Goal: Task Accomplishment & Management: Manage account settings

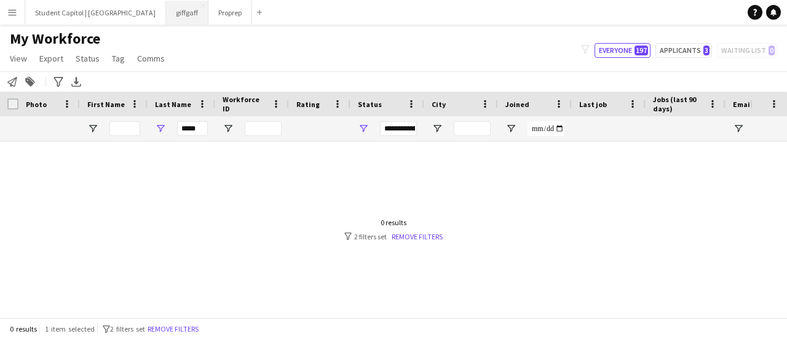
click at [166, 7] on button "giffgaff Close" at bounding box center [187, 13] width 42 height 24
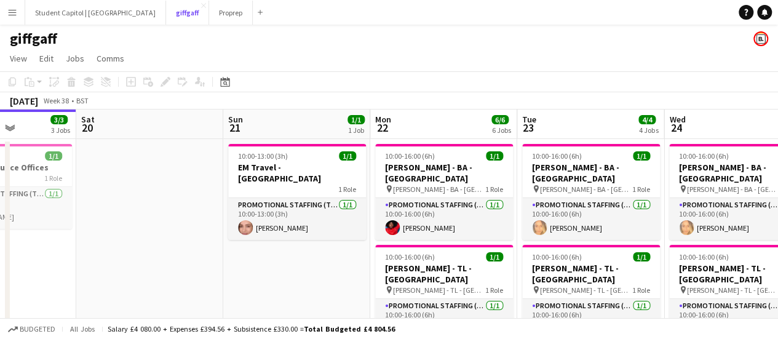
scroll to position [0, 512]
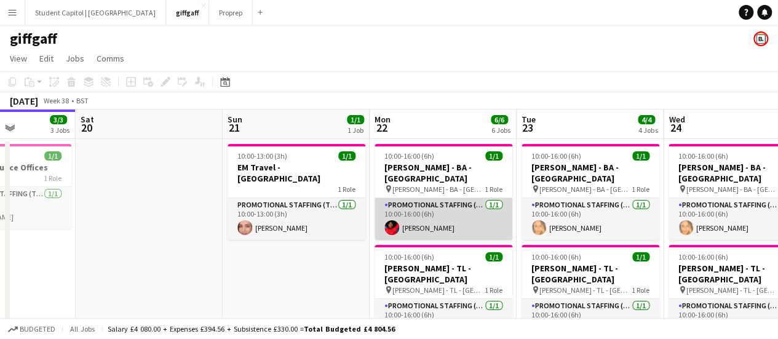
click at [427, 202] on app-card-role "Promotional Staffing (Brand Ambassadors) [DATE] 10:00-16:00 (6h) [PERSON_NAME]" at bounding box center [444, 219] width 138 height 42
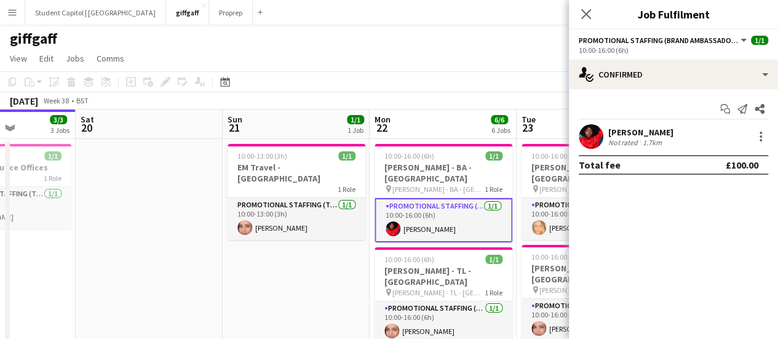
click at [593, 135] on app-user-avatar at bounding box center [591, 136] width 25 height 25
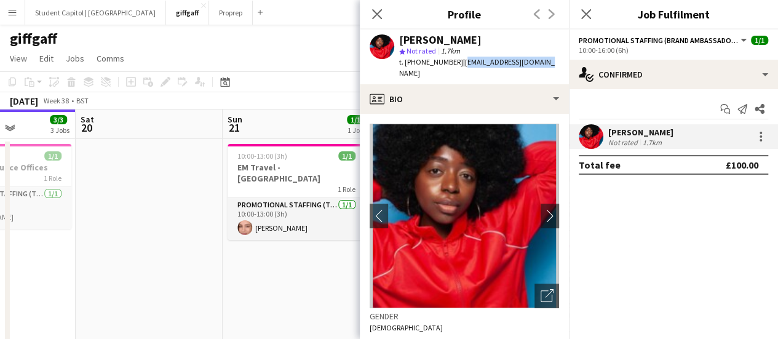
drag, startPoint x: 544, startPoint y: 63, endPoint x: 464, endPoint y: 62, distance: 80.0
click at [464, 62] on div "[PERSON_NAME] star Not rated 1.7km t. [PHONE_NUMBER] | [EMAIL_ADDRESS][DOMAIN_N…" at bounding box center [464, 57] width 209 height 55
drag, startPoint x: 461, startPoint y: 62, endPoint x: 543, endPoint y: 62, distance: 82.4
click at [543, 62] on div "[PERSON_NAME] star Not rated 1.7km t. [PHONE_NUMBER] | [EMAIL_ADDRESS][DOMAIN_N…" at bounding box center [464, 57] width 209 height 55
copy span "[EMAIL_ADDRESS][DOMAIN_NAME]"
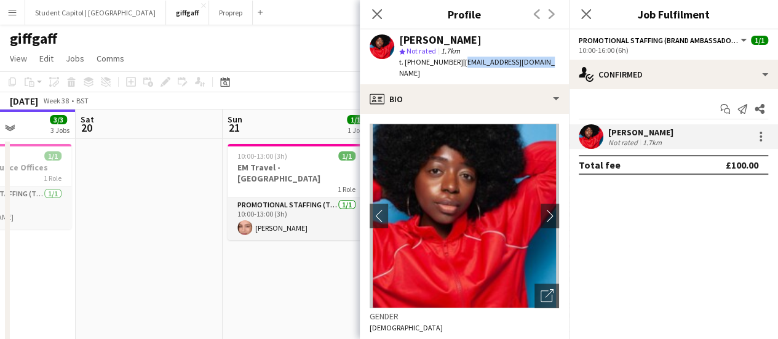
click at [293, 239] on app-date-cell "10:00-13:00 (3h) 1/1 EM Travel - Sheffield 1 Role Promotional Staffing (Team Le…" at bounding box center [296, 253] width 147 height 228
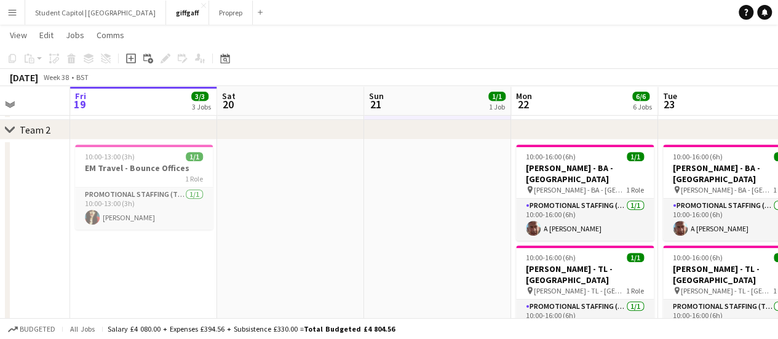
scroll to position [245, 0]
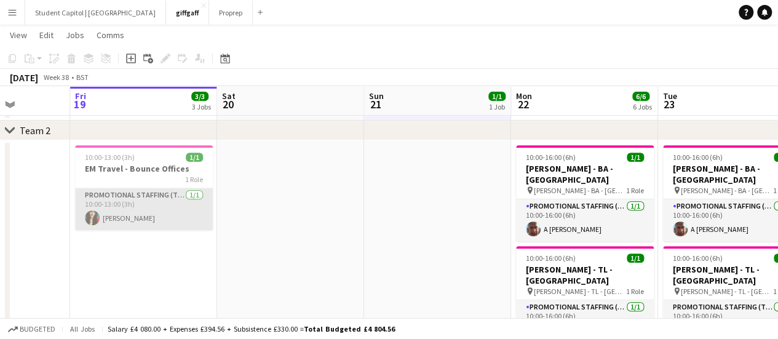
click at [93, 215] on app-user-avatar at bounding box center [92, 217] width 15 height 15
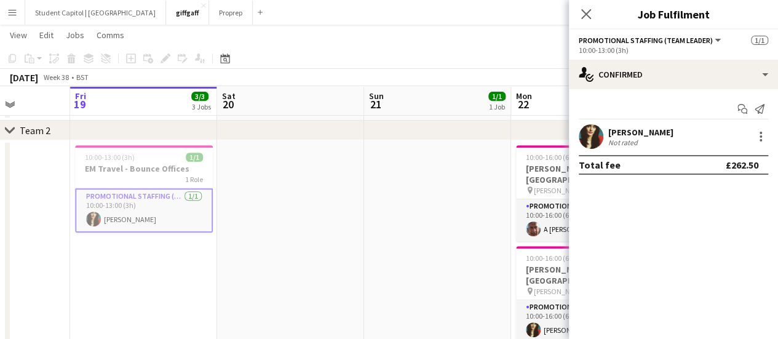
click at [602, 133] on app-user-avatar at bounding box center [591, 136] width 25 height 25
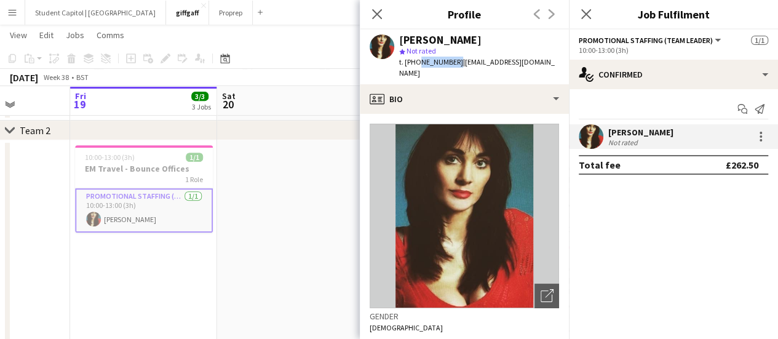
drag, startPoint x: 453, startPoint y: 58, endPoint x: 416, endPoint y: 65, distance: 37.4
click at [416, 65] on span "t. [PHONE_NUMBER]" at bounding box center [431, 61] width 64 height 9
copy span "7500865157"
click at [277, 226] on app-date-cell at bounding box center [290, 254] width 147 height 228
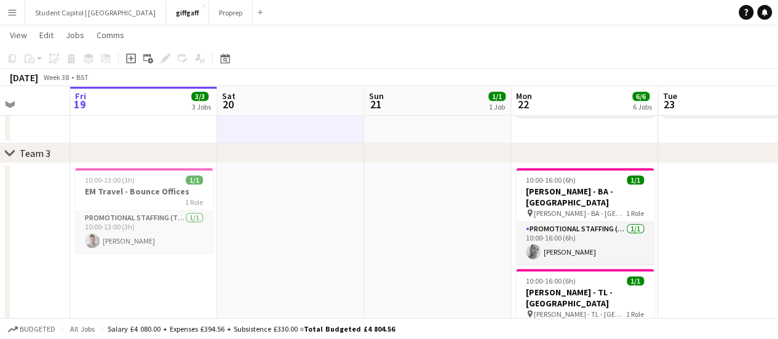
scroll to position [469, 0]
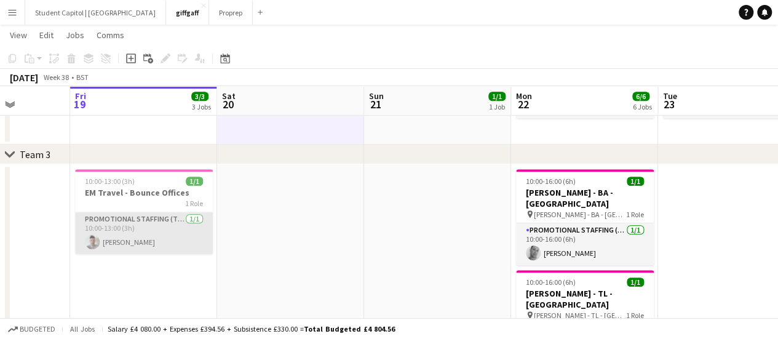
click at [82, 238] on app-card-role "Promotional Staffing (Team Leader) [DATE] 10:00-13:00 (3h) [PERSON_NAME]" at bounding box center [144, 233] width 138 height 42
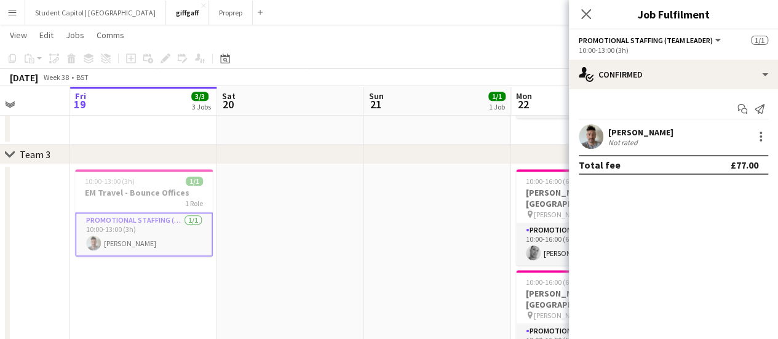
click at [595, 135] on app-user-avatar at bounding box center [591, 136] width 25 height 25
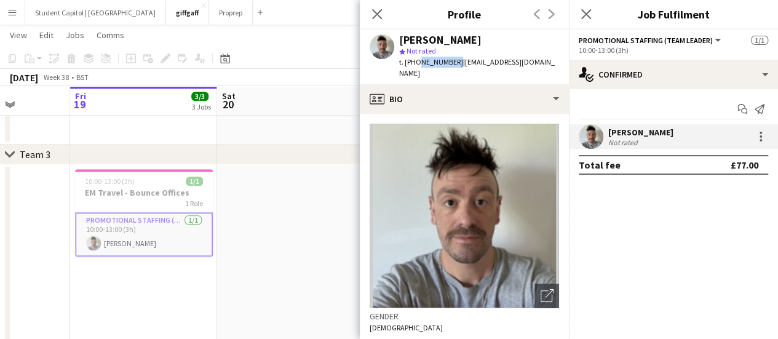
drag, startPoint x: 452, startPoint y: 61, endPoint x: 416, endPoint y: 63, distance: 36.4
click at [416, 63] on span "t. [PHONE_NUMBER]" at bounding box center [431, 61] width 64 height 9
copy span "7944028786"
click at [242, 264] on app-date-cell at bounding box center [290, 278] width 147 height 228
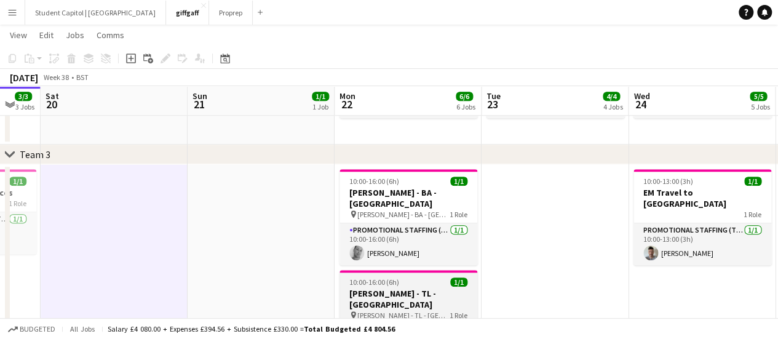
scroll to position [489, 0]
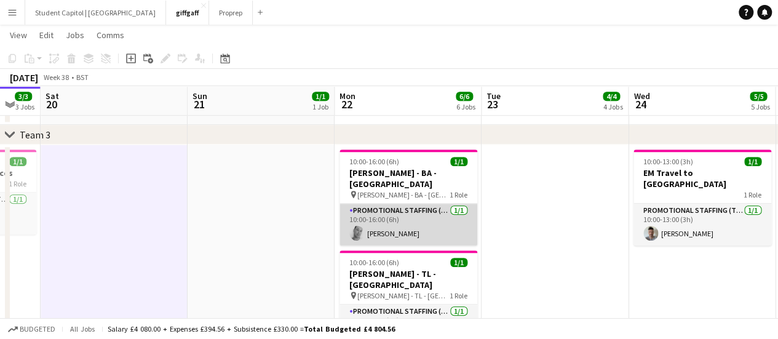
click at [418, 217] on app-card-role "Promotional Staffing (Brand Ambassadors) [DATE] 10:00-16:00 (6h) [PERSON_NAME]" at bounding box center [409, 225] width 138 height 42
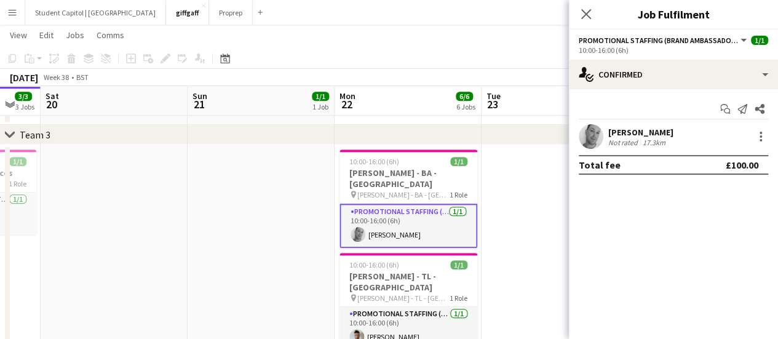
click at [587, 140] on app-user-avatar at bounding box center [591, 136] width 25 height 25
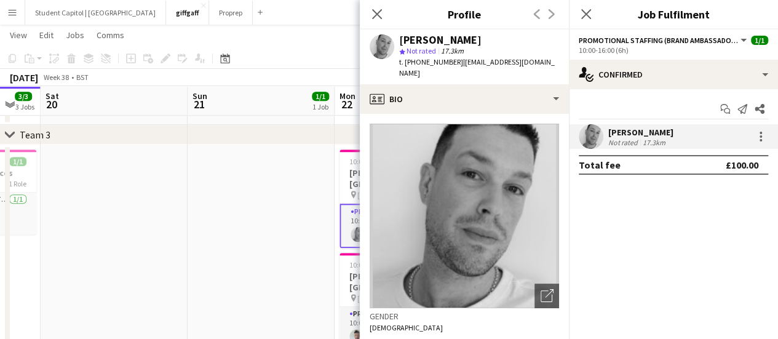
drag, startPoint x: 490, startPoint y: 69, endPoint x: 458, endPoint y: 62, distance: 32.8
click at [458, 62] on div "t. [PHONE_NUMBER] | [EMAIL_ADDRESS][DOMAIN_NAME]" at bounding box center [479, 68] width 160 height 22
copy span "[EMAIL_ADDRESS][DOMAIN_NAME]"
click at [373, 11] on icon at bounding box center [377, 14] width 12 height 12
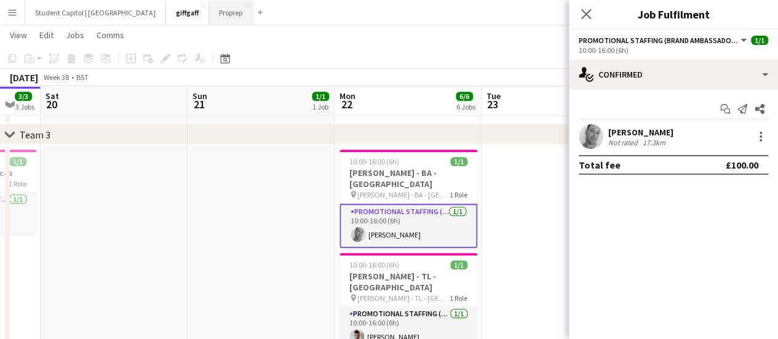
click at [209, 16] on button "Proprep Close" at bounding box center [231, 13] width 44 height 24
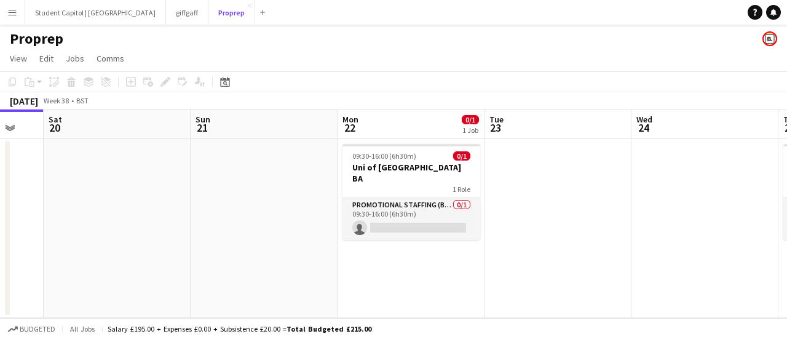
scroll to position [0, 420]
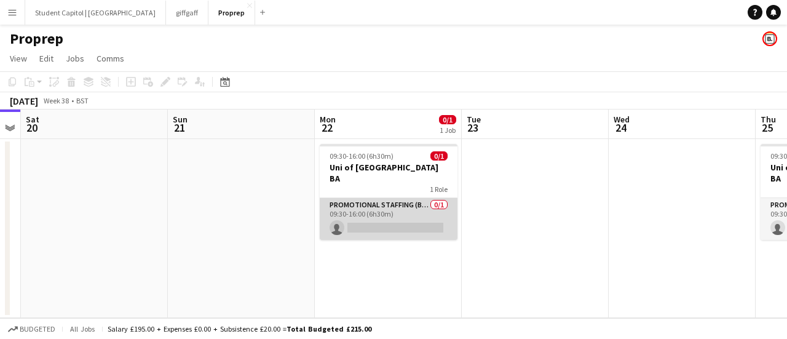
click at [330, 198] on app-card-role "Promotional Staffing (Brand Ambassadors) 0/1 09:30-16:00 (6h30m) single-neutral…" at bounding box center [389, 219] width 138 height 42
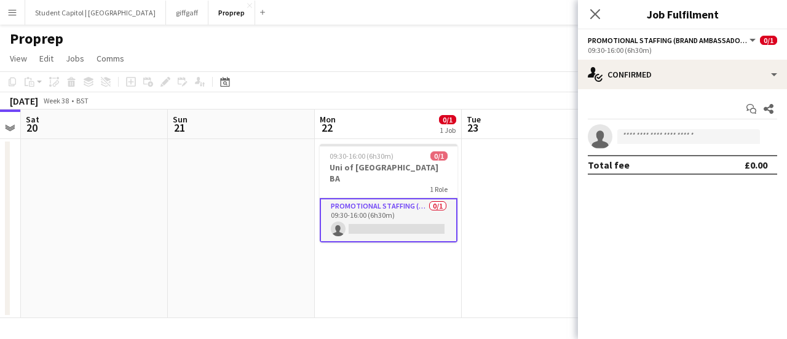
scroll to position [0, 419]
click at [326, 198] on app-card-role "Promotional Staffing (Brand Ambassadors) 0/1 09:30-16:00 (6h30m) single-neutral…" at bounding box center [390, 220] width 138 height 44
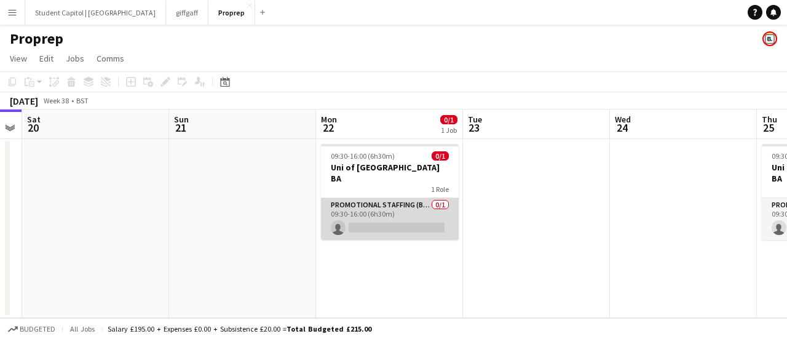
click at [359, 198] on app-card-role "Promotional Staffing (Brand Ambassadors) 0/1 09:30-16:00 (6h30m) single-neutral…" at bounding box center [390, 219] width 138 height 42
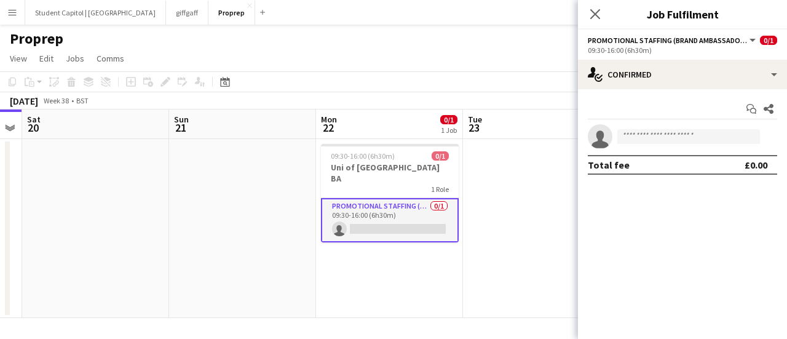
click at [748, 44] on button "Promotional Staffing (Brand Ambassadors)" at bounding box center [673, 40] width 170 height 9
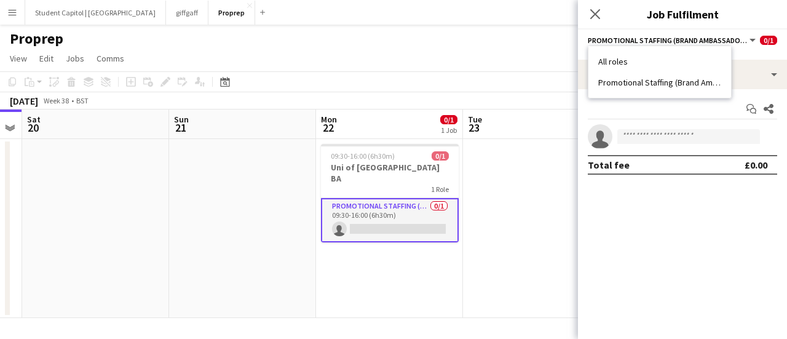
click at [518, 220] on app-date-cell at bounding box center [536, 228] width 147 height 179
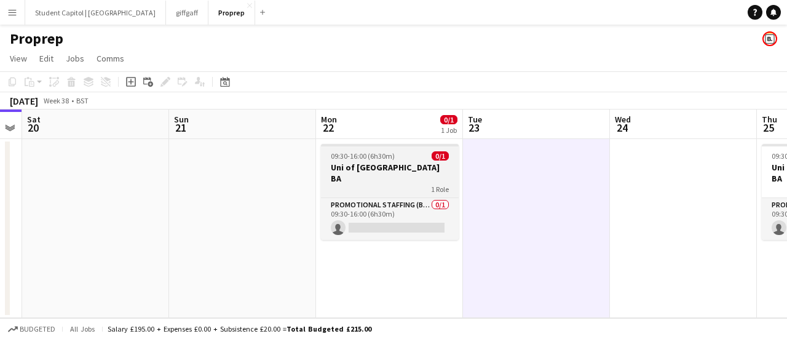
click at [352, 170] on h3 "Uni of [GEOGRAPHIC_DATA] BA" at bounding box center [390, 173] width 138 height 22
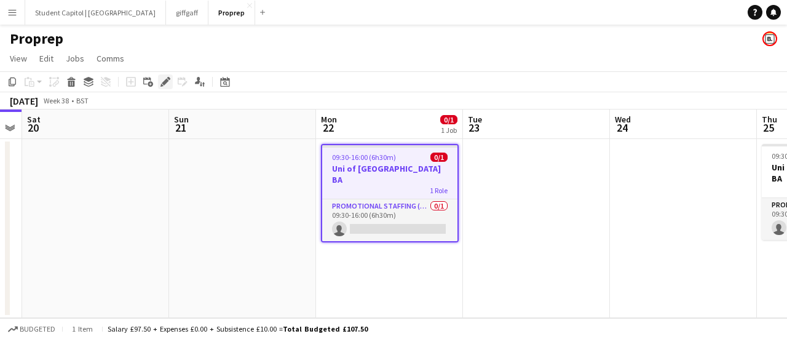
click at [162, 81] on icon "Edit" at bounding box center [166, 82] width 10 height 10
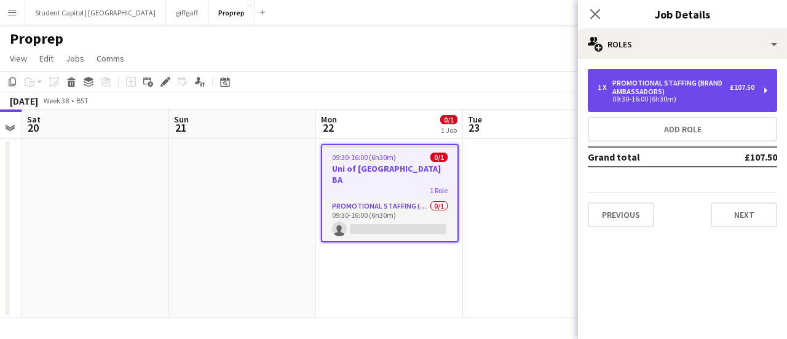
click at [662, 100] on div "09:30-16:00 (6h30m)" at bounding box center [676, 99] width 157 height 6
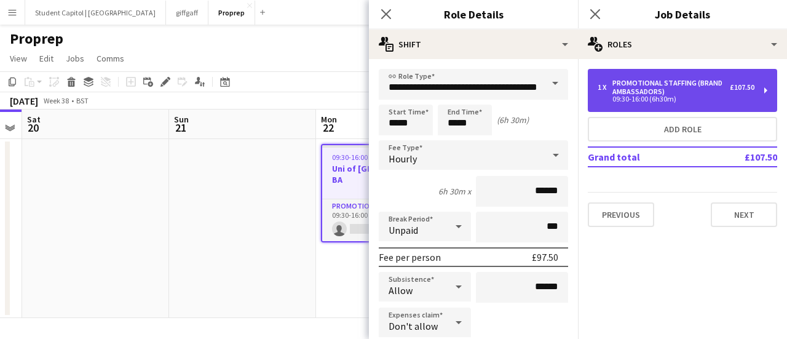
drag, startPoint x: 662, startPoint y: 100, endPoint x: 764, endPoint y: 95, distance: 102.3
click at [764, 95] on div "1 x Promotional Staffing (Brand Ambassadors) £107.50 09:30-16:00 (6h30m)" at bounding box center [682, 90] width 189 height 43
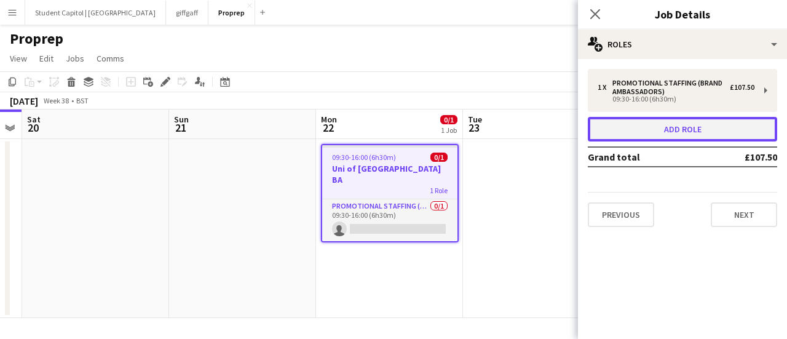
click at [717, 128] on button "Add role" at bounding box center [682, 129] width 189 height 25
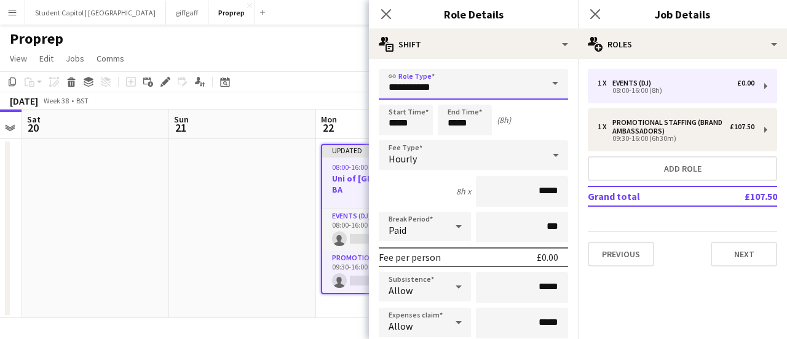
click at [458, 96] on input "**********" at bounding box center [473, 84] width 189 height 31
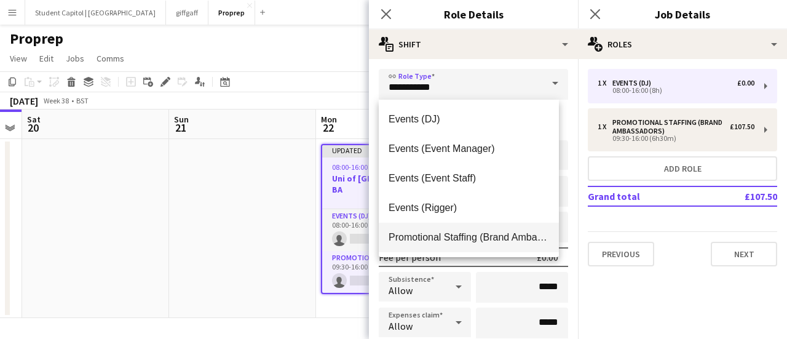
click at [450, 229] on mat-option "Promotional Staffing (Brand Ambassadors)" at bounding box center [469, 238] width 180 height 30
type input "**********"
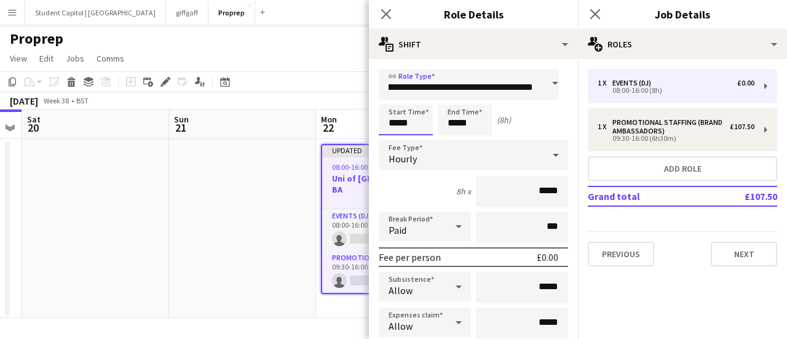
scroll to position [0, 0]
drag, startPoint x: 418, startPoint y: 124, endPoint x: 345, endPoint y: 126, distance: 72.6
click at [345, 126] on body "Menu Boards Boards Boards All jobs Status Workforce Workforce My Workforce Recr…" at bounding box center [393, 169] width 787 height 339
type input "*****"
drag, startPoint x: 517, startPoint y: 188, endPoint x: 557, endPoint y: 186, distance: 39.4
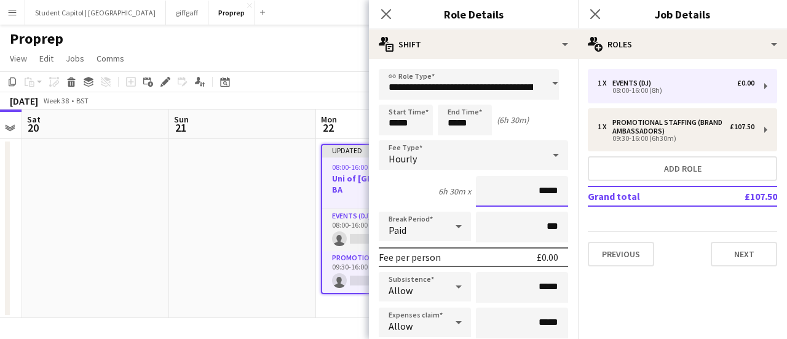
click at [557, 186] on input "*****" at bounding box center [522, 191] width 92 height 31
type input "***"
click at [399, 189] on div "6h 30m x ***" at bounding box center [473, 191] width 189 height 31
click at [433, 238] on div "Paid" at bounding box center [413, 227] width 68 height 30
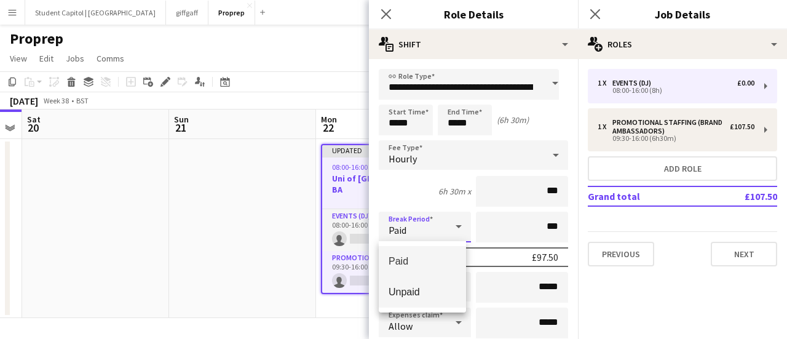
click at [417, 284] on mat-option "Unpaid" at bounding box center [422, 292] width 87 height 31
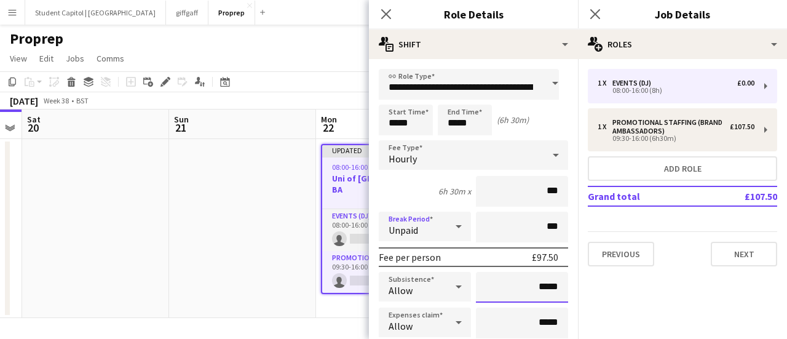
click at [496, 284] on input "*****" at bounding box center [522, 287] width 92 height 31
type input "******"
click at [410, 194] on div "6h 30m x ***" at bounding box center [473, 191] width 189 height 31
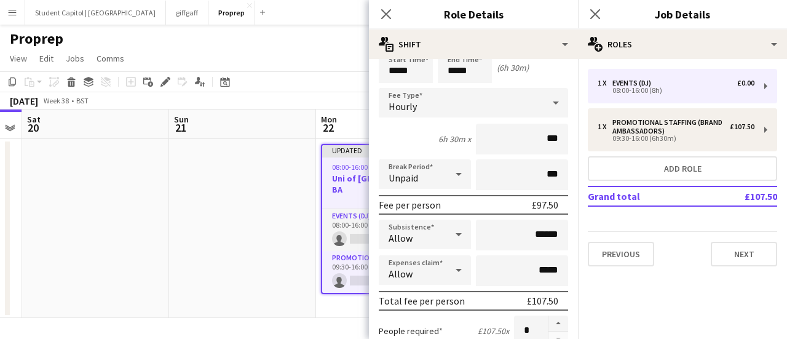
scroll to position [62, 0]
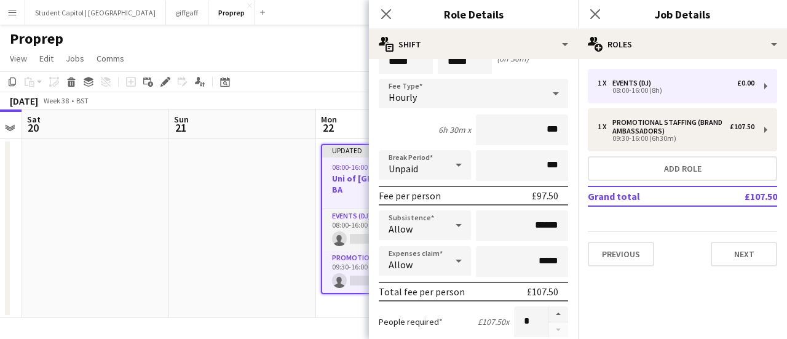
click at [441, 250] on div "Allow" at bounding box center [413, 261] width 68 height 30
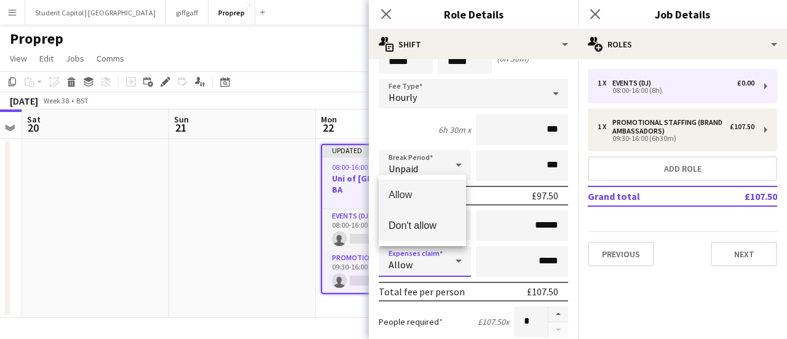
click at [428, 226] on span "Don't allow" at bounding box center [423, 226] width 68 height 12
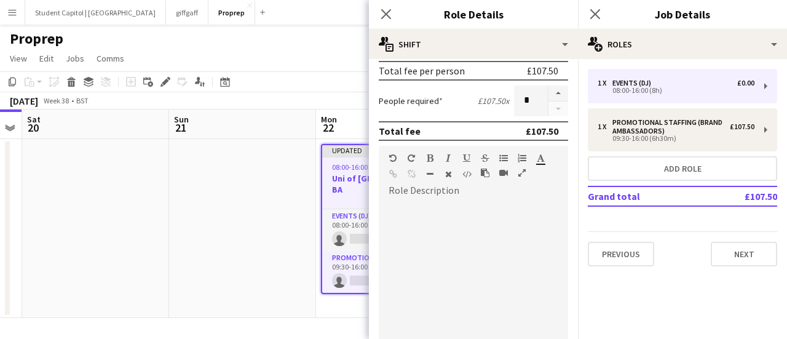
scroll to position [283, 0]
click at [751, 249] on button "Next" at bounding box center [744, 254] width 66 height 25
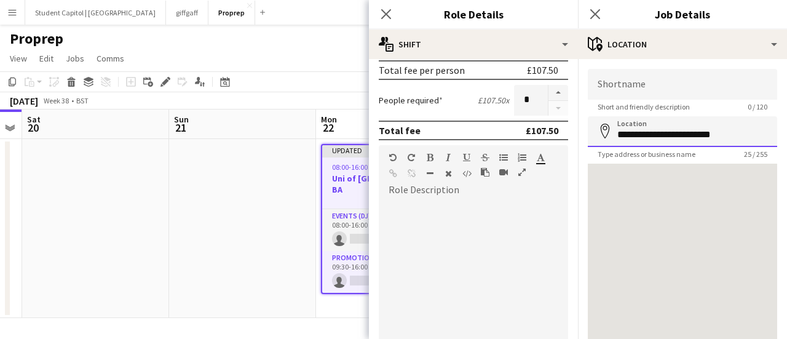
click at [685, 140] on input "**********" at bounding box center [682, 131] width 189 height 31
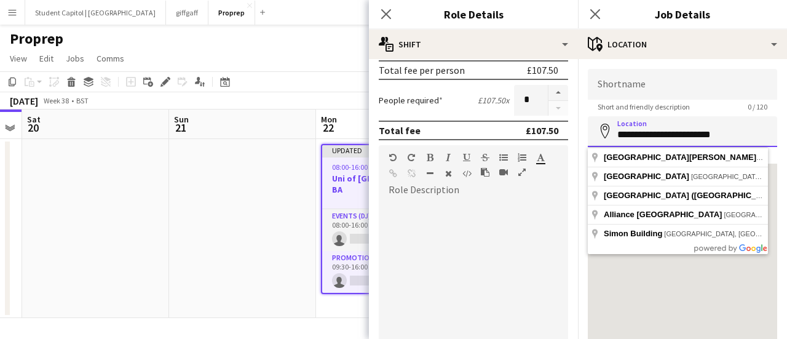
click at [685, 140] on input "**********" at bounding box center [682, 131] width 189 height 31
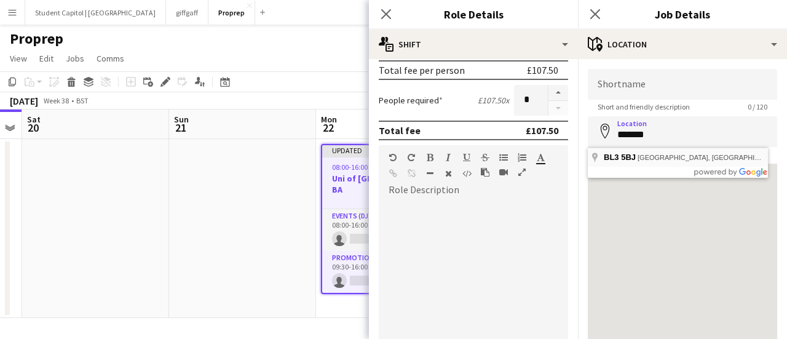
type input "**********"
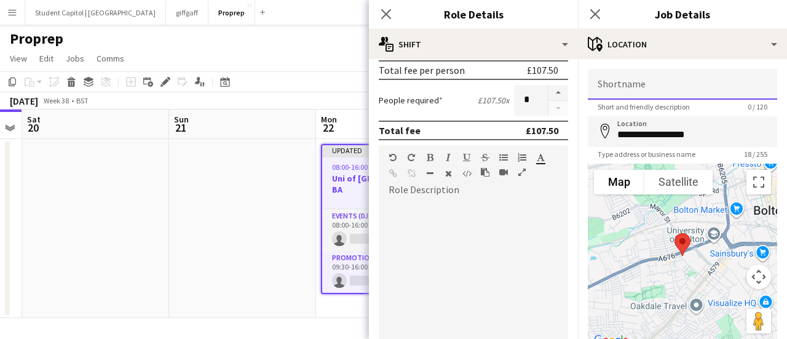
click at [625, 80] on input "Shortname" at bounding box center [682, 84] width 189 height 31
type input "*"
type input "**********"
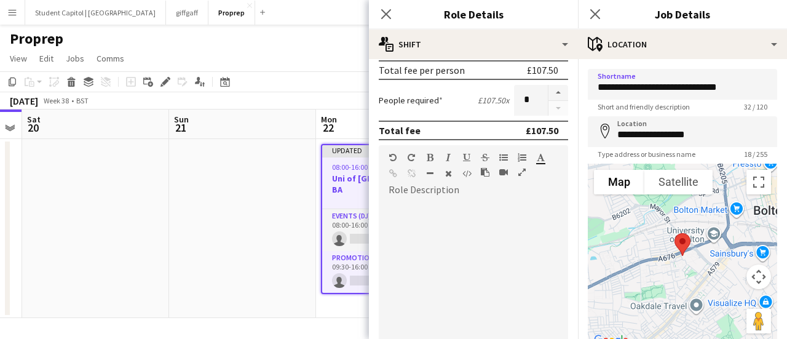
click at [492, 247] on div at bounding box center [473, 274] width 189 height 148
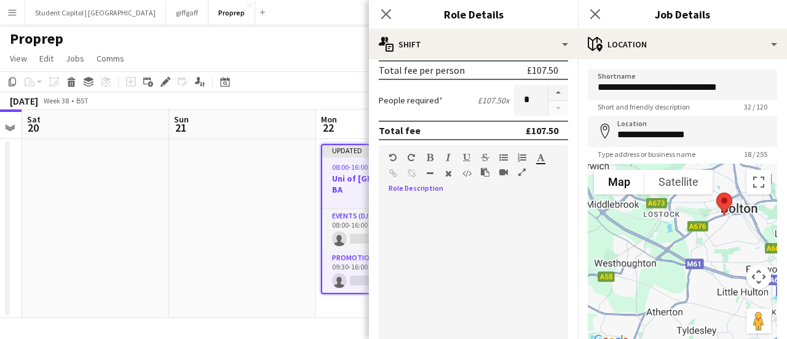
scroll to position [95, 0]
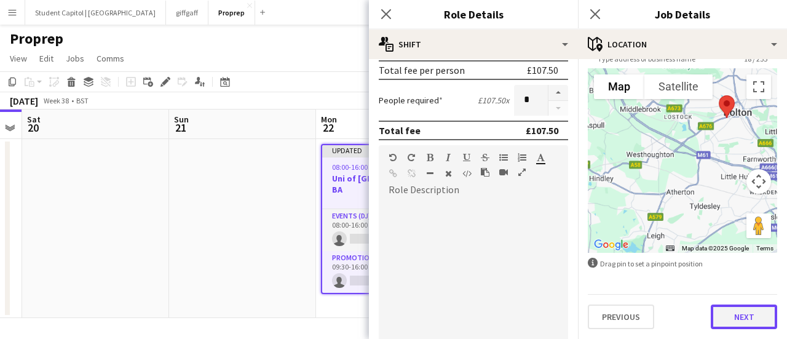
click at [723, 304] on button "Next" at bounding box center [744, 316] width 66 height 25
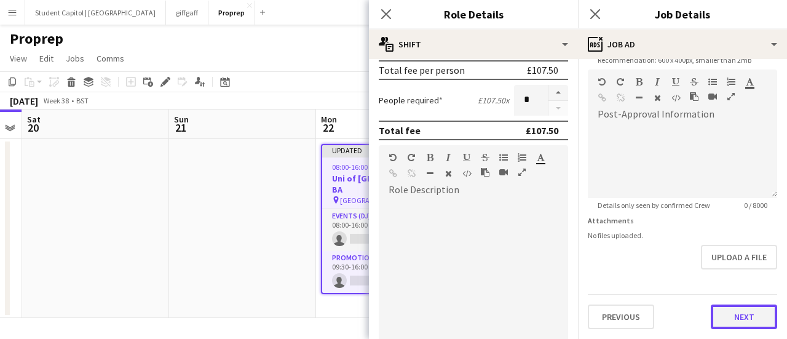
click at [725, 269] on form "**********" at bounding box center [682, 64] width 209 height 530
click at [726, 325] on button "Next" at bounding box center [744, 317] width 66 height 25
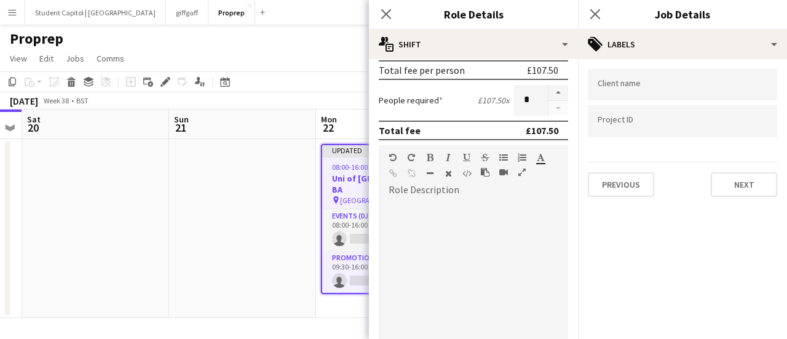
scroll to position [0, 0]
click at [252, 242] on app-date-cell at bounding box center [242, 228] width 147 height 179
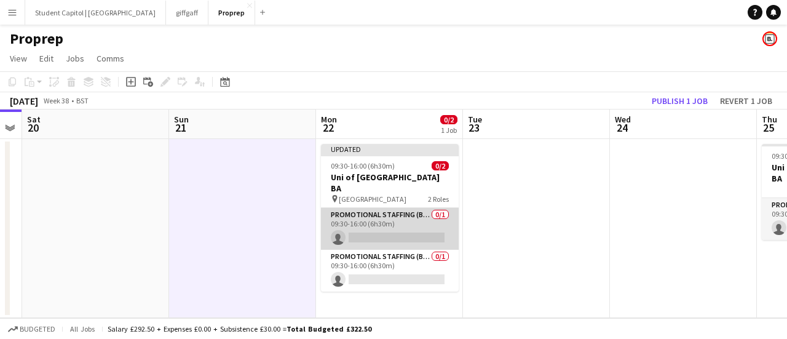
click at [389, 208] on app-card-role "Promotional Staffing (Brand Ambassadors) 0/1 09:30-16:00 (6h30m) single-neutral…" at bounding box center [390, 229] width 138 height 42
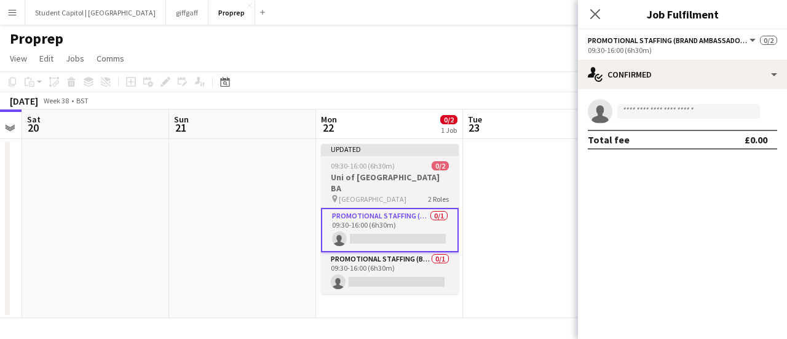
click at [378, 175] on h3 "Uni of [GEOGRAPHIC_DATA] BA" at bounding box center [390, 183] width 138 height 22
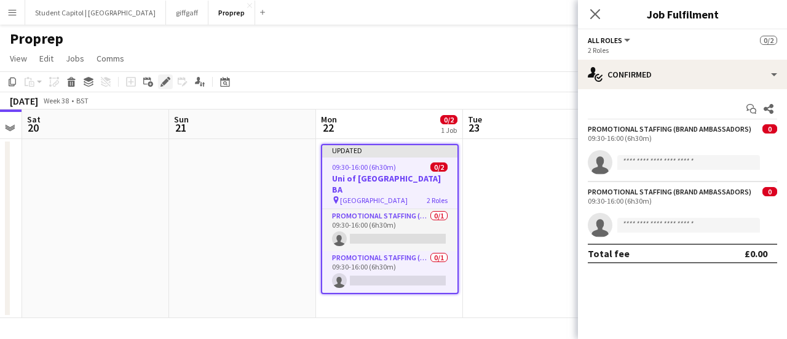
click at [162, 79] on icon "Edit" at bounding box center [166, 82] width 10 height 10
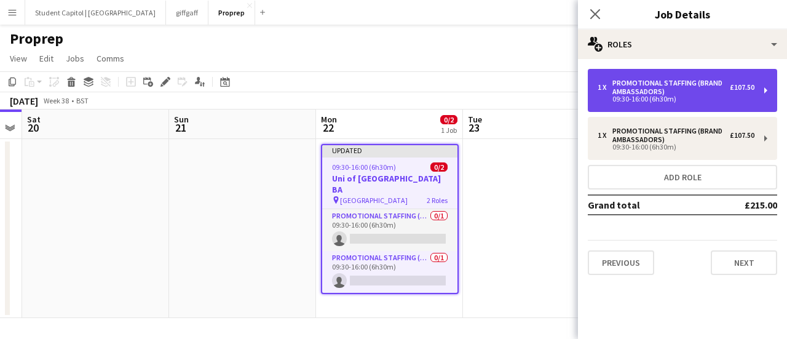
click at [638, 70] on div "1 x Promotional Staffing (Brand Ambassadors) £107.50 09:30-16:00 (6h30m)" at bounding box center [682, 90] width 189 height 43
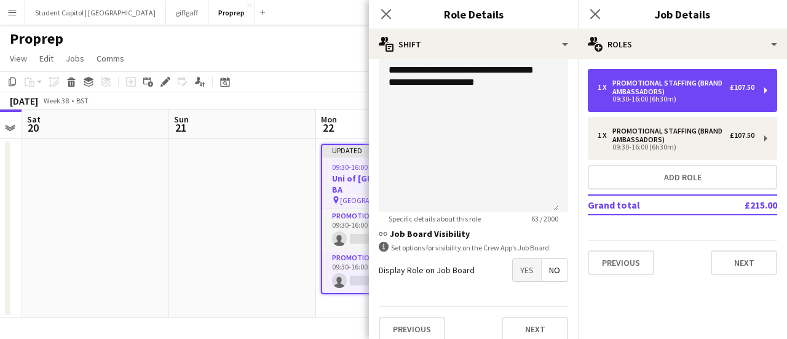
scroll to position [431, 0]
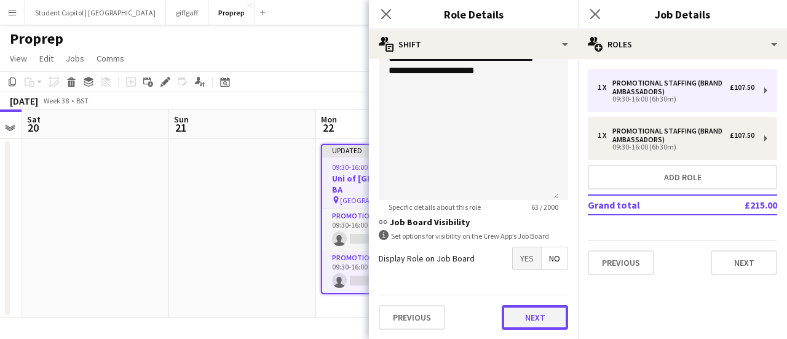
click at [526, 307] on button "Next" at bounding box center [535, 317] width 66 height 25
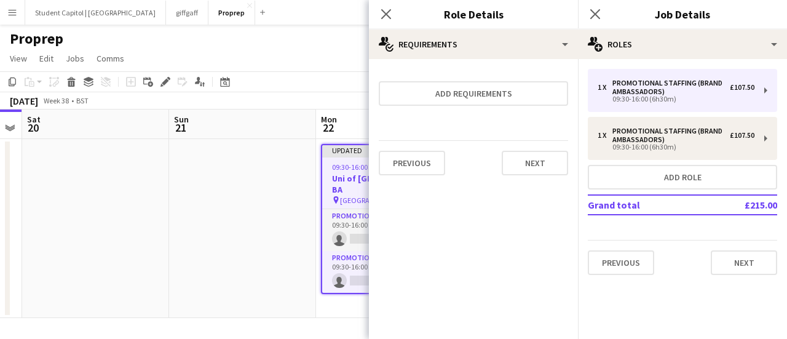
scroll to position [0, 0]
click at [524, 162] on button "Next" at bounding box center [535, 163] width 66 height 25
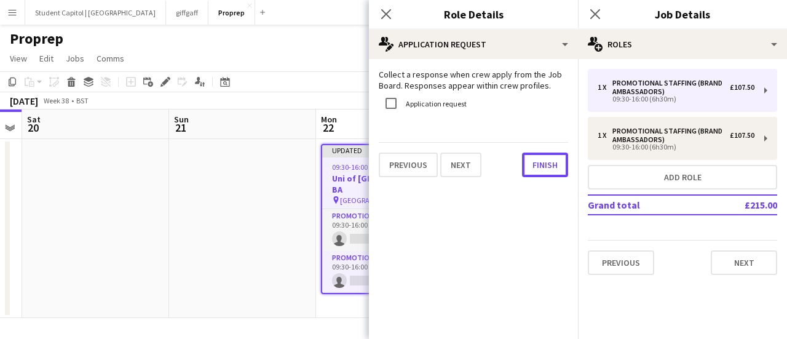
click at [524, 162] on button "Finish" at bounding box center [545, 165] width 46 height 25
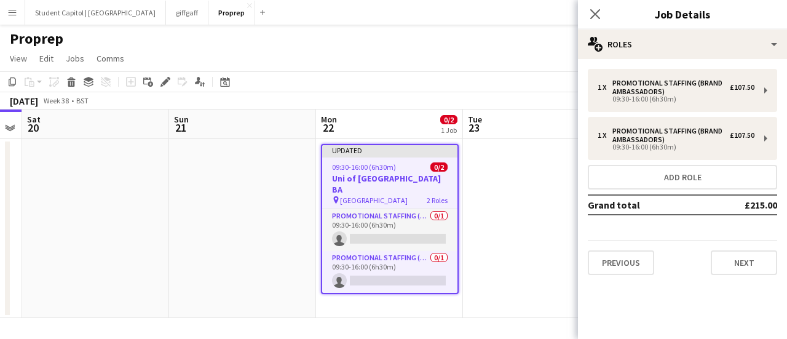
click at [392, 173] on h3 "Uni of [GEOGRAPHIC_DATA] BA" at bounding box center [389, 184] width 135 height 22
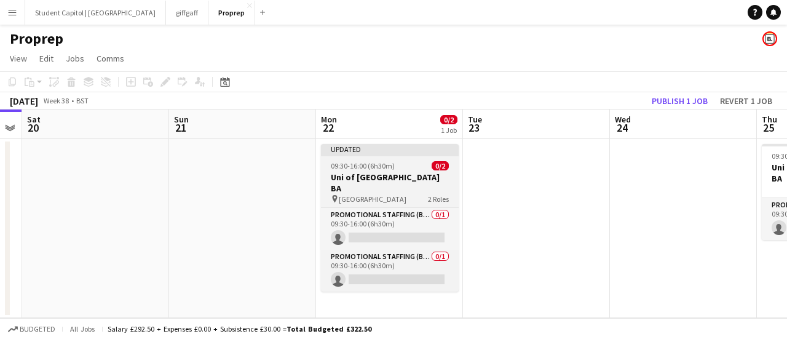
click at [392, 173] on h3 "Uni of [GEOGRAPHIC_DATA] BA" at bounding box center [390, 183] width 138 height 22
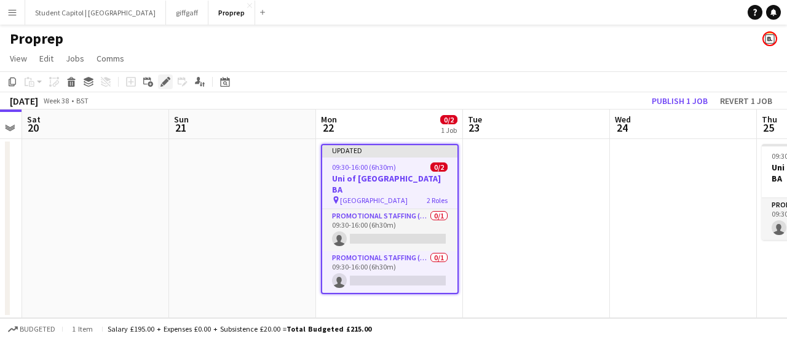
click at [164, 77] on icon "Edit" at bounding box center [166, 82] width 10 height 10
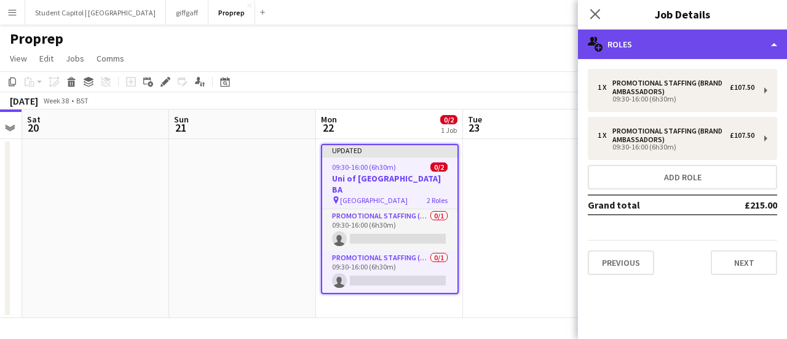
click at [648, 46] on div "multiple-users-add Roles" at bounding box center [682, 45] width 209 height 30
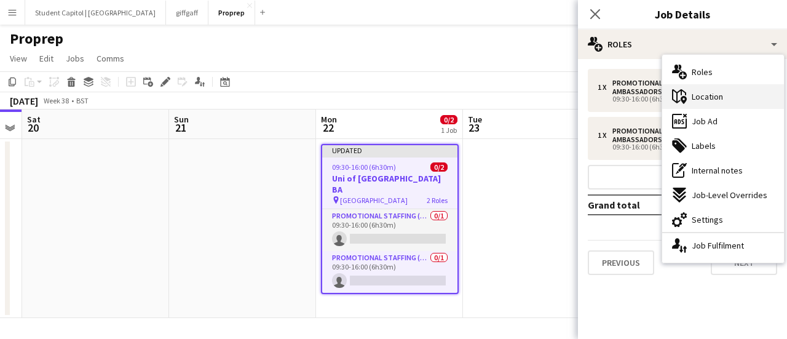
click at [733, 92] on div "maps-pin-1 Location" at bounding box center [723, 96] width 122 height 25
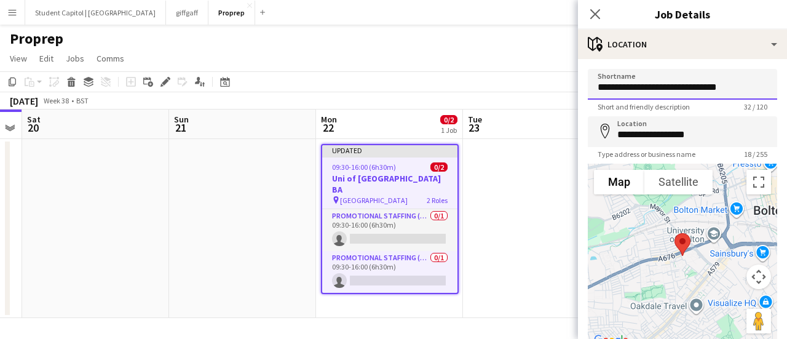
click at [728, 90] on input "**********" at bounding box center [682, 84] width 189 height 31
click at [533, 198] on app-date-cell at bounding box center [536, 228] width 147 height 179
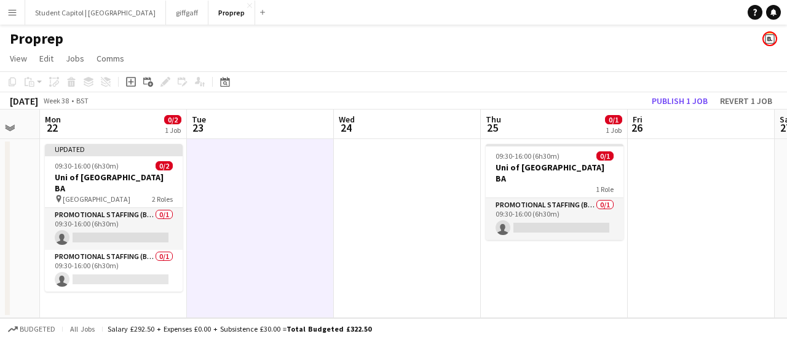
scroll to position [0, 402]
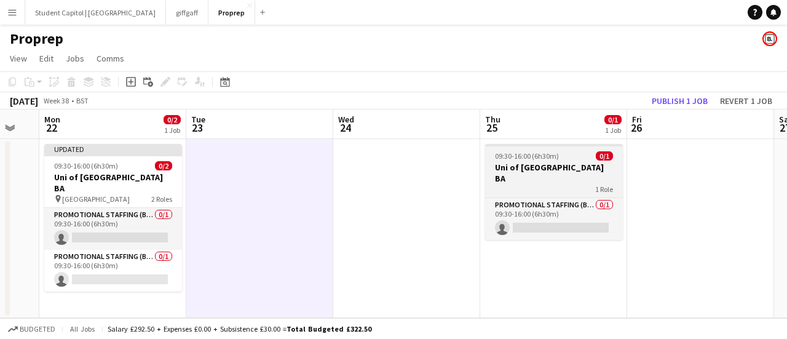
click at [523, 184] on div "1 Role" at bounding box center [554, 189] width 138 height 10
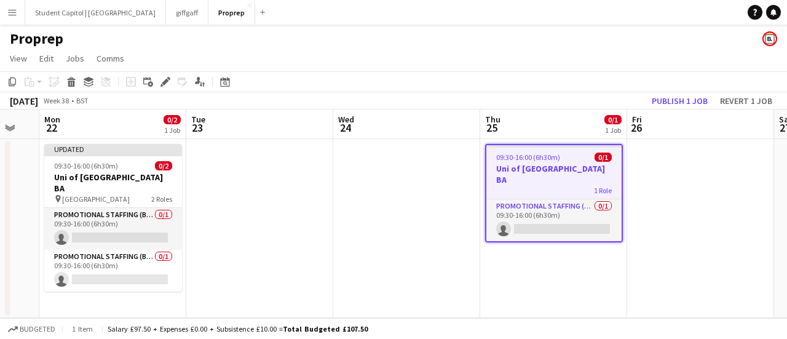
click at [523, 185] on div "1 Role" at bounding box center [554, 190] width 135 height 10
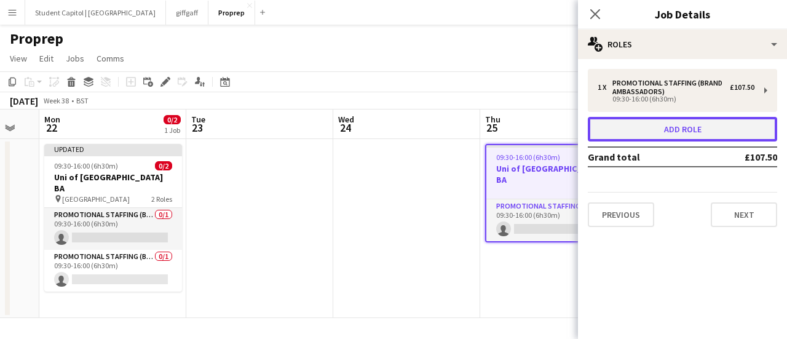
click at [622, 124] on button "Add role" at bounding box center [682, 129] width 189 height 25
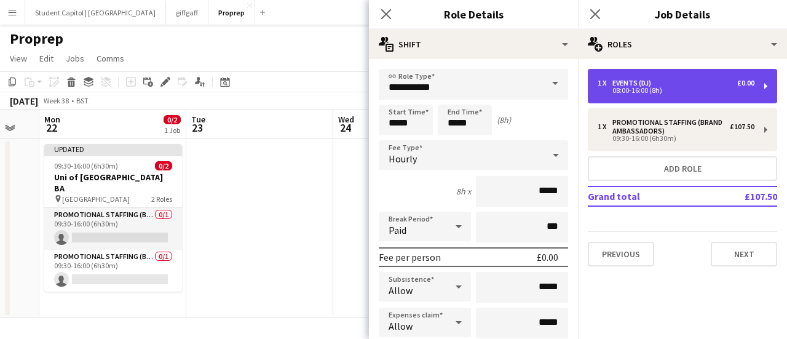
click at [680, 85] on div "1 x Events (DJ) £0.00" at bounding box center [676, 83] width 157 height 9
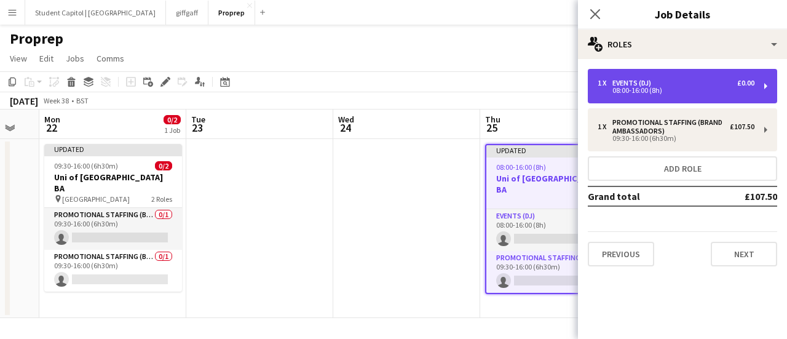
click at [680, 85] on div "1 x Events (DJ) £0.00" at bounding box center [676, 83] width 157 height 9
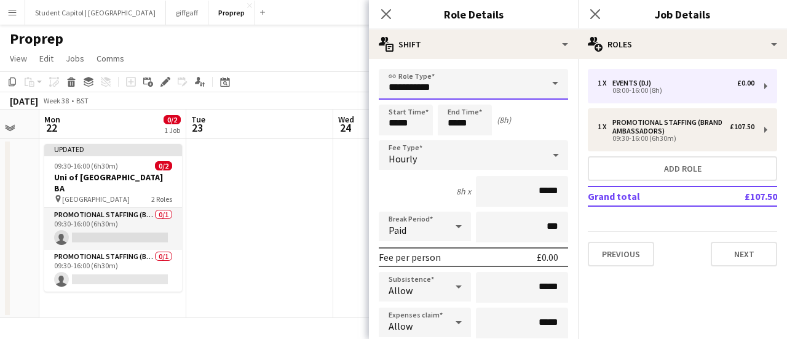
click at [511, 89] on input "**********" at bounding box center [473, 84] width 189 height 31
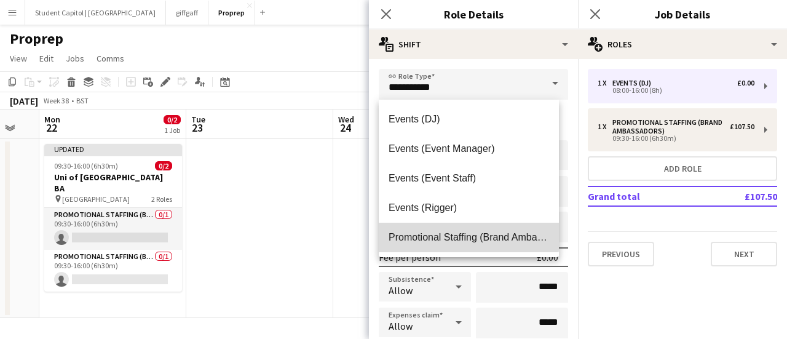
click at [469, 232] on span "Promotional Staffing (Brand Ambassadors)" at bounding box center [469, 237] width 161 height 12
type input "**********"
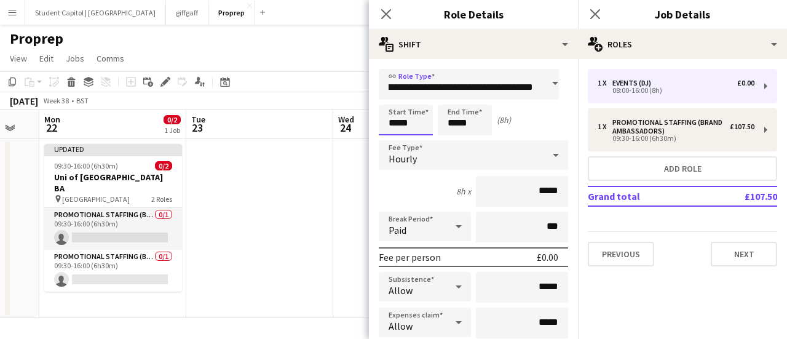
click at [395, 121] on input "*****" at bounding box center [406, 120] width 54 height 31
type input "*****"
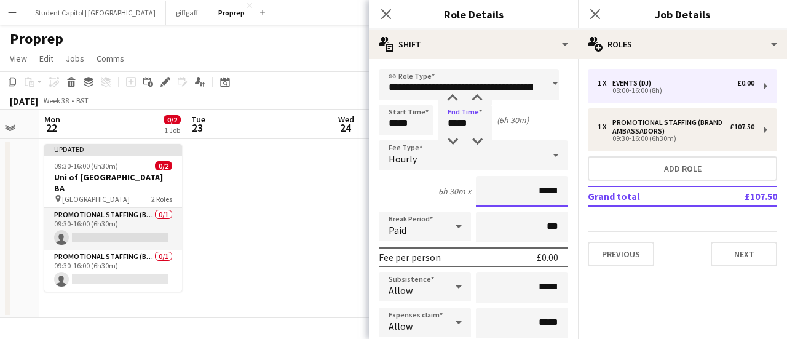
click at [545, 194] on input "*****" at bounding box center [522, 191] width 92 height 31
type input "***"
click at [402, 188] on div "6h 30m x ***" at bounding box center [473, 191] width 189 height 31
click at [451, 221] on icon at bounding box center [458, 226] width 15 height 25
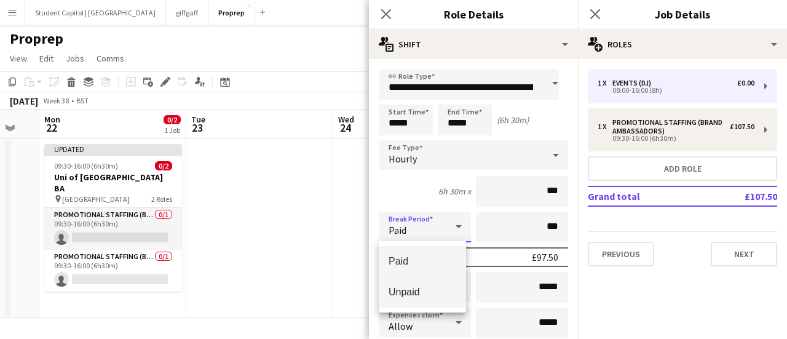
click at [408, 295] on span "Unpaid" at bounding box center [423, 292] width 68 height 12
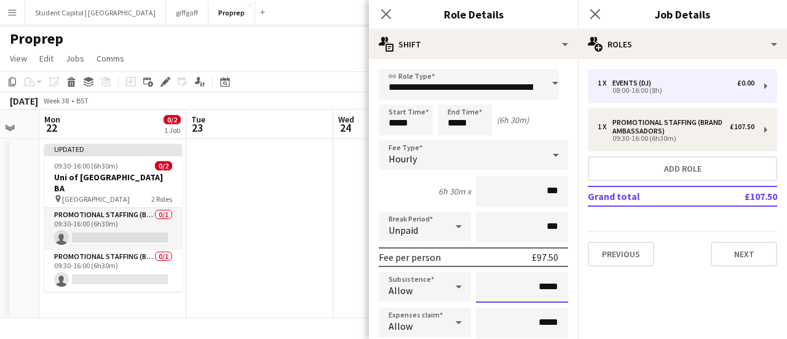
click at [511, 279] on input "*****" at bounding box center [522, 287] width 92 height 31
type input "******"
click at [416, 320] on div "Allow" at bounding box center [413, 323] width 68 height 30
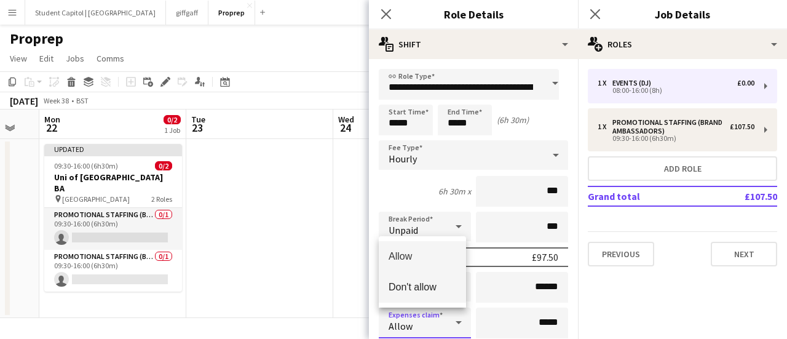
click at [429, 289] on span "Don't allow" at bounding box center [423, 287] width 68 height 12
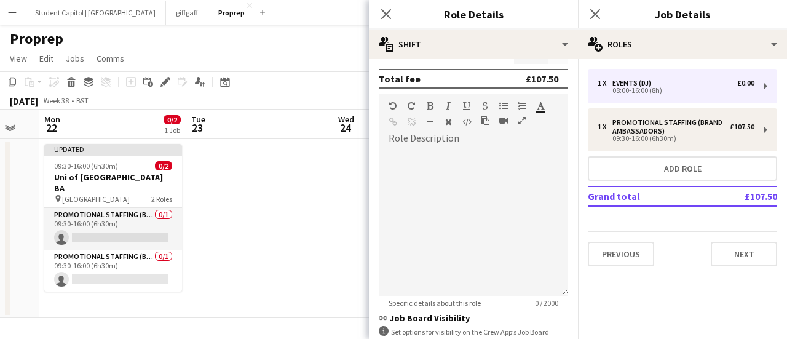
scroll to position [431, 0]
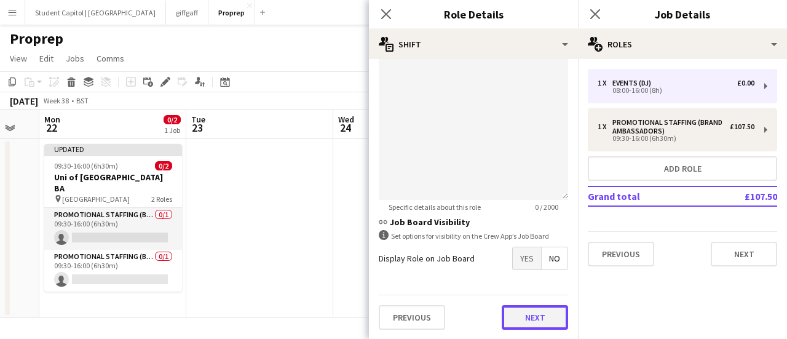
click at [502, 317] on button "Next" at bounding box center [535, 317] width 66 height 25
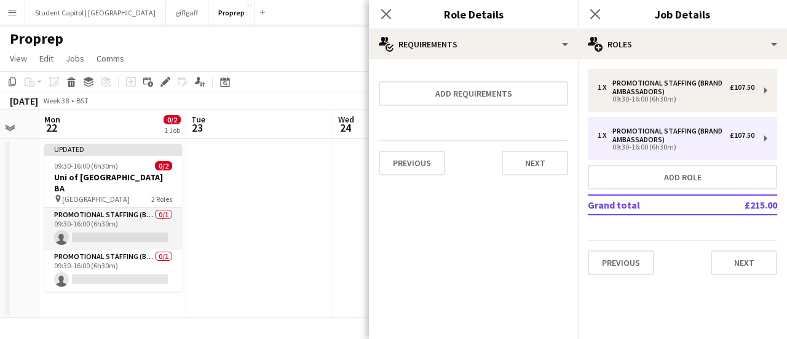
scroll to position [0, 0]
click at [740, 248] on div "Previous Next" at bounding box center [682, 257] width 189 height 35
click at [740, 253] on button "Next" at bounding box center [744, 262] width 66 height 25
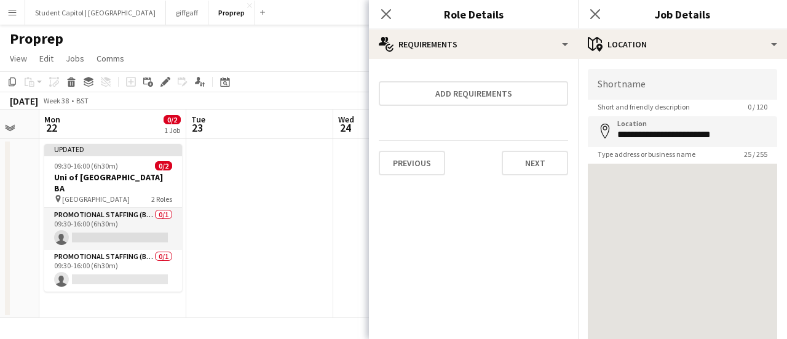
click at [354, 245] on app-date-cell at bounding box center [406, 228] width 147 height 179
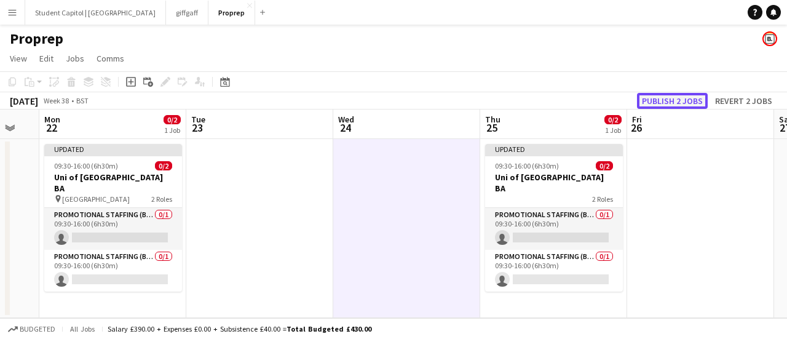
click at [666, 100] on button "Publish 2 jobs" at bounding box center [672, 101] width 71 height 16
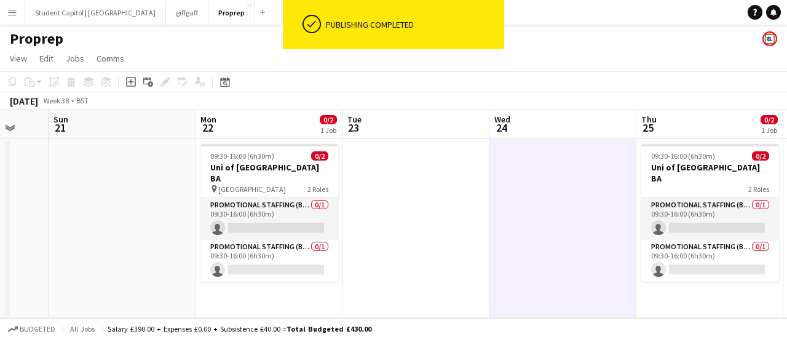
scroll to position [0, 289]
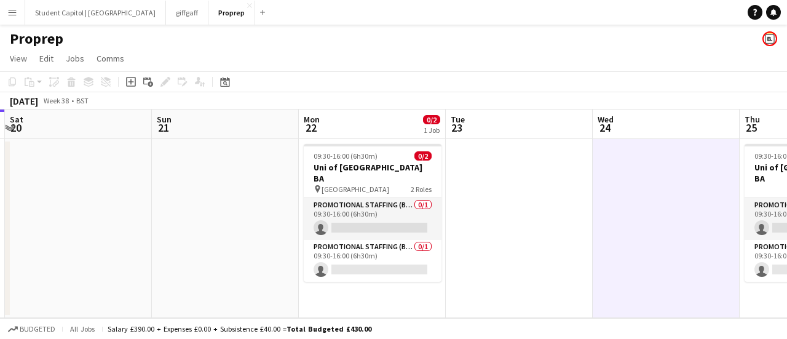
click at [15, 14] on app-icon "Menu" at bounding box center [12, 12] width 10 height 10
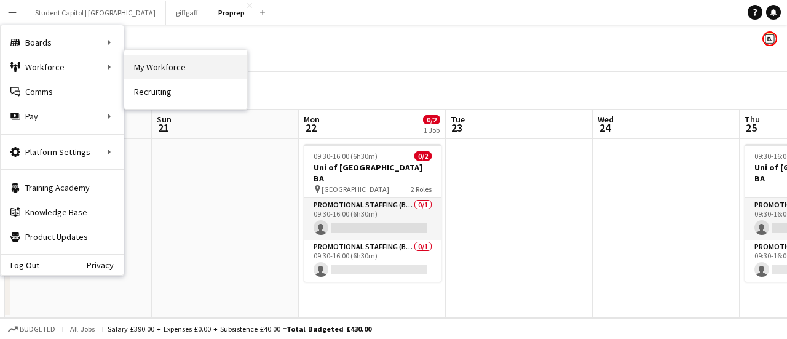
click at [142, 73] on link "My Workforce" at bounding box center [185, 67] width 123 height 25
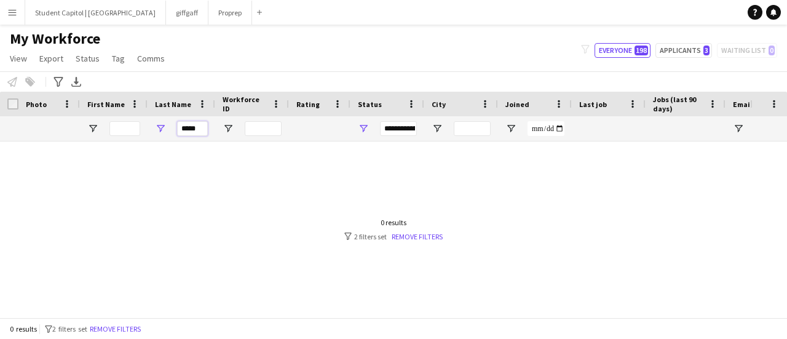
click at [187, 130] on input "*****" at bounding box center [192, 128] width 31 height 15
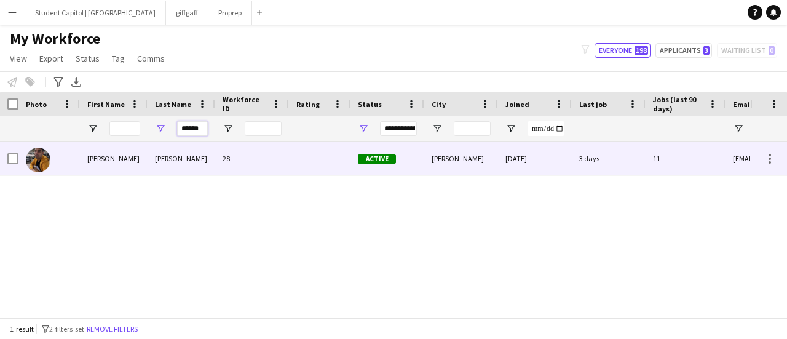
type input "******"
click at [44, 156] on img at bounding box center [38, 160] width 25 height 25
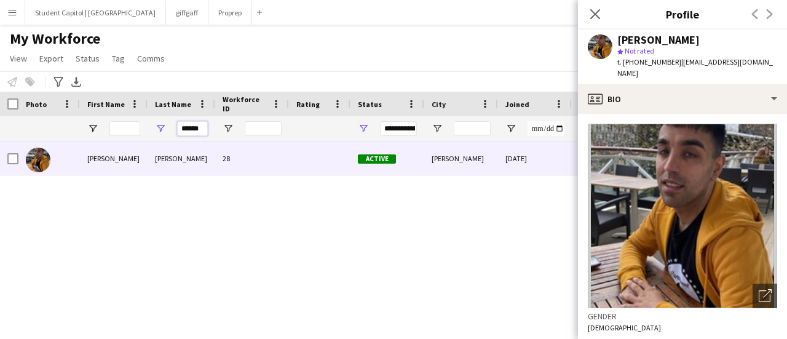
click at [185, 128] on input "******" at bounding box center [192, 128] width 31 height 15
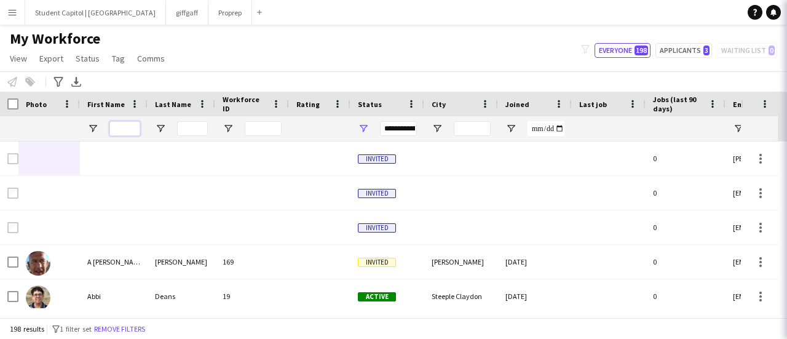
click at [119, 124] on input "First Name Filter Input" at bounding box center [124, 128] width 31 height 15
click at [12, 17] on button "Menu" at bounding box center [12, 12] width 25 height 25
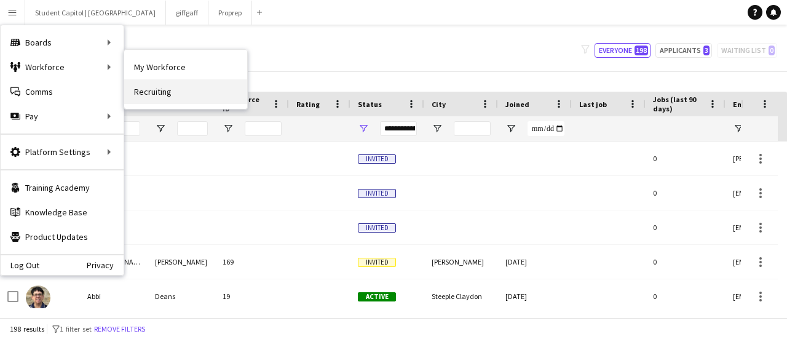
click at [140, 86] on link "Recruiting" at bounding box center [185, 91] width 123 height 25
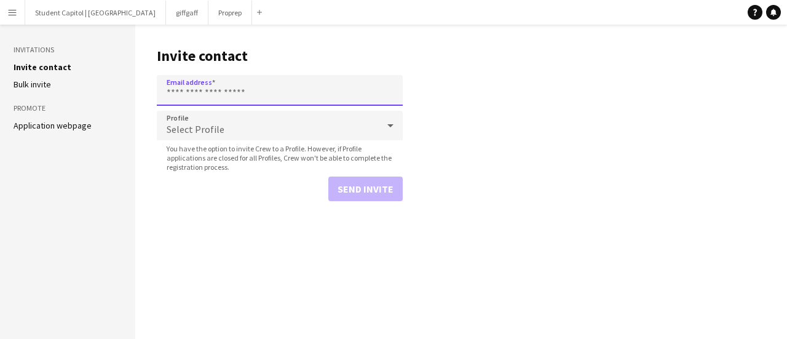
click at [183, 91] on input "Email address" at bounding box center [280, 90] width 246 height 31
paste input "**********"
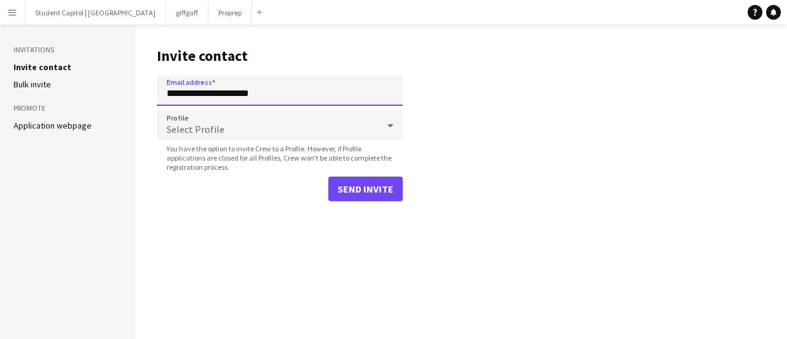
type input "**********"
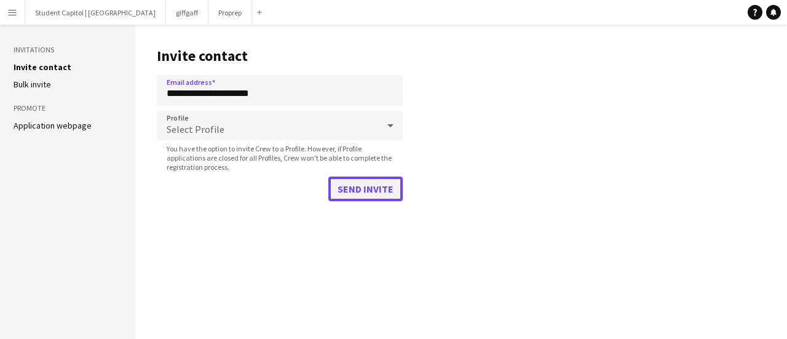
click at [356, 184] on button "Send invite" at bounding box center [365, 189] width 74 height 25
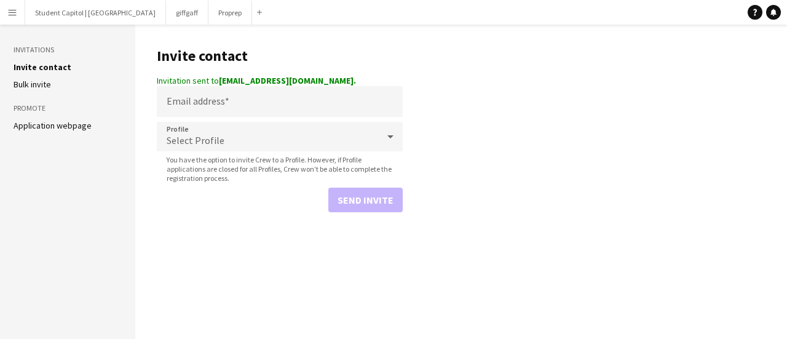
click at [10, 14] on app-icon "Menu" at bounding box center [12, 12] width 10 height 10
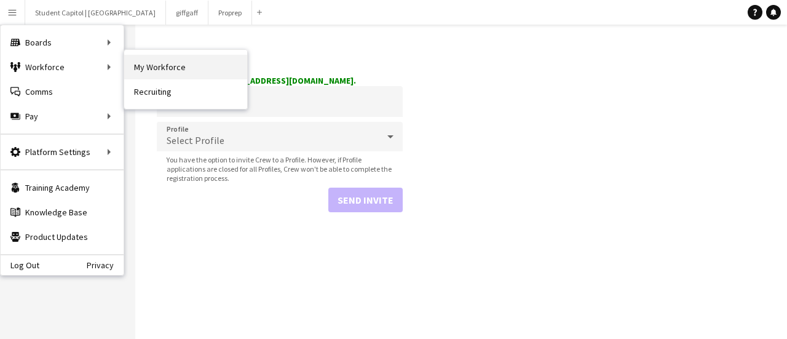
click at [129, 61] on link "My Workforce" at bounding box center [185, 67] width 123 height 25
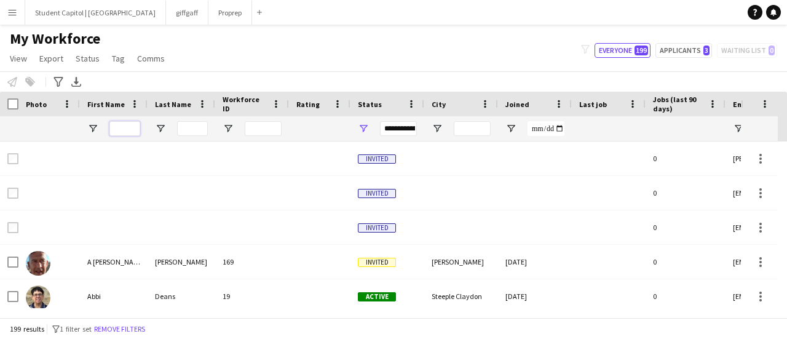
click at [132, 127] on input "First Name Filter Input" at bounding box center [124, 128] width 31 height 15
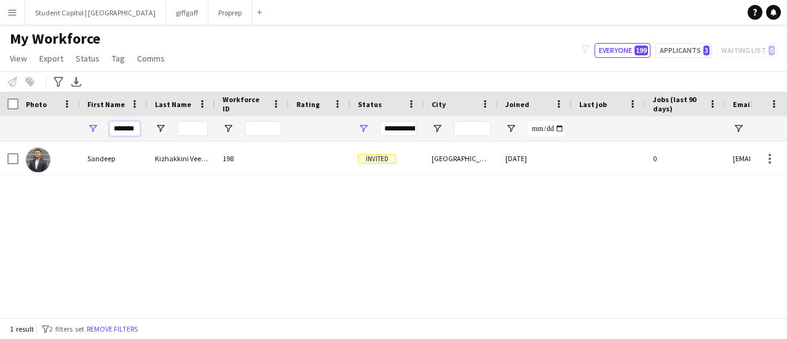
click at [123, 127] on input "*******" at bounding box center [124, 128] width 31 height 15
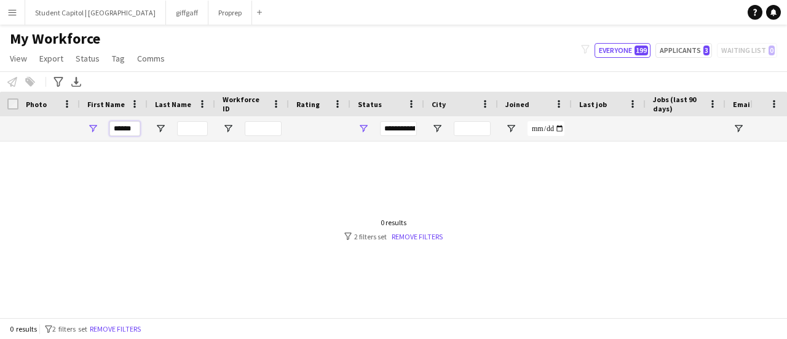
type input "******"
click at [122, 129] on input "******" at bounding box center [124, 128] width 31 height 15
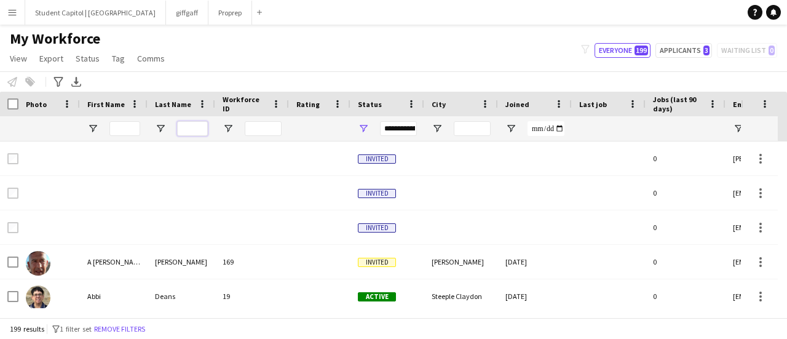
click at [182, 125] on input "Last Name Filter Input" at bounding box center [192, 128] width 31 height 15
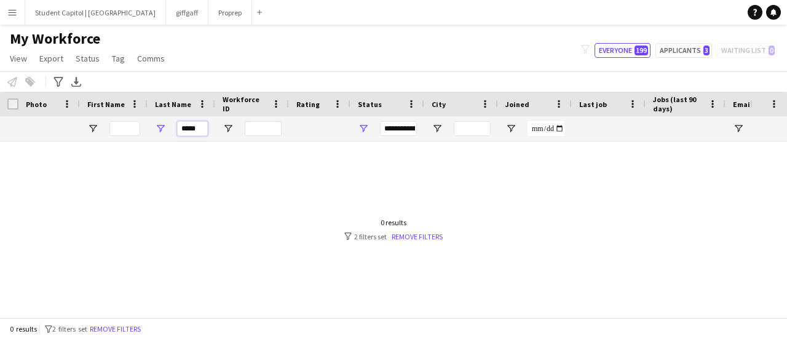
click at [186, 130] on input "*****" at bounding box center [192, 128] width 31 height 15
type input "*******"
click at [678, 42] on div "My Workforce View Views Default view New view Update view Delete view Edit name…" at bounding box center [393, 51] width 787 height 42
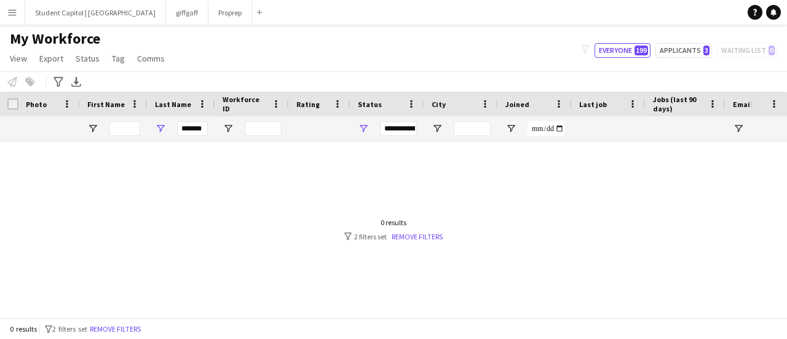
scroll to position [0, 0]
click at [677, 50] on button "Applicants 3" at bounding box center [684, 50] width 57 height 15
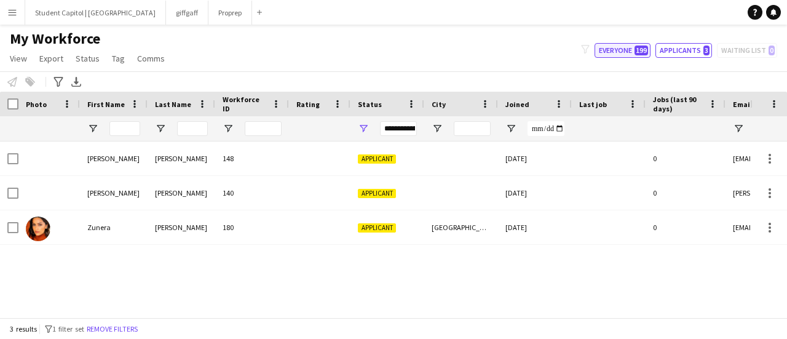
click at [624, 57] on button "Everyone 199" at bounding box center [623, 50] width 56 height 15
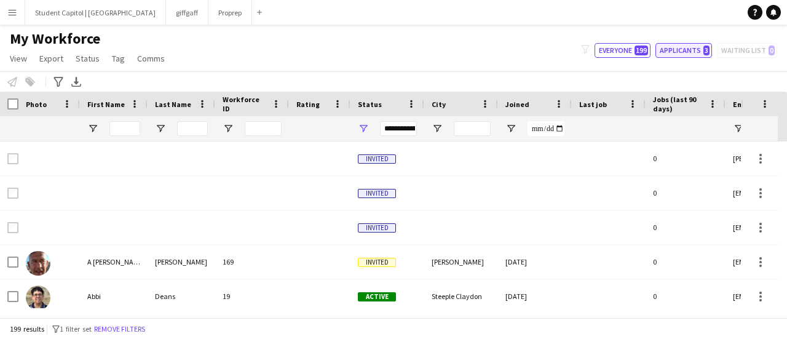
click at [693, 49] on button "Applicants 3" at bounding box center [684, 50] width 57 height 15
type input "**********"
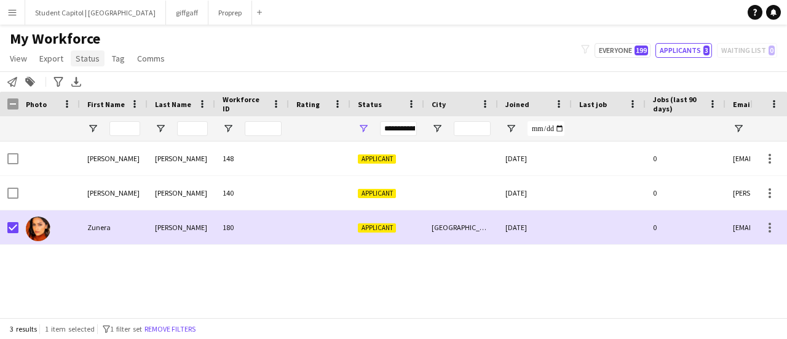
click at [76, 55] on span "Status" at bounding box center [88, 58] width 24 height 11
click at [93, 81] on span "Edit" at bounding box center [88, 84] width 14 height 11
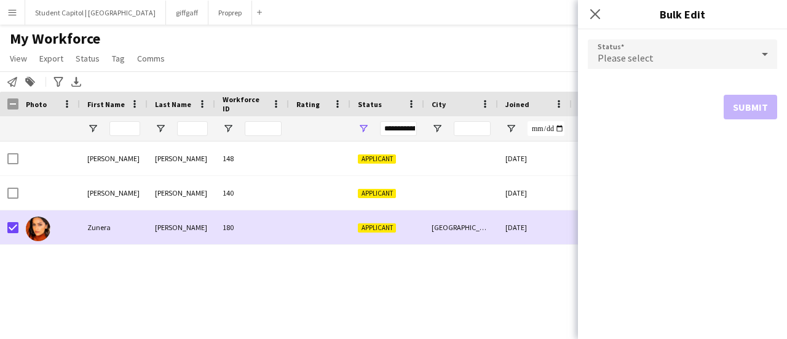
click at [667, 62] on div "Please select" at bounding box center [670, 54] width 165 height 30
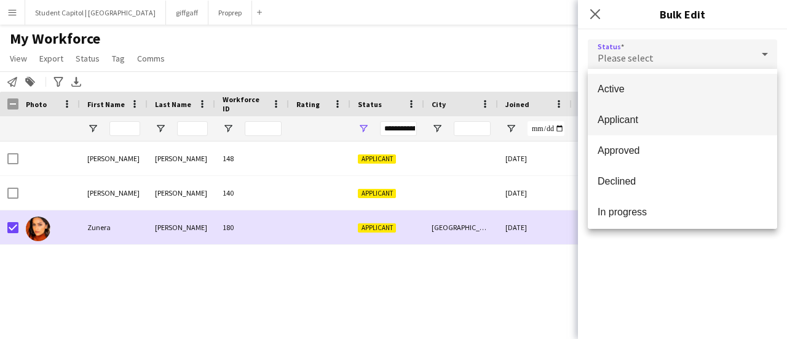
click at [639, 114] on span "Applicant" at bounding box center [683, 120] width 170 height 12
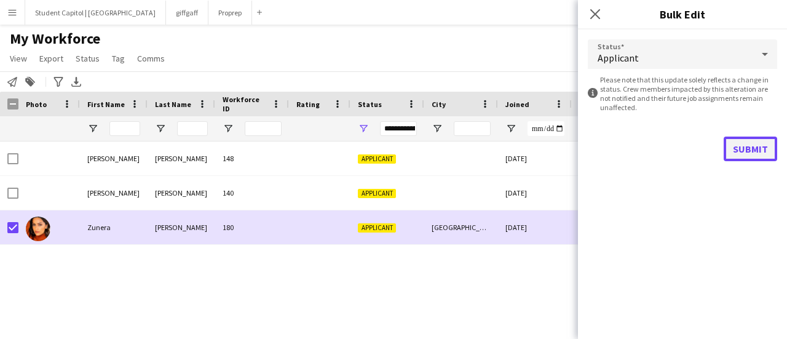
click at [731, 147] on button "Submit" at bounding box center [751, 149] width 54 height 25
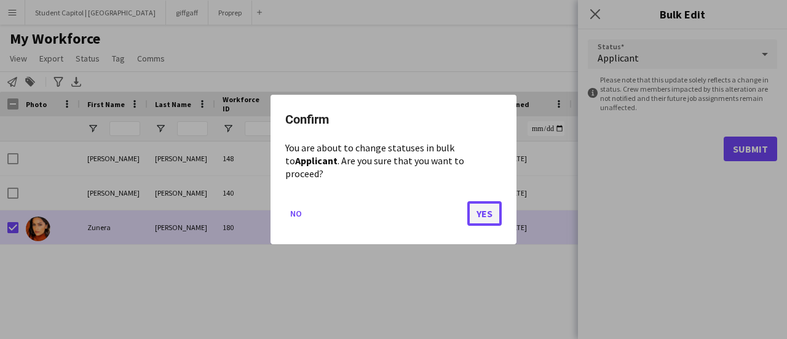
click at [487, 204] on button "Yes" at bounding box center [484, 213] width 34 height 25
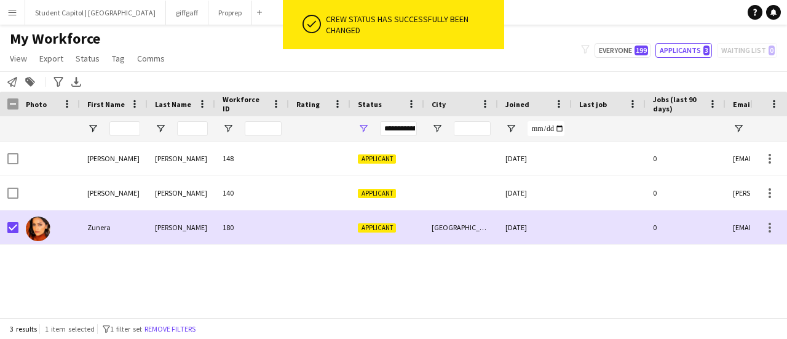
click at [382, 269] on div "[PERSON_NAME] 148 Applicant [DATE] 0 [EMAIL_ADDRESS][DOMAIN_NAME] [PERSON_NAME]…" at bounding box center [375, 224] width 750 height 167
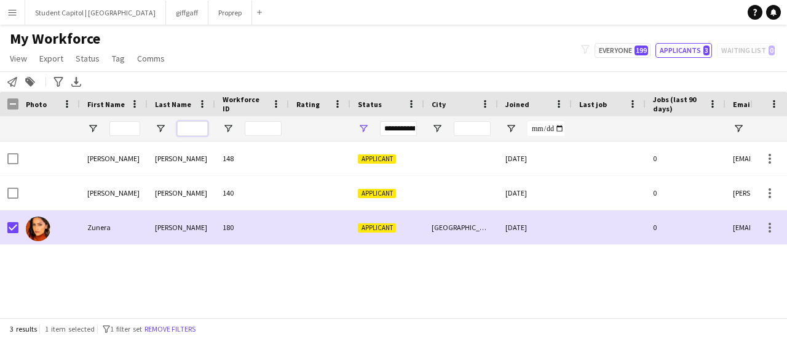
click at [185, 123] on input "Last Name Filter Input" at bounding box center [192, 128] width 31 height 15
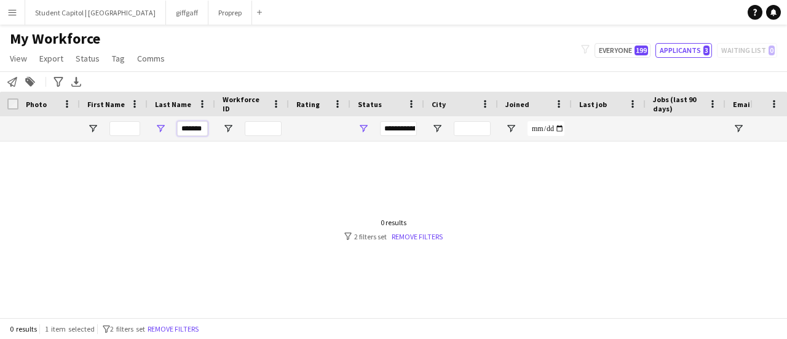
click at [193, 129] on input "*******" at bounding box center [192, 128] width 31 height 15
type input "****"
click at [10, 9] on app-icon "Menu" at bounding box center [12, 12] width 10 height 10
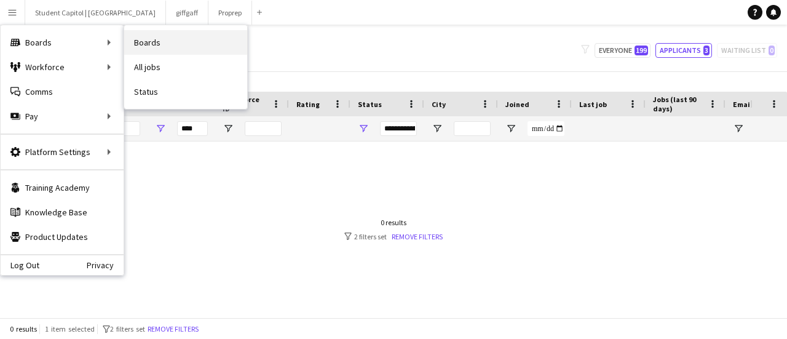
click at [141, 49] on link "Boards" at bounding box center [185, 42] width 123 height 25
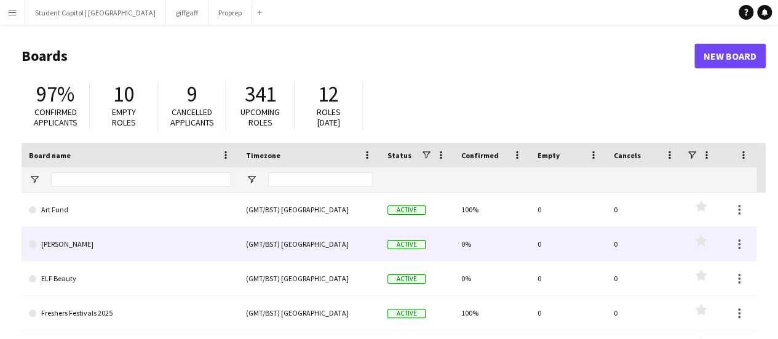
scroll to position [5, 0]
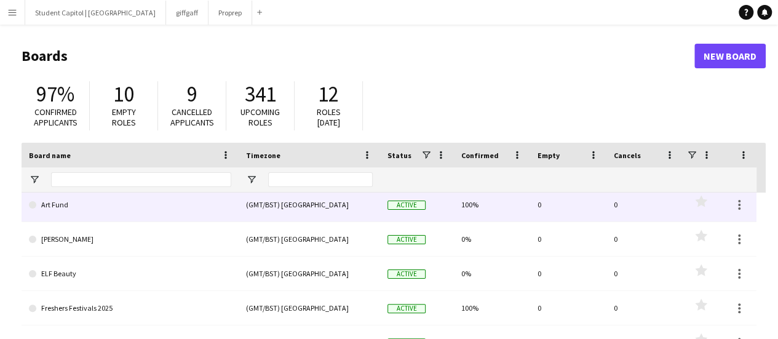
click at [194, 213] on link "Art Fund" at bounding box center [130, 205] width 202 height 34
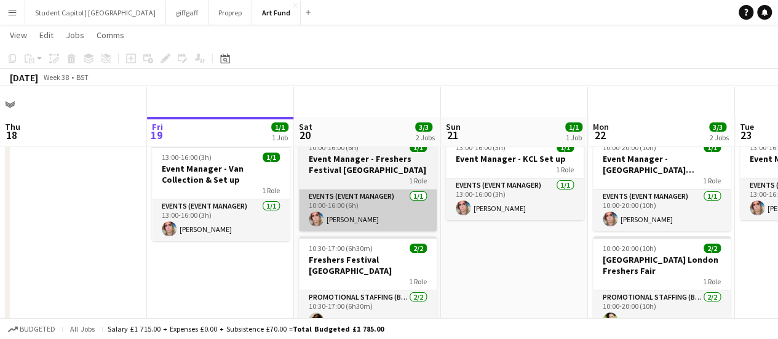
scroll to position [39, 0]
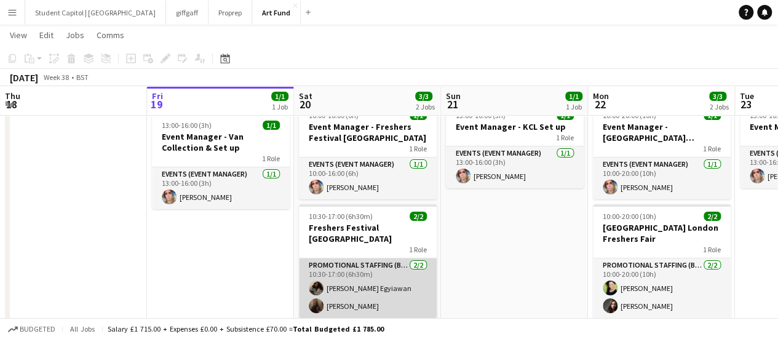
click at [372, 300] on app-card-role "Promotional Staffing (Brand Ambassadors) [DATE] 10:30-17:00 (6h30m) [PERSON_NAM…" at bounding box center [368, 288] width 138 height 60
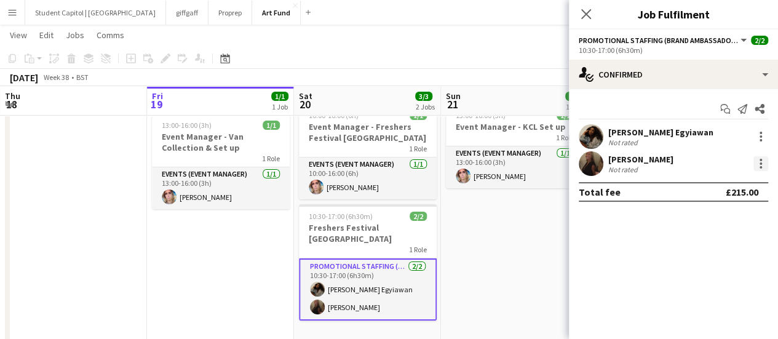
click at [759, 165] on div at bounding box center [760, 163] width 15 height 15
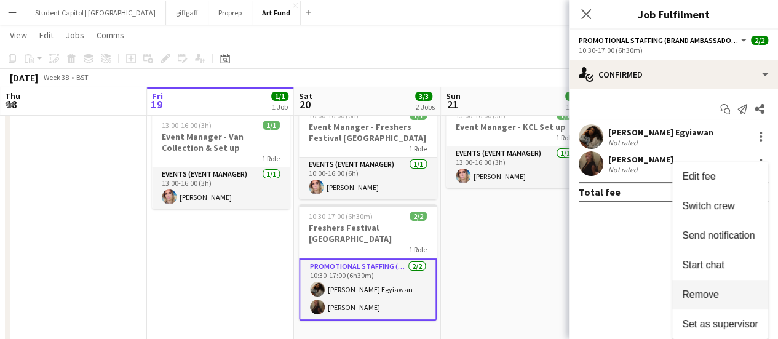
click at [704, 295] on span "Remove" at bounding box center [700, 294] width 37 height 10
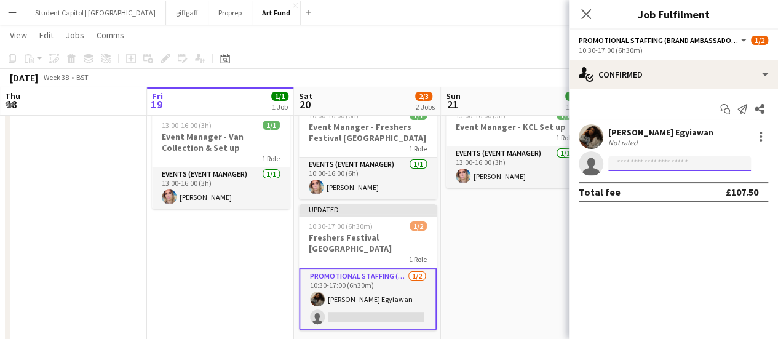
click at [664, 167] on input at bounding box center [679, 163] width 143 height 15
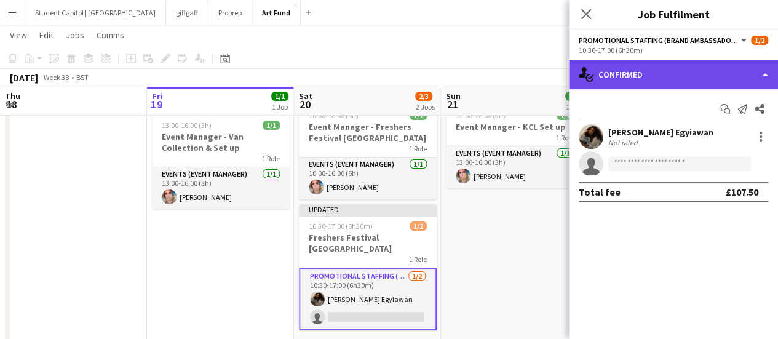
click at [659, 70] on div "single-neutral-actions-check-2 Confirmed" at bounding box center [673, 75] width 209 height 30
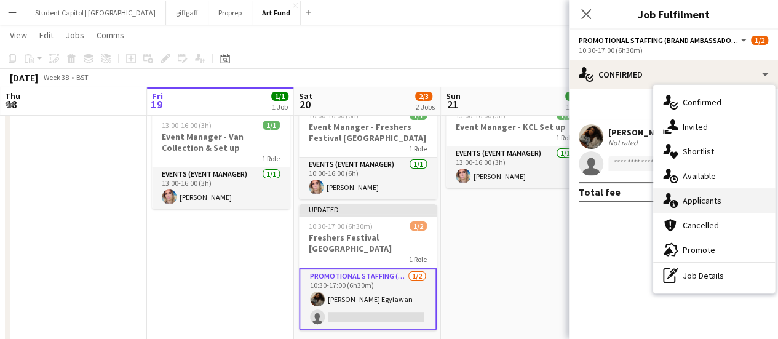
click at [707, 193] on div "single-neutral-actions-information Applicants" at bounding box center [714, 200] width 122 height 25
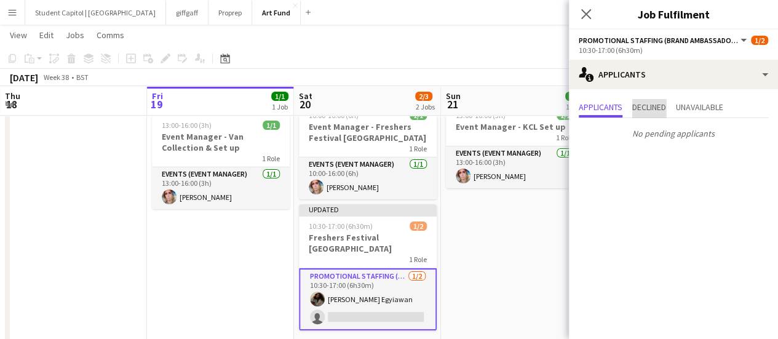
click at [642, 101] on span "Declined" at bounding box center [649, 108] width 34 height 18
click at [585, 105] on span "Applicants" at bounding box center [601, 107] width 44 height 9
click at [587, 18] on icon "Close pop-in" at bounding box center [586, 14] width 12 height 12
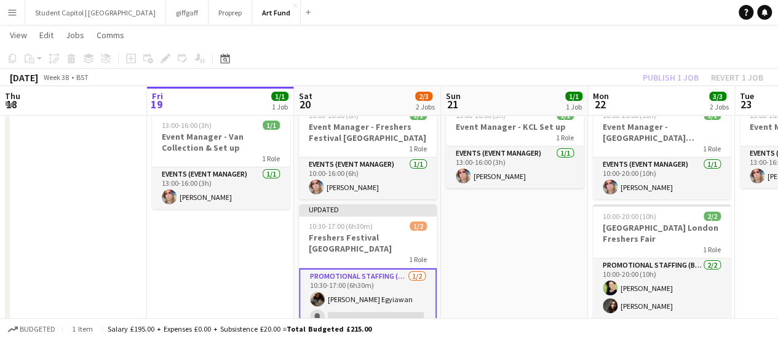
click at [386, 276] on app-card-role "Promotional Staffing (Brand Ambassadors) [DATE] 10:30-17:00 (6h30m) [PERSON_NAM…" at bounding box center [368, 299] width 138 height 62
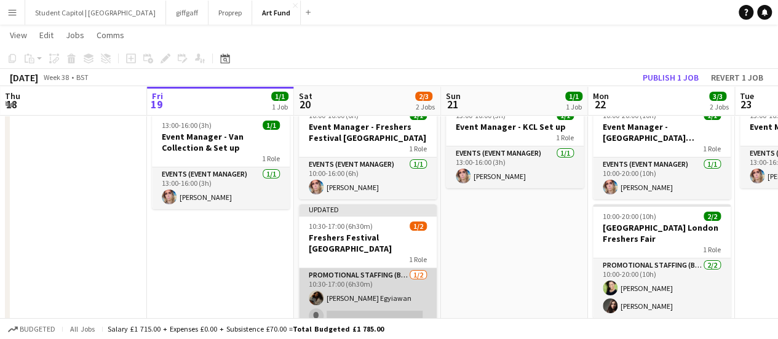
click at [376, 293] on app-card-role "Promotional Staffing (Brand Ambassadors) [DATE] 10:30-17:00 (6h30m) [PERSON_NAM…" at bounding box center [368, 298] width 138 height 60
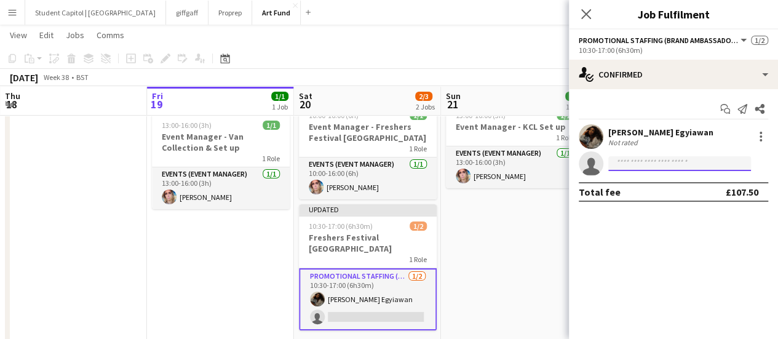
click at [675, 161] on input at bounding box center [679, 163] width 143 height 15
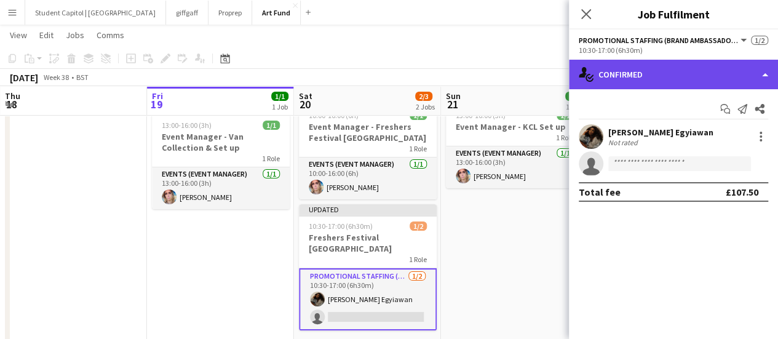
click at [725, 71] on div "single-neutral-actions-check-2 Confirmed" at bounding box center [673, 75] width 209 height 30
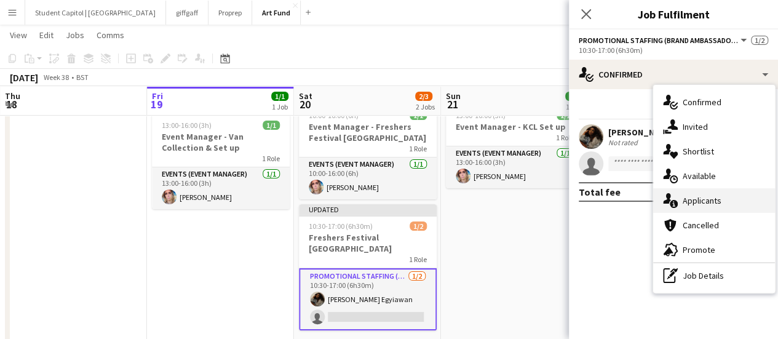
click at [704, 207] on div "single-neutral-actions-information Applicants" at bounding box center [714, 200] width 122 height 25
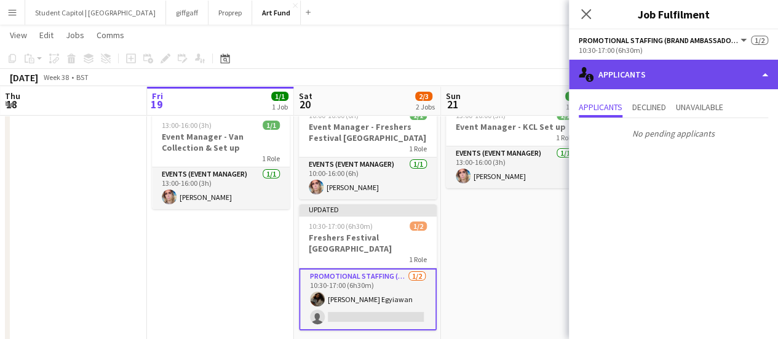
click at [753, 77] on div "single-neutral-actions-information Applicants" at bounding box center [673, 75] width 209 height 30
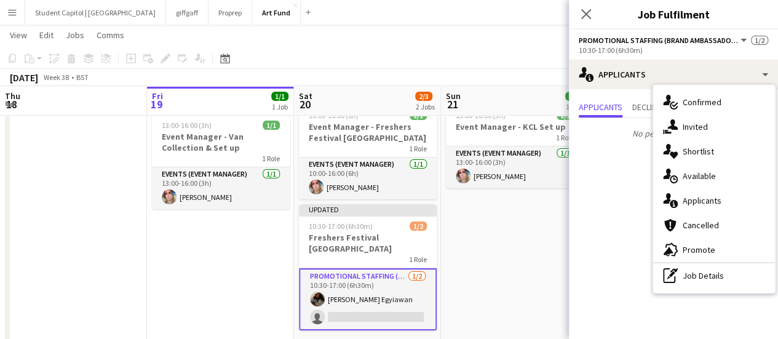
click at [22, 9] on button "Menu" at bounding box center [12, 12] width 25 height 25
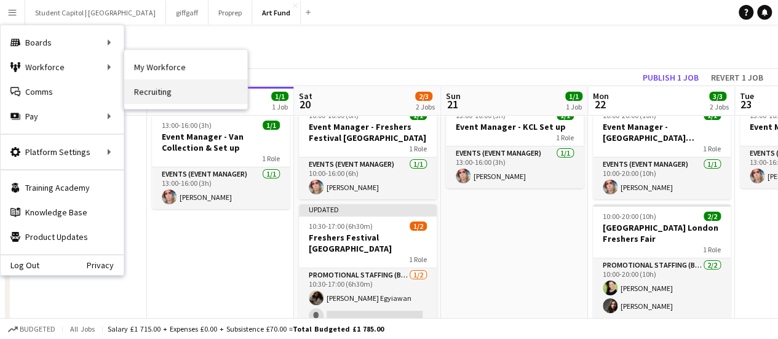
click at [169, 88] on link "Recruiting" at bounding box center [185, 91] width 123 height 25
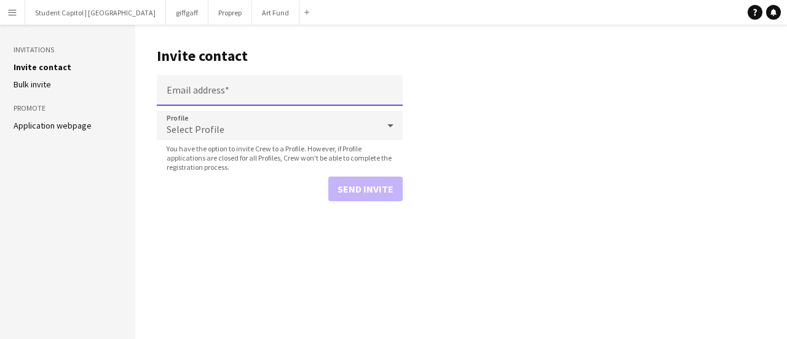
click at [183, 90] on input "Email address" at bounding box center [280, 90] width 246 height 31
paste input "**********"
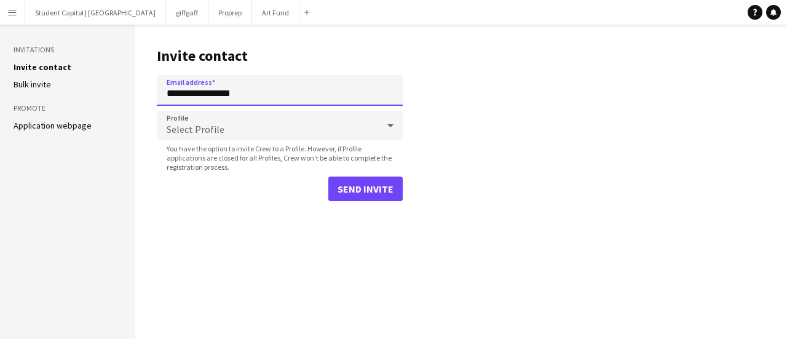
type input "**********"
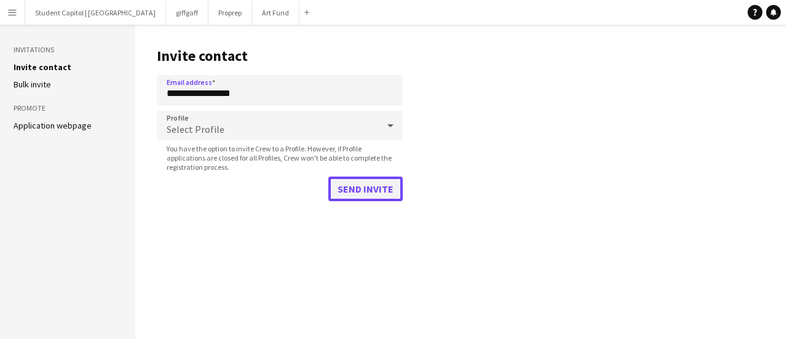
click at [353, 184] on button "Send invite" at bounding box center [365, 189] width 74 height 25
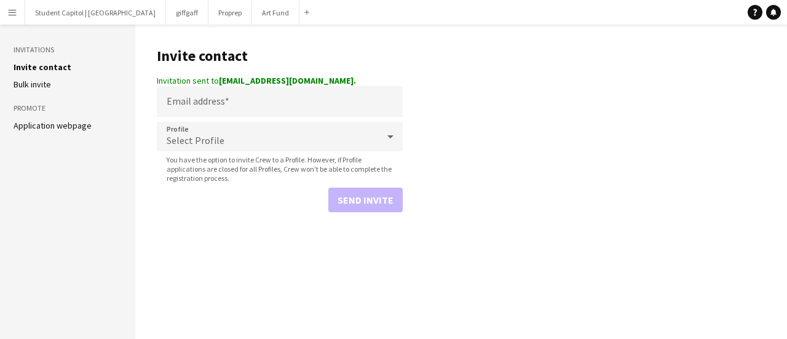
click at [2, 19] on button "Menu" at bounding box center [12, 12] width 25 height 25
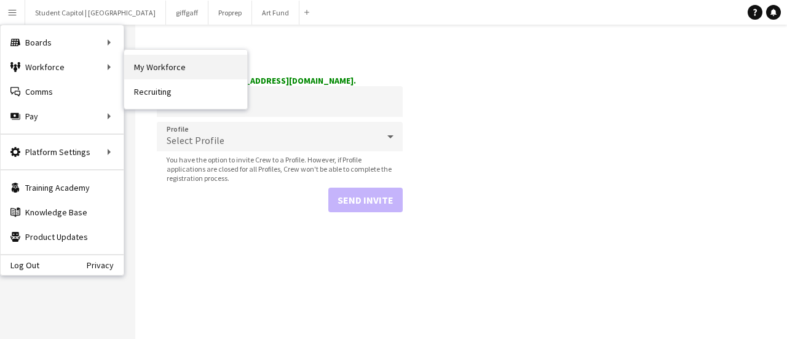
click at [127, 66] on link "My Workforce" at bounding box center [185, 67] width 123 height 25
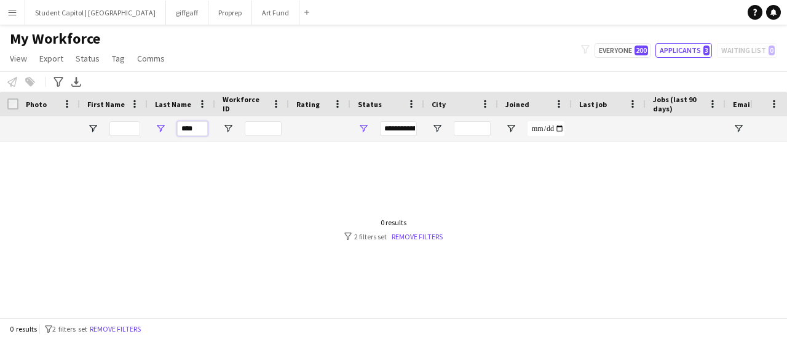
click at [191, 133] on input "****" at bounding box center [192, 128] width 31 height 15
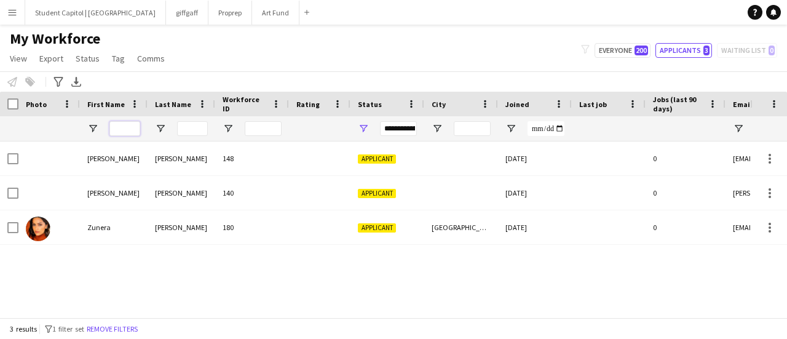
click at [129, 125] on input "First Name Filter Input" at bounding box center [124, 128] width 31 height 15
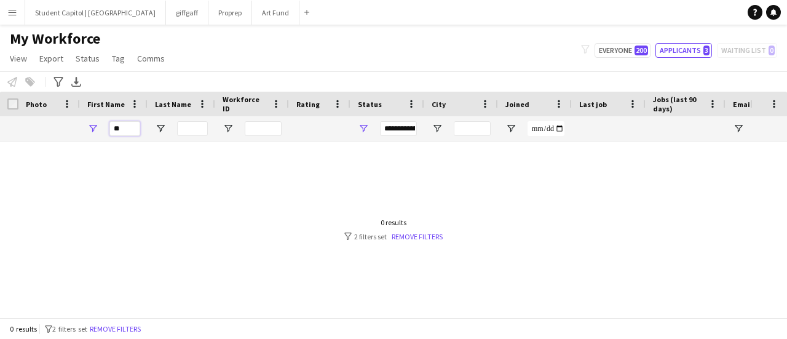
type input "**"
click at [252, 15] on button "Art Fund Close" at bounding box center [275, 13] width 47 height 24
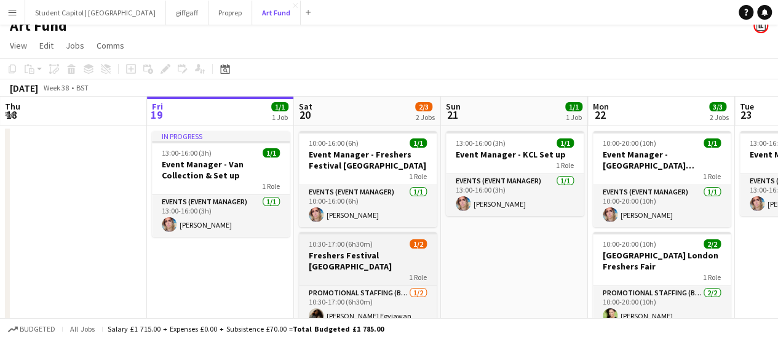
scroll to position [15, 0]
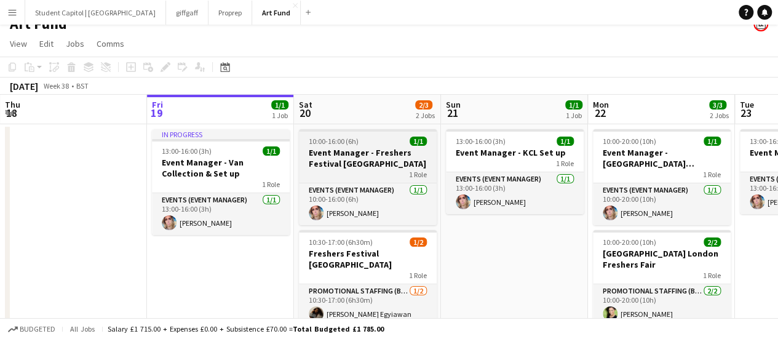
click at [347, 153] on h3 "Event Manager - Freshers Festival [GEOGRAPHIC_DATA]" at bounding box center [368, 158] width 138 height 22
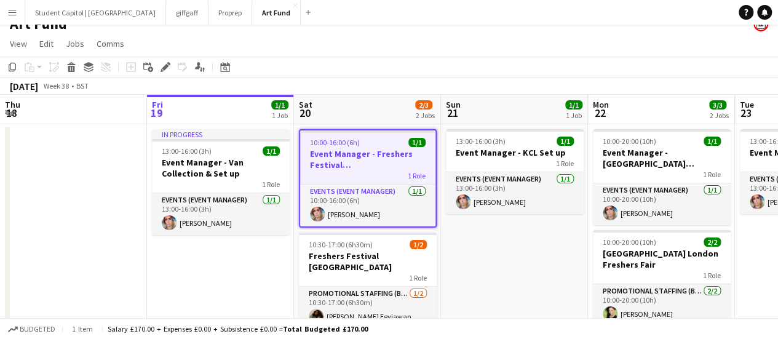
click at [381, 152] on h3 "Event Manager - Freshers Festival [GEOGRAPHIC_DATA]" at bounding box center [367, 159] width 135 height 22
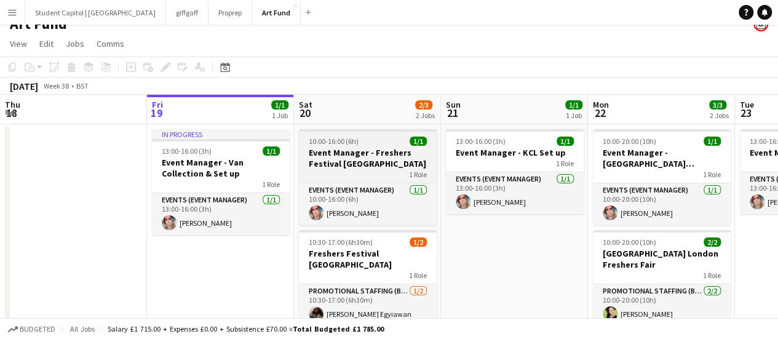
click at [381, 153] on h3 "Event Manager - Freshers Festival [GEOGRAPHIC_DATA]" at bounding box center [368, 158] width 138 height 22
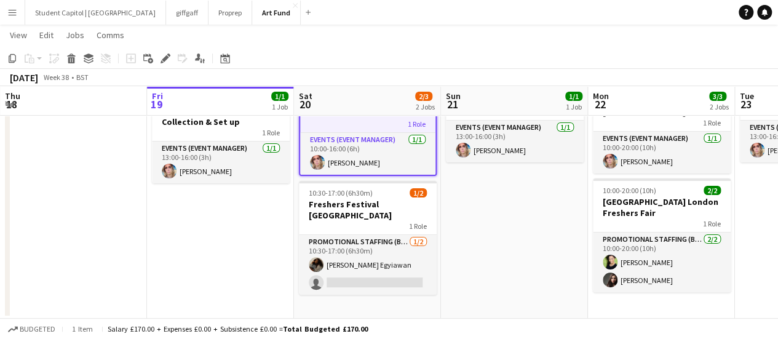
scroll to position [65, 0]
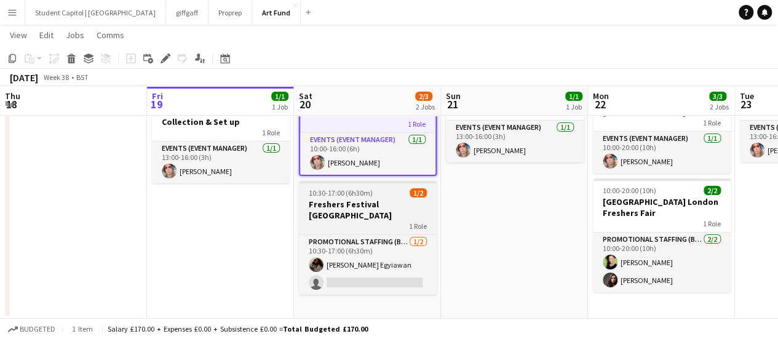
click at [347, 199] on h3 "Freshers Festival [GEOGRAPHIC_DATA]" at bounding box center [368, 210] width 138 height 22
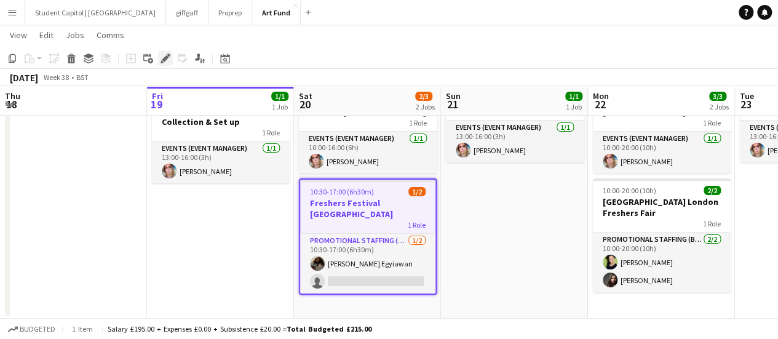
click at [161, 60] on icon "Edit" at bounding box center [166, 59] width 10 height 10
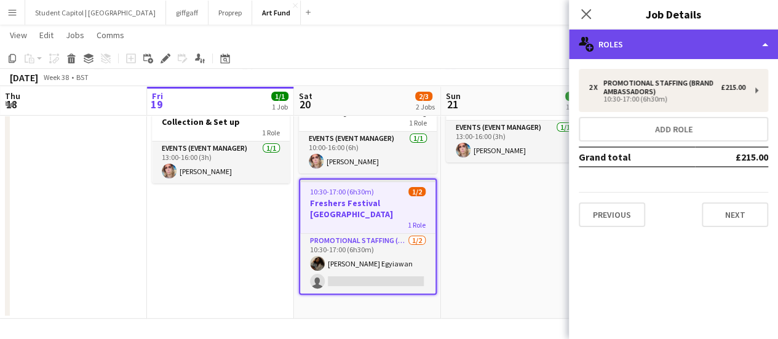
click at [677, 52] on div "multiple-users-add Roles" at bounding box center [673, 45] width 209 height 30
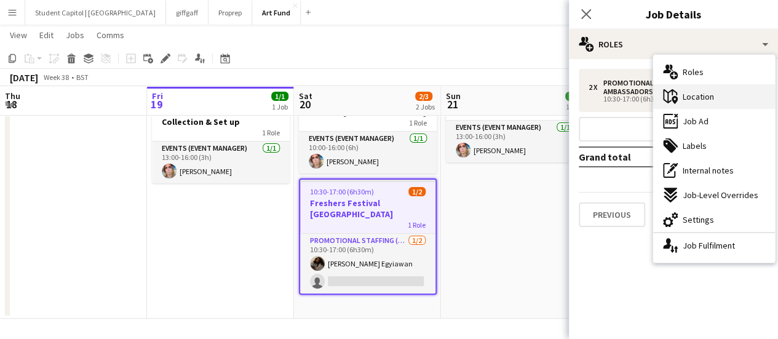
click at [707, 96] on span "Location" at bounding box center [698, 96] width 31 height 11
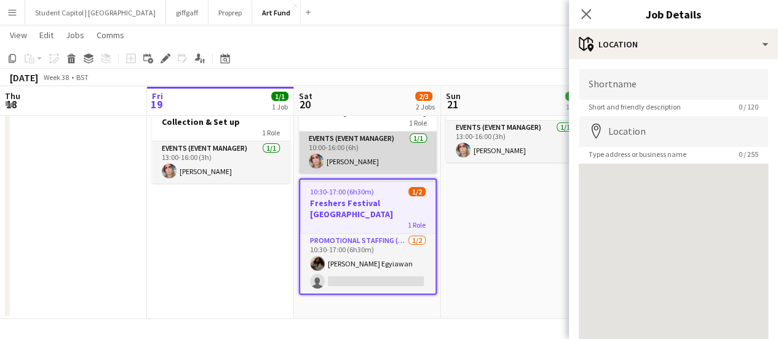
click at [357, 141] on app-card-role "Events (Event Manager) [DATE] 10:00-16:00 (6h) [PERSON_NAME]" at bounding box center [368, 153] width 138 height 42
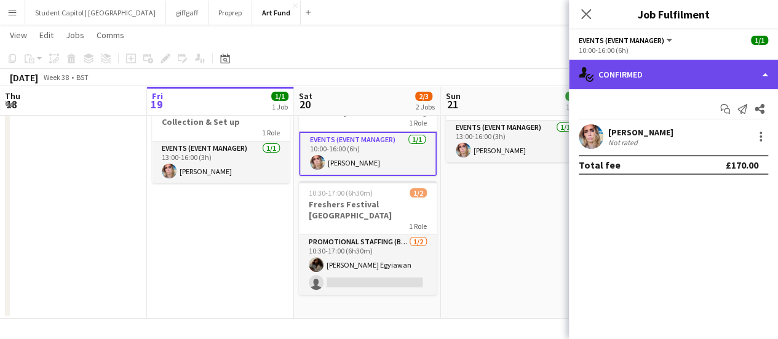
click at [740, 71] on div "single-neutral-actions-check-2 Confirmed" at bounding box center [673, 75] width 209 height 30
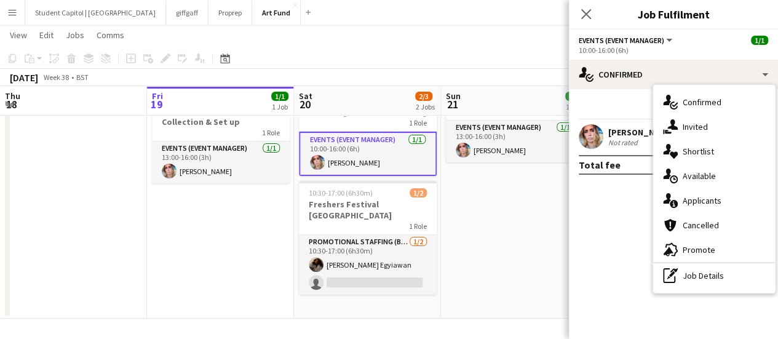
click at [493, 260] on app-date-cell "13:00-16:00 (3h) 1/1 Event Manager - KCL Set up 1 Role Events (Event Manager) […" at bounding box center [514, 196] width 147 height 246
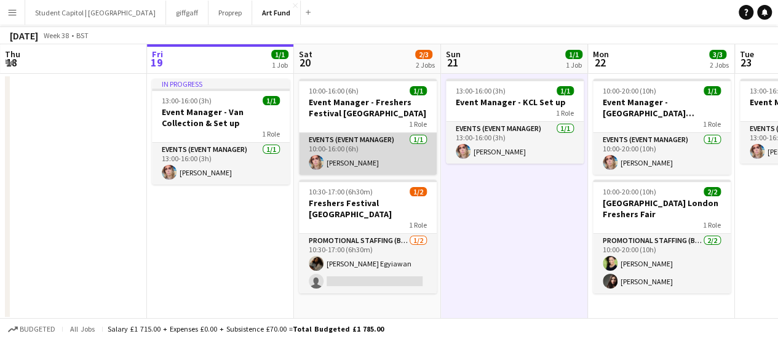
scroll to position [0, 0]
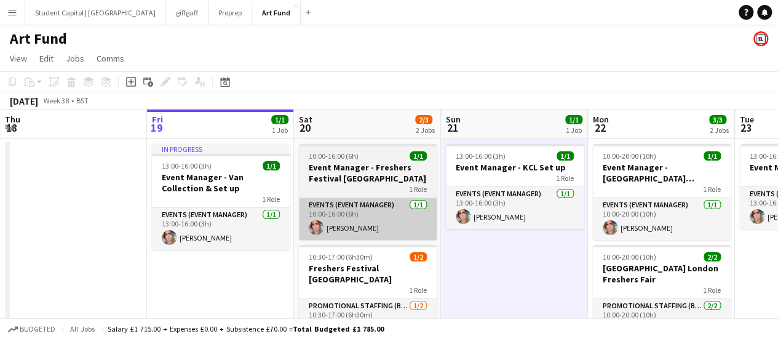
click at [349, 161] on app-job-card "10:00-16:00 (6h) 1/1 Event Manager - Freshers Festival [GEOGRAPHIC_DATA] 1 Role…" at bounding box center [368, 192] width 138 height 96
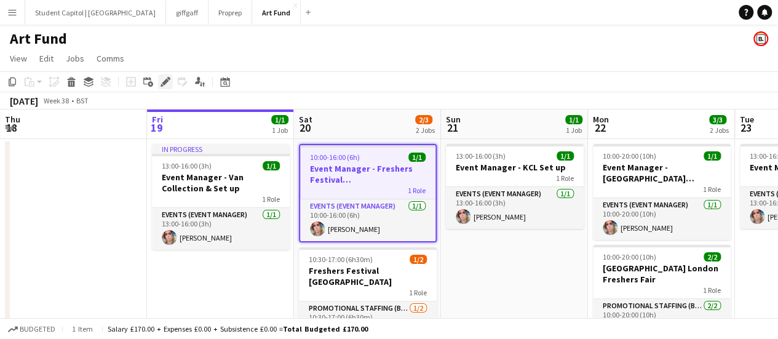
click at [166, 83] on icon at bounding box center [165, 82] width 7 height 7
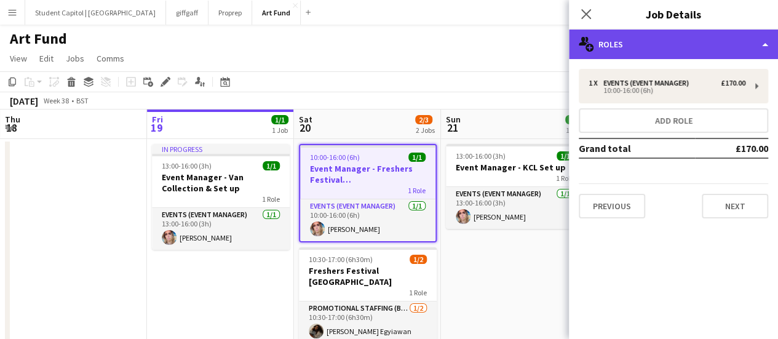
click at [666, 37] on div "multiple-users-add Roles" at bounding box center [673, 45] width 209 height 30
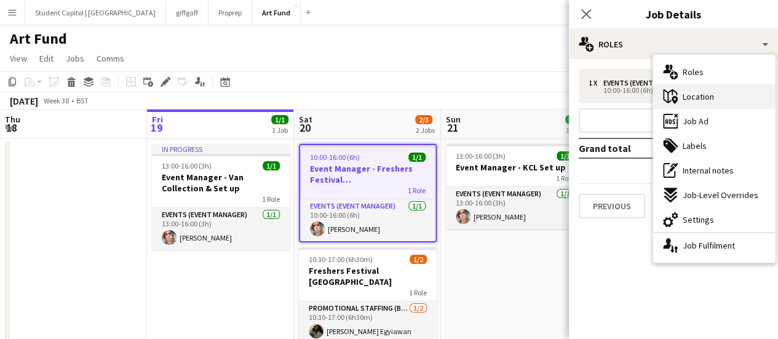
click at [711, 99] on span "Location" at bounding box center [698, 96] width 31 height 11
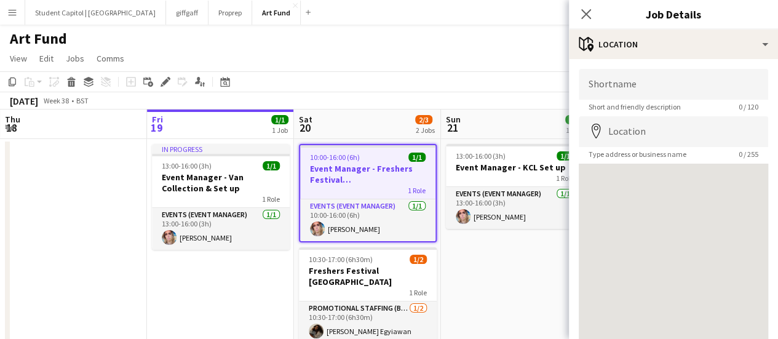
click at [515, 279] on app-date-cell "13:00-16:00 (3h) 1/1 Event Manager - KCL Set up 1 Role Events (Event Manager) […" at bounding box center [514, 262] width 147 height 246
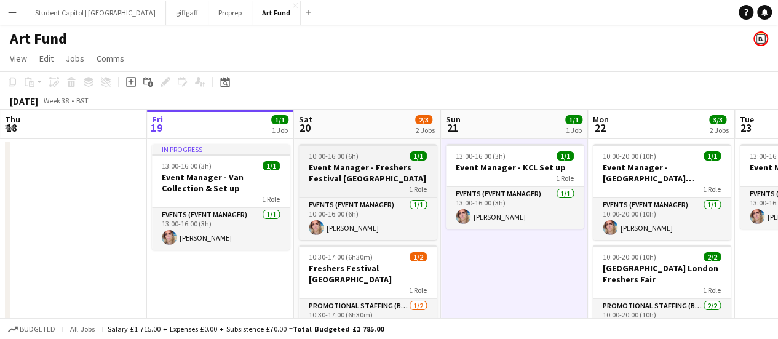
click at [359, 168] on h3 "Event Manager - Freshers Festival [GEOGRAPHIC_DATA]" at bounding box center [368, 173] width 138 height 22
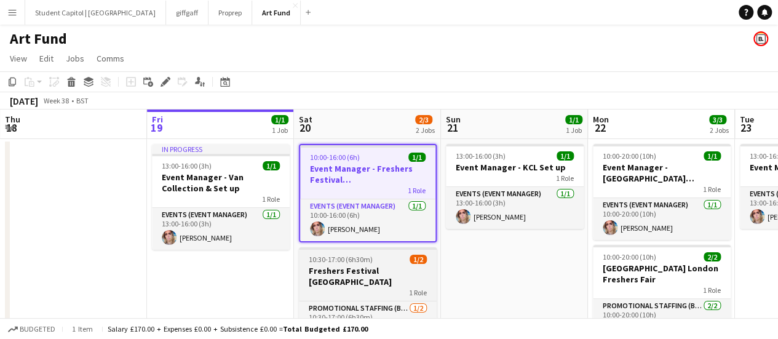
click at [353, 252] on app-job-card "10:30-17:00 (6h30m) 1/2 Freshers Festival London 1 Role Promotional Staffing (B…" at bounding box center [368, 304] width 138 height 114
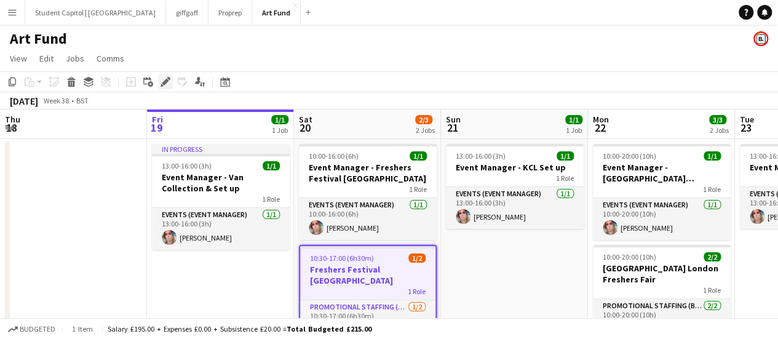
click at [165, 75] on div "Edit" at bounding box center [165, 81] width 15 height 15
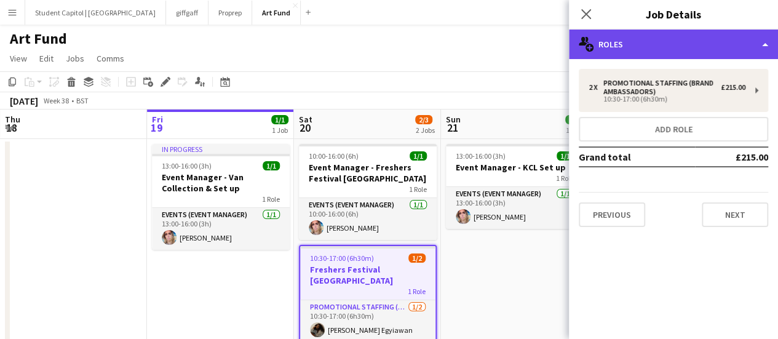
click at [636, 41] on div "multiple-users-add Roles" at bounding box center [673, 45] width 209 height 30
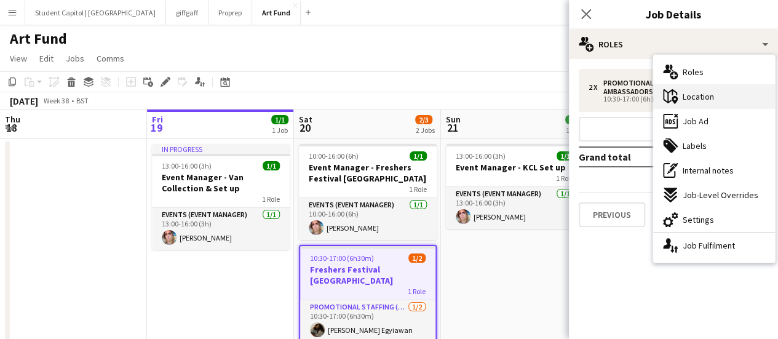
click at [707, 105] on div "maps-pin-1 Location" at bounding box center [714, 96] width 122 height 25
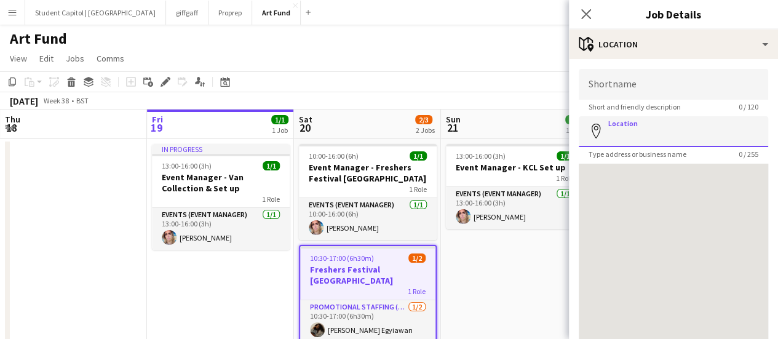
click at [637, 130] on input "Location" at bounding box center [673, 131] width 189 height 31
paste input "**********"
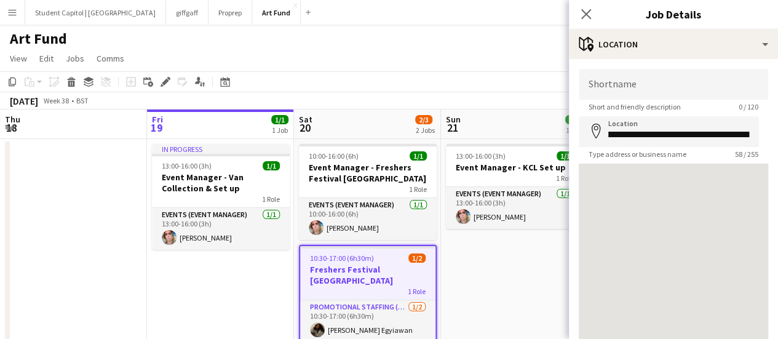
type input "**********"
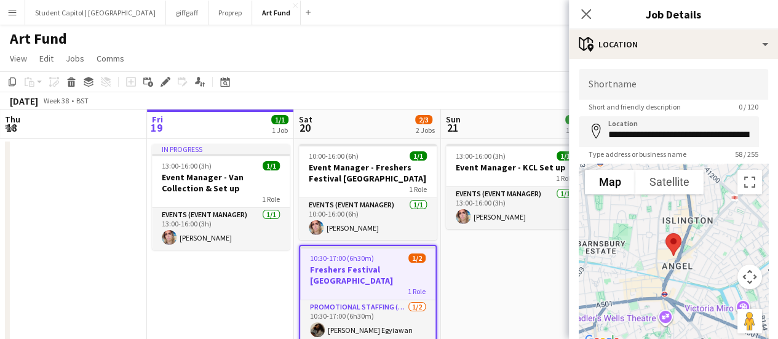
click at [552, 253] on app-date-cell "13:00-16:00 (3h) 1/1 Event Manager - KCL Set up 1 Role Events (Event Manager) […" at bounding box center [514, 262] width 147 height 246
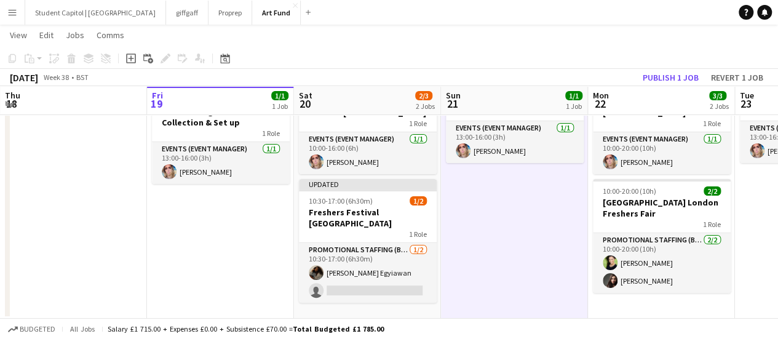
scroll to position [64, 0]
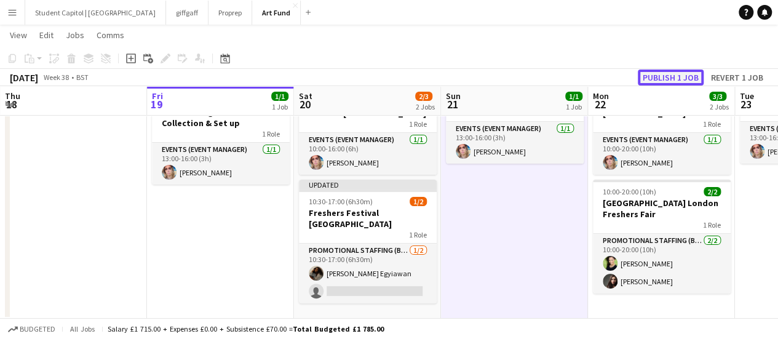
click at [658, 73] on button "Publish 1 job" at bounding box center [671, 78] width 66 height 16
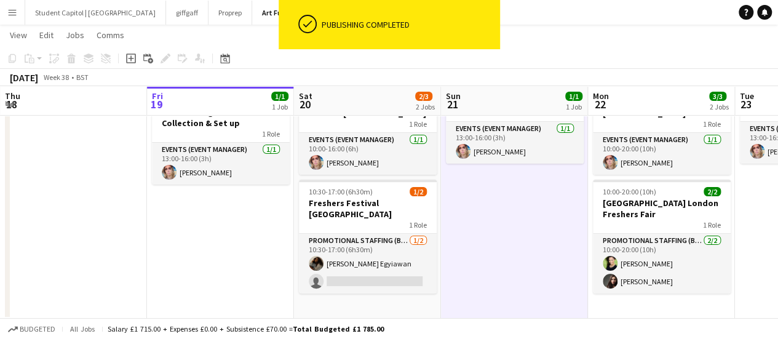
click at [7, 12] on button "Menu" at bounding box center [12, 12] width 25 height 25
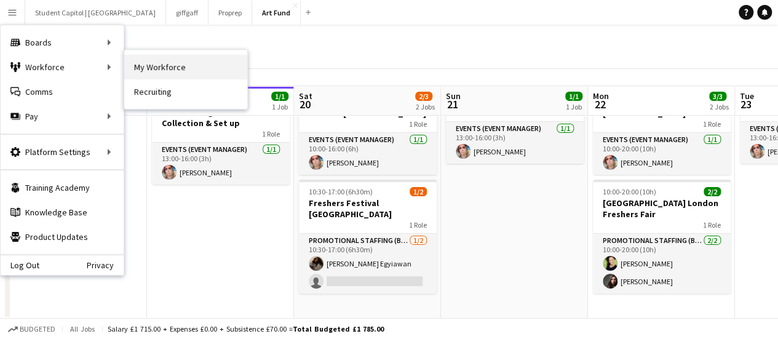
click at [158, 71] on link "My Workforce" at bounding box center [185, 67] width 123 height 25
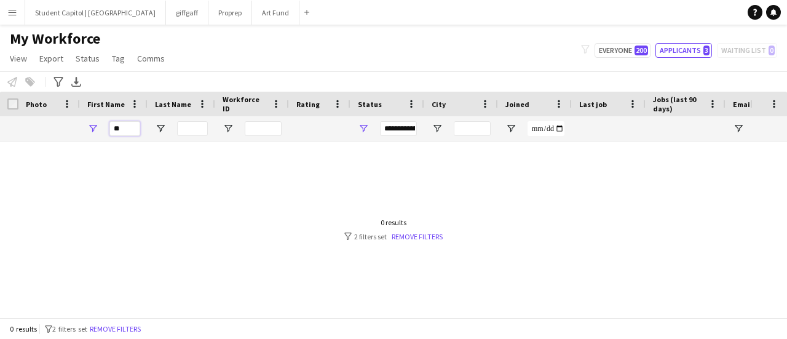
drag, startPoint x: 128, startPoint y: 131, endPoint x: 99, endPoint y: 135, distance: 29.2
click at [99, 135] on div "**" at bounding box center [114, 128] width 68 height 25
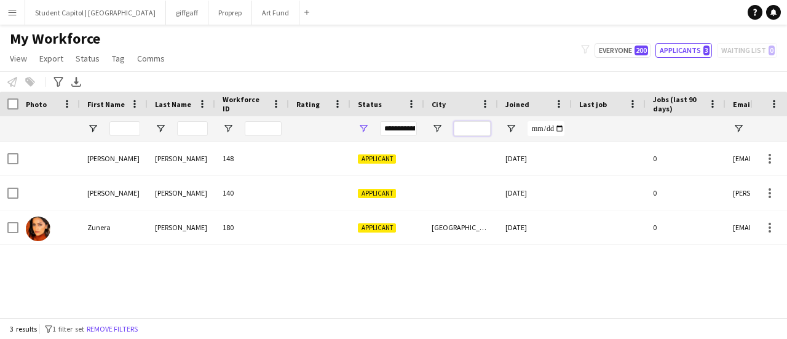
click at [466, 122] on input "City Filter Input" at bounding box center [472, 128] width 37 height 15
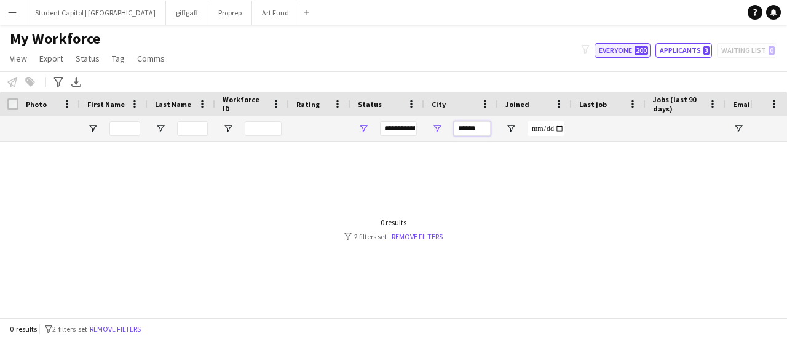
type input "******"
click at [624, 45] on button "Everyone 200" at bounding box center [623, 50] width 56 height 15
type input "**********"
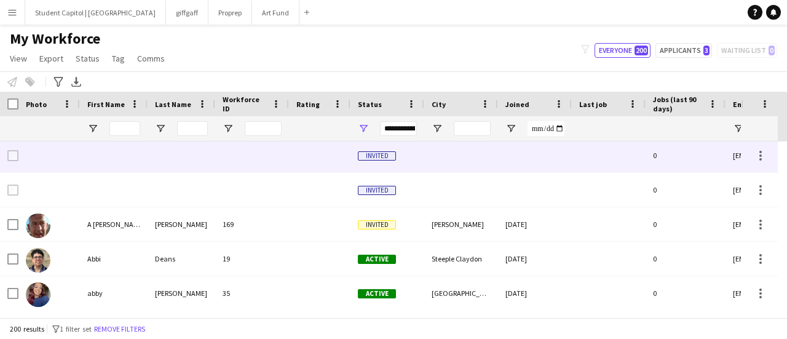
scroll to position [38, 0]
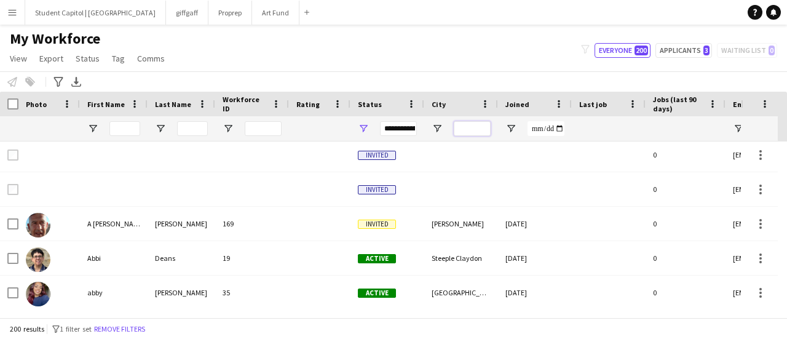
click at [472, 122] on input "City Filter Input" at bounding box center [472, 128] width 37 height 15
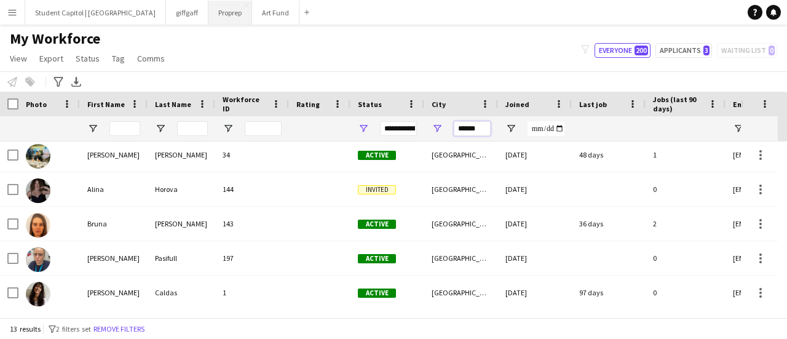
type input "******"
click at [252, 14] on button "Art Fund Close" at bounding box center [275, 13] width 47 height 24
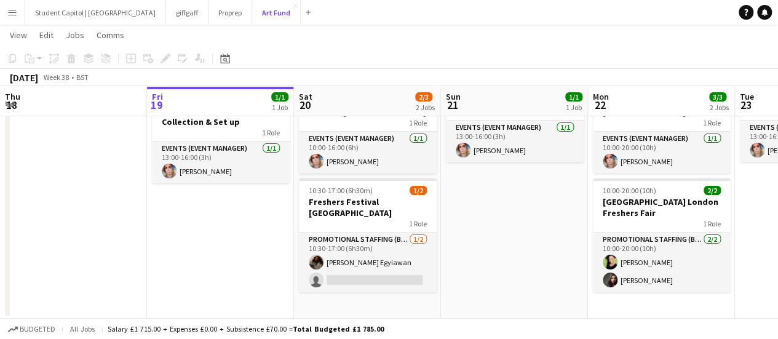
scroll to position [65, 0]
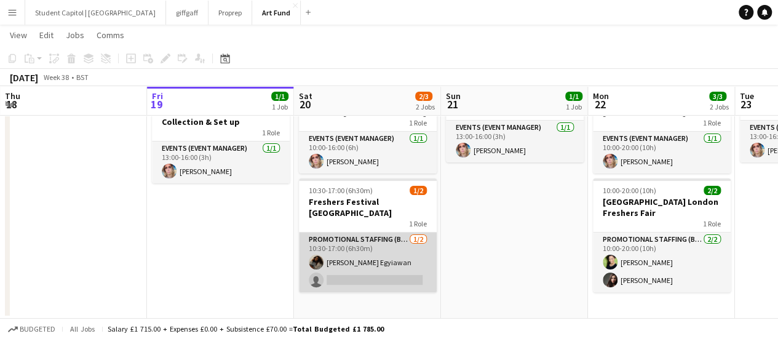
click at [339, 242] on app-card-role "Promotional Staffing (Brand Ambassadors) [DATE] 10:30-17:00 (6h30m) [PERSON_NAM…" at bounding box center [368, 262] width 138 height 60
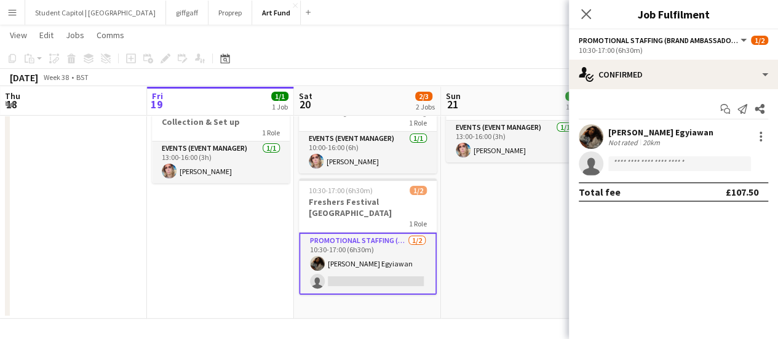
click at [622, 140] on div "Not rated" at bounding box center [624, 142] width 32 height 9
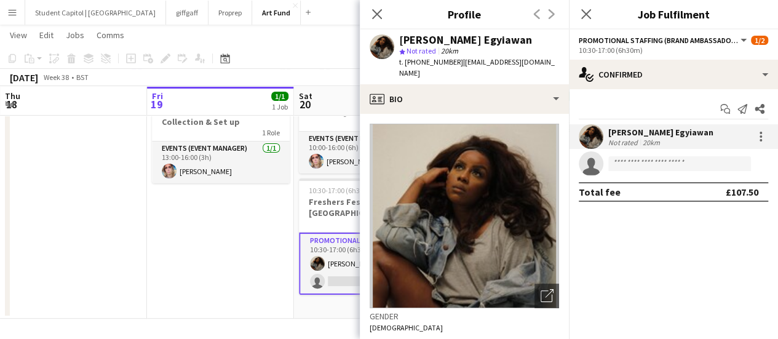
click at [750, 140] on div "[PERSON_NAME] Egyiawan Not rated 20km" at bounding box center [673, 136] width 209 height 25
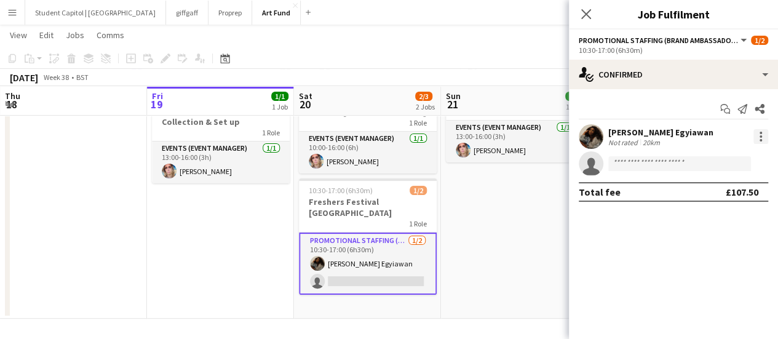
click at [755, 139] on div at bounding box center [760, 136] width 15 height 15
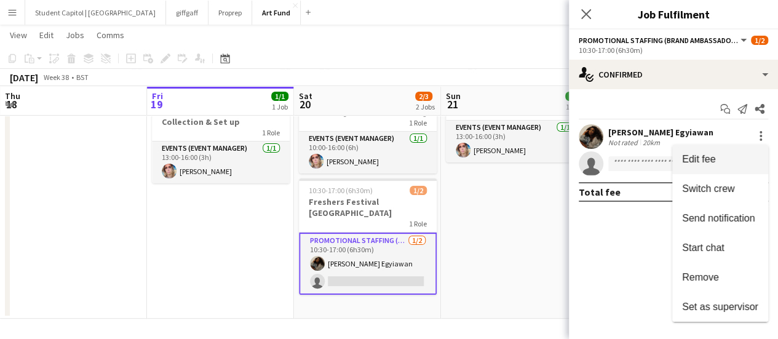
click at [731, 152] on button "Edit fee" at bounding box center [720, 160] width 96 height 30
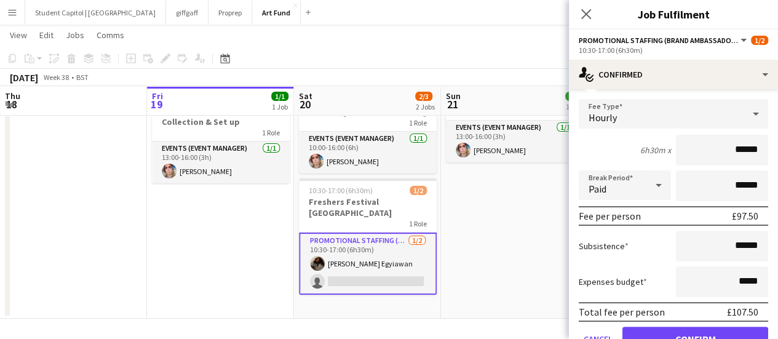
scroll to position [123, 0]
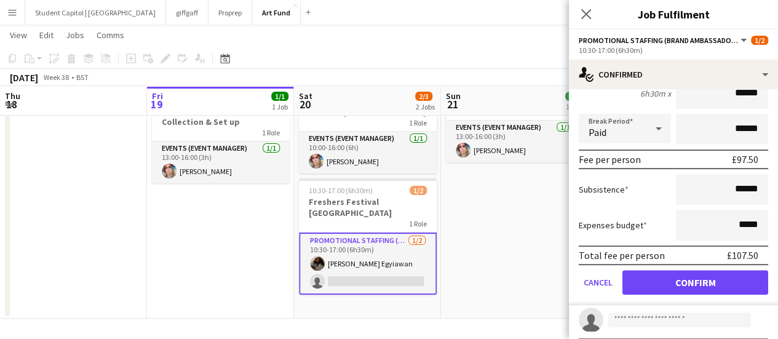
click at [2, 9] on button "Menu" at bounding box center [12, 12] width 25 height 25
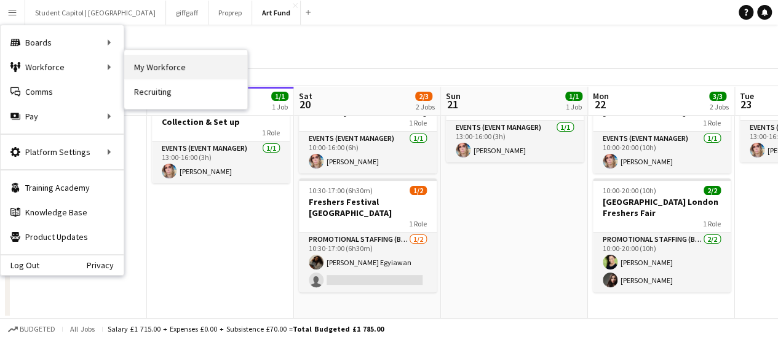
click at [145, 70] on link "My Workforce" at bounding box center [185, 67] width 123 height 25
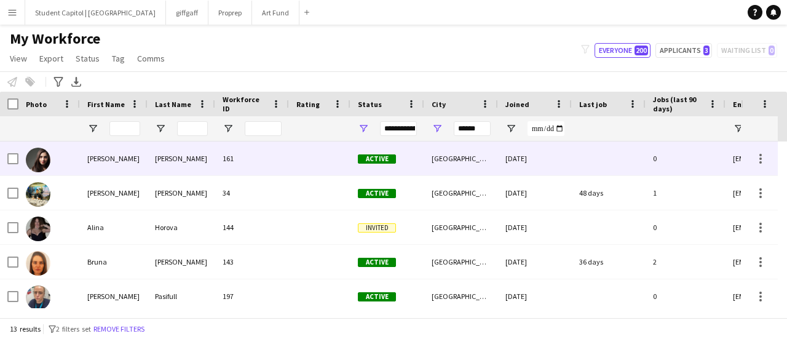
click at [42, 156] on img at bounding box center [38, 160] width 25 height 25
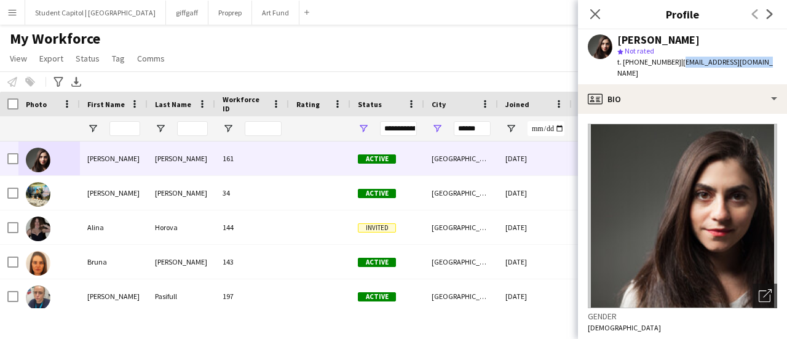
drag, startPoint x: 677, startPoint y: 63, endPoint x: 768, endPoint y: 65, distance: 91.0
click at [768, 65] on app-profile-header "[PERSON_NAME] star Not rated t. [PHONE_NUMBER] | [EMAIL_ADDRESS][DOMAIN_NAME]" at bounding box center [682, 57] width 209 height 55
copy span "[EMAIL_ADDRESS][DOMAIN_NAME]"
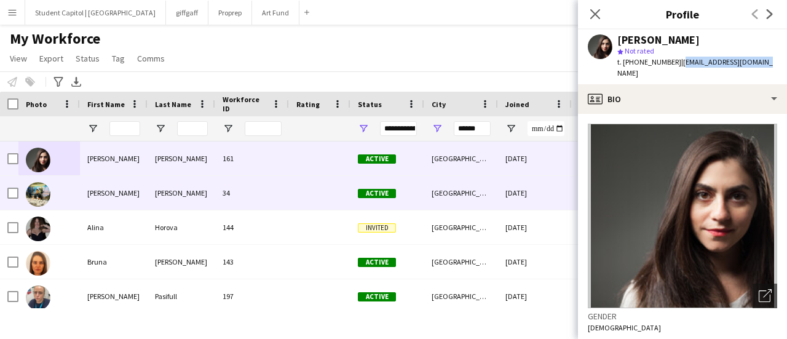
click at [38, 191] on img at bounding box center [38, 194] width 25 height 25
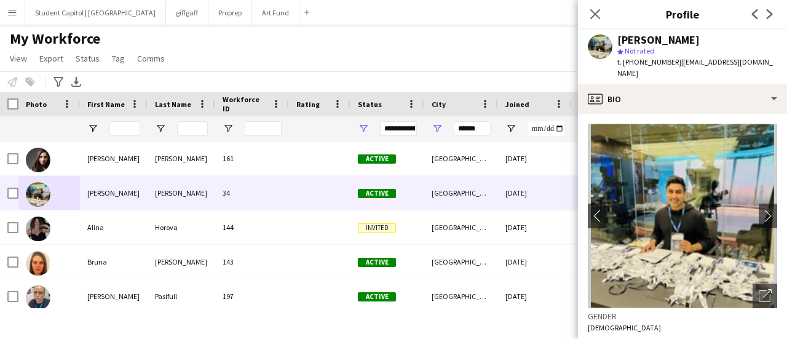
click at [690, 65] on span "| [EMAIL_ADDRESS][DOMAIN_NAME]" at bounding box center [696, 67] width 156 height 20
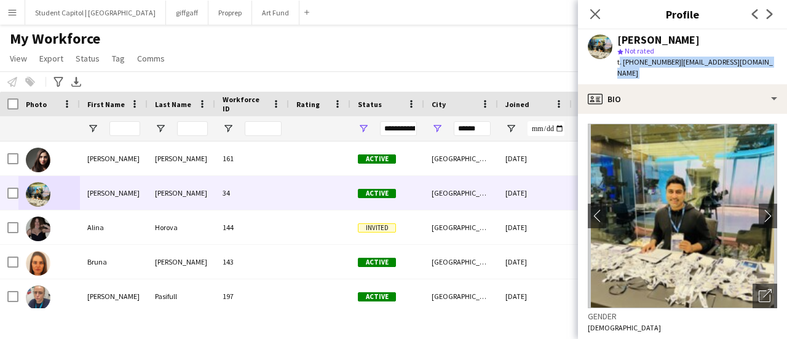
click at [690, 65] on span "| [EMAIL_ADDRESS][DOMAIN_NAME]" at bounding box center [696, 67] width 156 height 20
click at [729, 71] on div "[PERSON_NAME] star Not rated t. [PHONE_NUMBER] | [EMAIL_ADDRESS][DOMAIN_NAME]" at bounding box center [682, 57] width 209 height 55
drag, startPoint x: 745, startPoint y: 63, endPoint x: 677, endPoint y: 63, distance: 68.9
click at [677, 63] on div "[PERSON_NAME] star Not rated t. [PHONE_NUMBER] | [EMAIL_ADDRESS][DOMAIN_NAME]" at bounding box center [682, 57] width 209 height 55
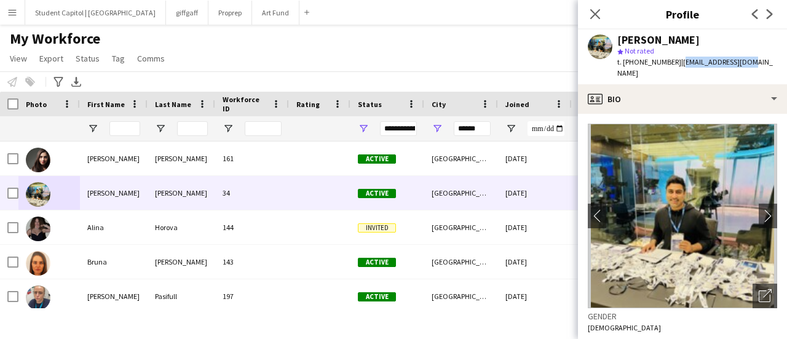
copy span "[EMAIL_ADDRESS][DOMAIN_NAME]"
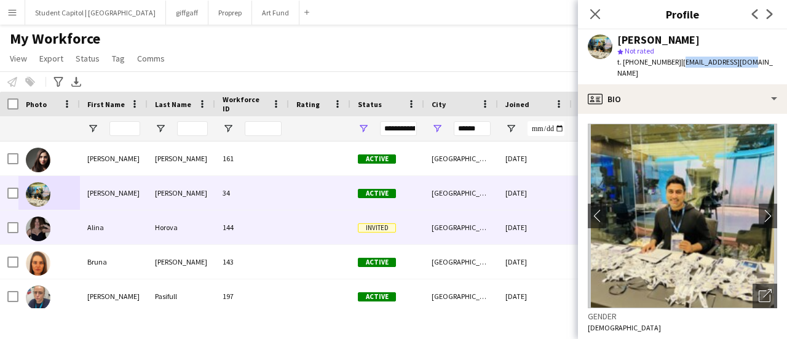
click at [44, 221] on img at bounding box center [38, 229] width 25 height 25
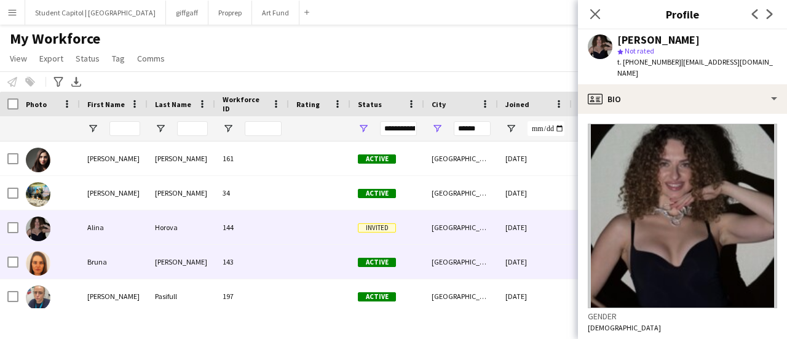
click at [38, 263] on img at bounding box center [38, 263] width 25 height 25
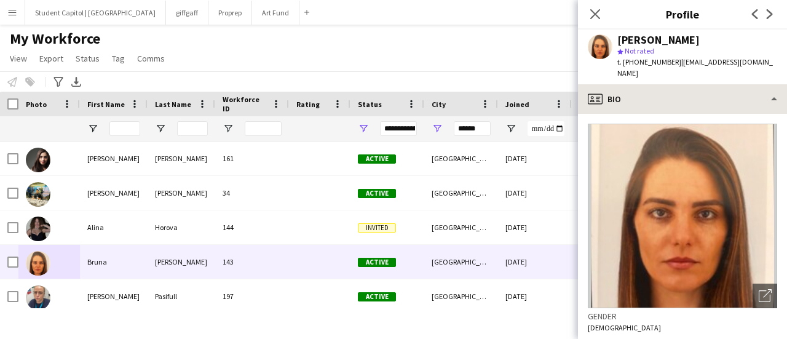
drag, startPoint x: 677, startPoint y: 65, endPoint x: 787, endPoint y: 98, distance: 115.0
click at [787, 98] on app-crew-profile "Close pop-in Profile Previous Next [PERSON_NAME] star Not rated t. [PHONE_NUMBE…" at bounding box center [682, 169] width 209 height 339
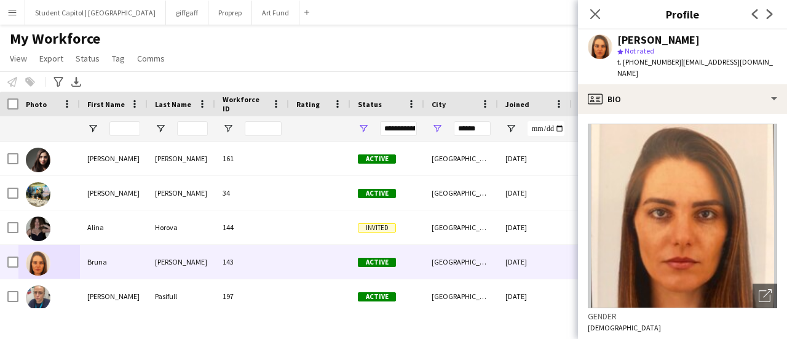
click at [749, 52] on div "star Not rated" at bounding box center [698, 51] width 160 height 11
drag, startPoint x: 677, startPoint y: 62, endPoint x: 785, endPoint y: 66, distance: 109.0
click at [785, 66] on app-profile-header "[PERSON_NAME] star Not rated t. [PHONE_NUMBER] | [EMAIL_ADDRESS][DOMAIN_NAME]" at bounding box center [682, 57] width 209 height 55
copy span "[EMAIL_ADDRESS][DOMAIN_NAME]"
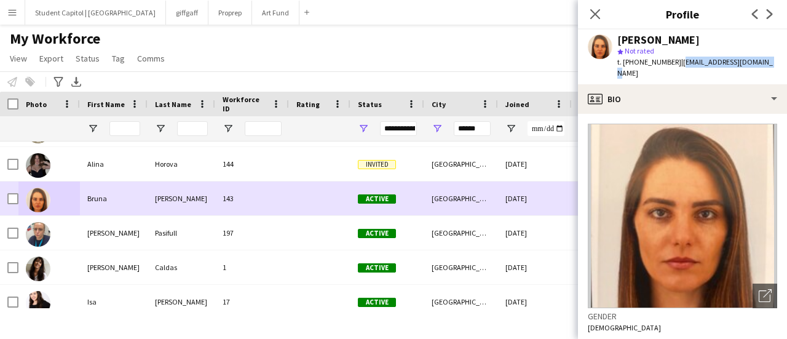
scroll to position [64, 0]
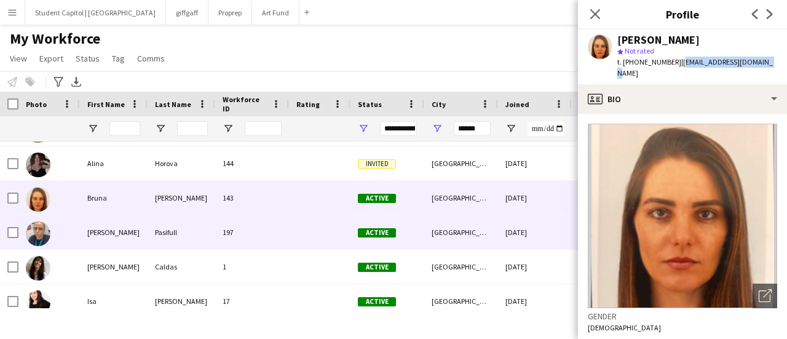
click at [38, 248] on div at bounding box center [38, 233] width 25 height 34
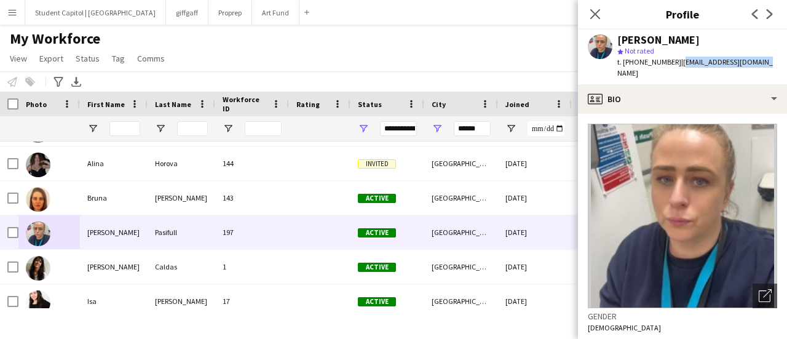
drag, startPoint x: 681, startPoint y: 64, endPoint x: 761, endPoint y: 63, distance: 80.0
click at [761, 63] on div "[PERSON_NAME] Pasifull star Not rated t. [PHONE_NUMBER] | [EMAIL_ADDRESS][DOMAI…" at bounding box center [682, 57] width 209 height 55
copy span "[EMAIL_ADDRESS][DOMAIN_NAME]"
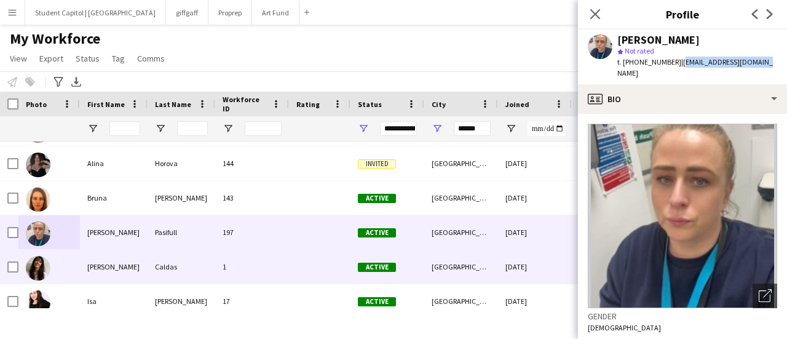
click at [34, 265] on img at bounding box center [38, 268] width 25 height 25
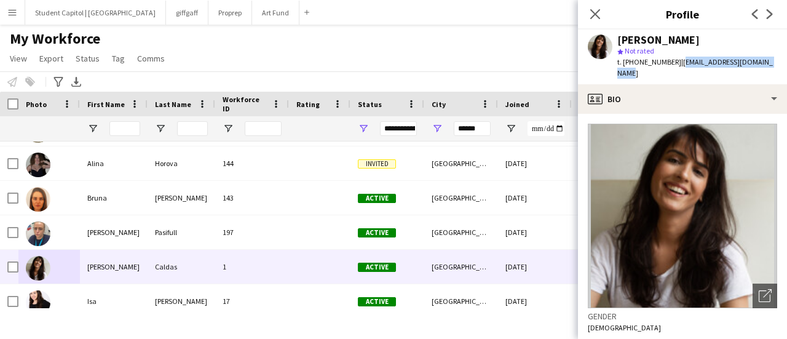
drag, startPoint x: 677, startPoint y: 63, endPoint x: 787, endPoint y: 66, distance: 110.1
click at [787, 66] on app-profile-header "[PERSON_NAME] star Not rated t. [PHONE_NUMBER] | [EMAIL_ADDRESS][DOMAIN_NAME]" at bounding box center [682, 57] width 209 height 55
copy span "[EMAIL_ADDRESS][DOMAIN_NAME]"
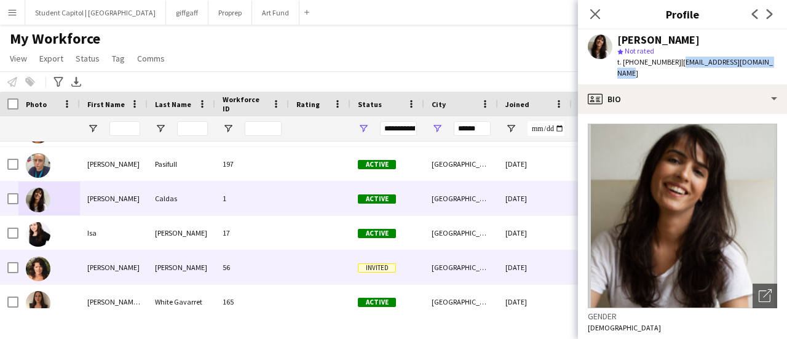
scroll to position [132, 0]
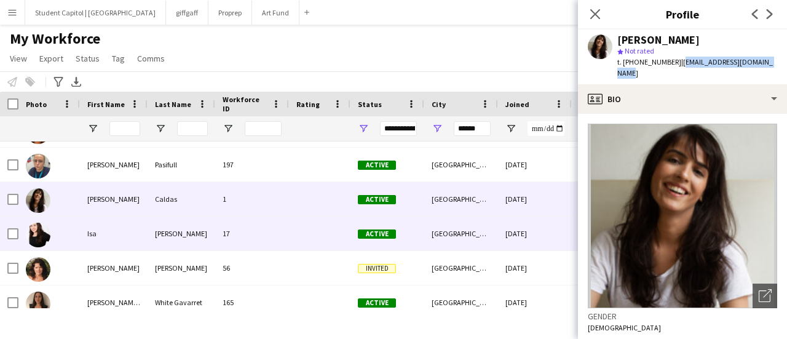
click at [39, 240] on img at bounding box center [38, 235] width 25 height 25
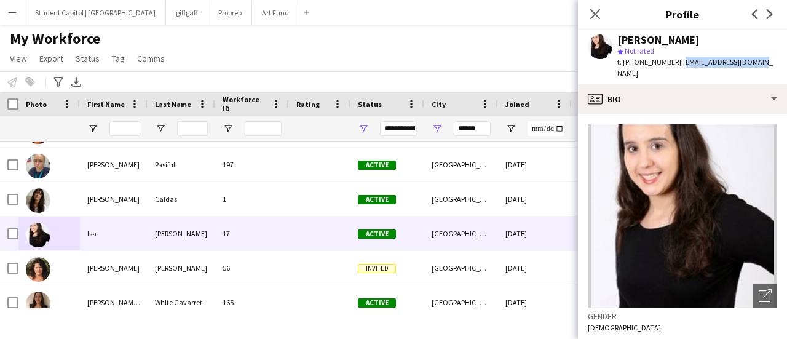
drag, startPoint x: 675, startPoint y: 61, endPoint x: 780, endPoint y: 66, distance: 104.7
click at [780, 66] on app-profile-header "[PERSON_NAME] star Not rated t. [PHONE_NUMBER] | [EMAIL_ADDRESS][DOMAIN_NAME]" at bounding box center [682, 57] width 209 height 55
copy span "[EMAIL_ADDRESS][DOMAIN_NAME]"
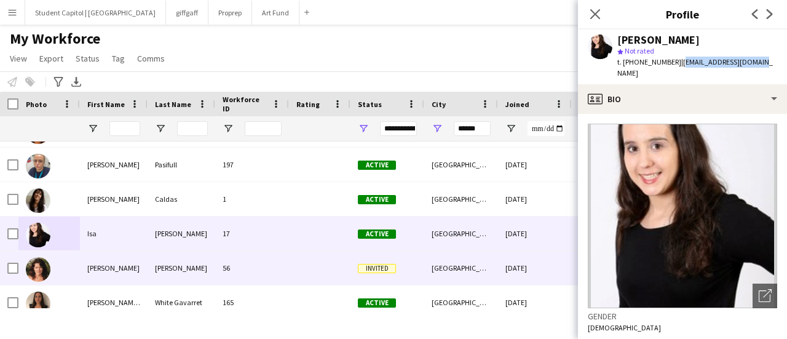
click at [36, 266] on img at bounding box center [38, 269] width 25 height 25
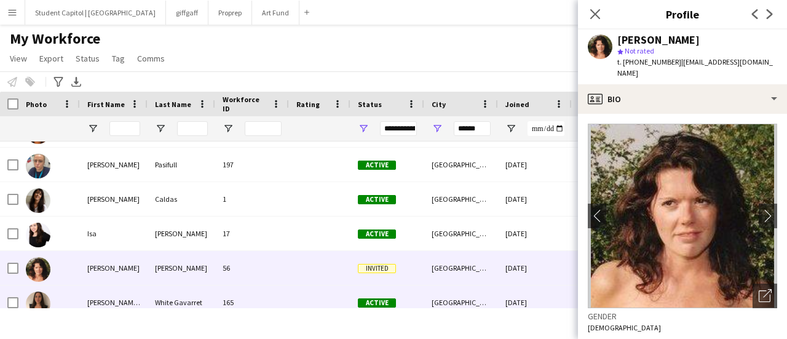
click at [33, 306] on img at bounding box center [38, 304] width 25 height 25
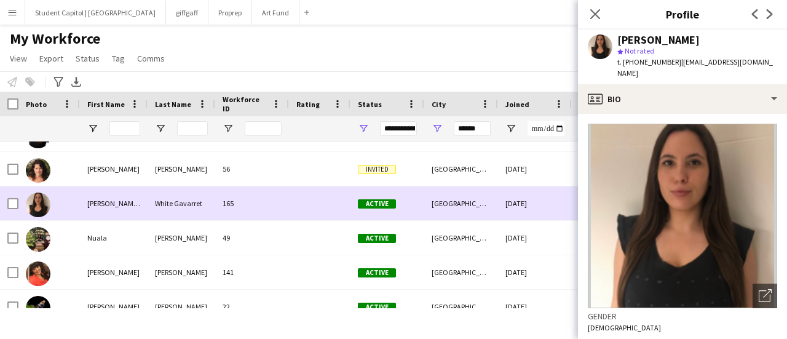
scroll to position [231, 0]
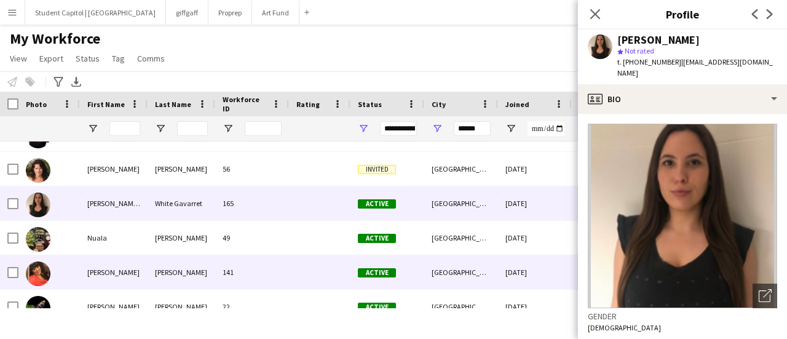
click at [41, 270] on img at bounding box center [38, 273] width 25 height 25
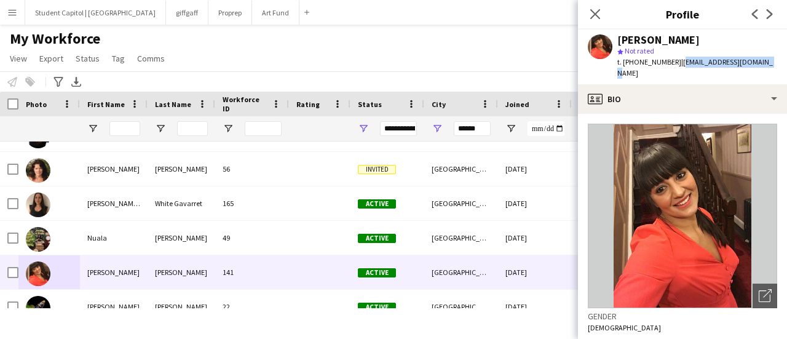
drag, startPoint x: 677, startPoint y: 62, endPoint x: 758, endPoint y: 62, distance: 81.2
click at [758, 62] on div "[PERSON_NAME] star Not rated t. [PHONE_NUMBER] | [EMAIL_ADDRESS][DOMAIN_NAME]" at bounding box center [682, 57] width 209 height 55
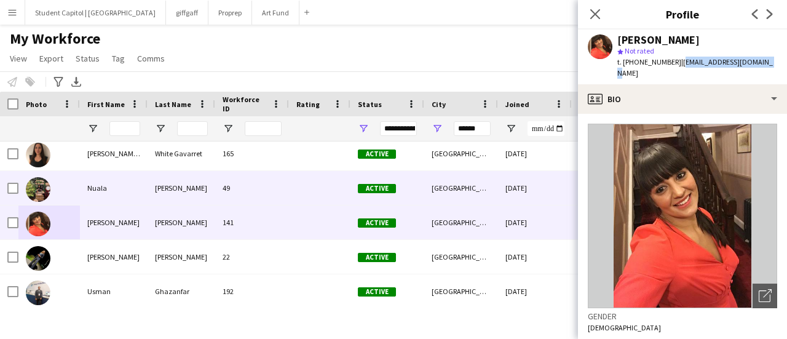
scroll to position [280, 0]
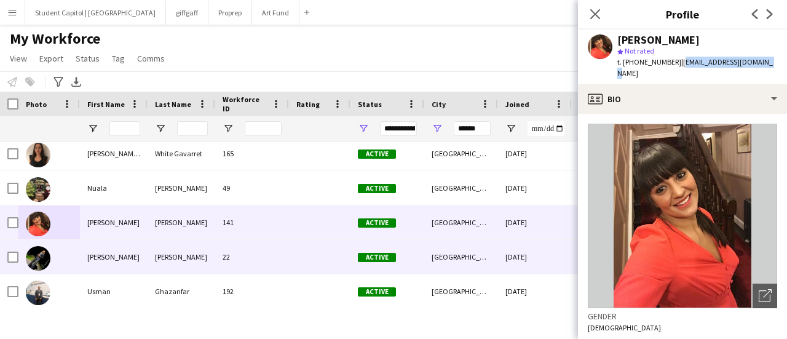
click at [31, 262] on img at bounding box center [38, 258] width 25 height 25
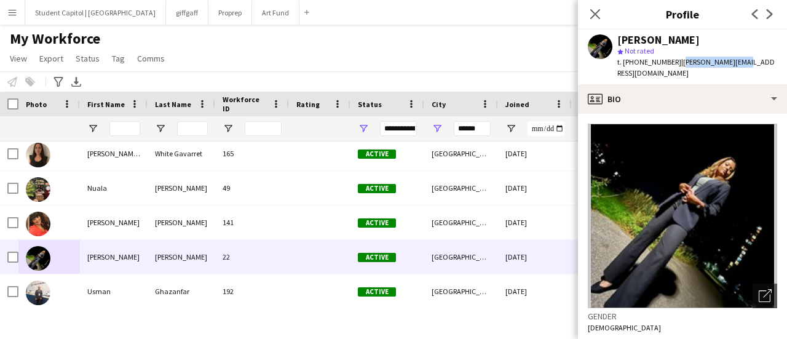
drag, startPoint x: 677, startPoint y: 63, endPoint x: 749, endPoint y: 59, distance: 72.7
click at [749, 59] on span "| [PERSON_NAME][EMAIL_ADDRESS][DOMAIN_NAME]" at bounding box center [696, 67] width 157 height 20
click at [766, 60] on div "[PERSON_NAME] star Not rated t. [PHONE_NUMBER] | [PERSON_NAME][EMAIL_ADDRESS][D…" at bounding box center [682, 57] width 209 height 55
drag, startPoint x: 766, startPoint y: 60, endPoint x: 681, endPoint y: 61, distance: 84.9
click at [681, 61] on div "[PERSON_NAME] star Not rated t. [PHONE_NUMBER] | [PERSON_NAME][EMAIL_ADDRESS][D…" at bounding box center [682, 57] width 209 height 55
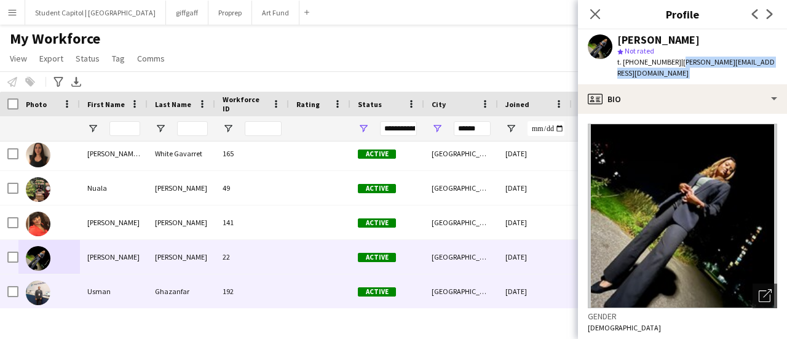
click at [39, 291] on img at bounding box center [38, 292] width 25 height 25
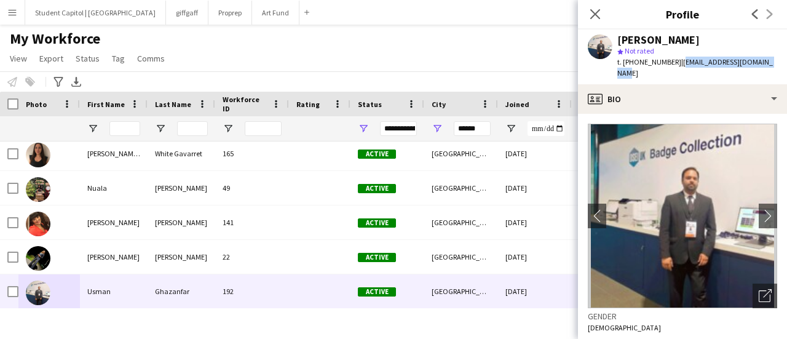
drag, startPoint x: 675, startPoint y: 64, endPoint x: 774, endPoint y: 65, distance: 98.4
click at [774, 65] on div "[PERSON_NAME] star Not rated t. [PHONE_NUMBER] | [EMAIL_ADDRESS][DOMAIN_NAME]" at bounding box center [682, 57] width 209 height 55
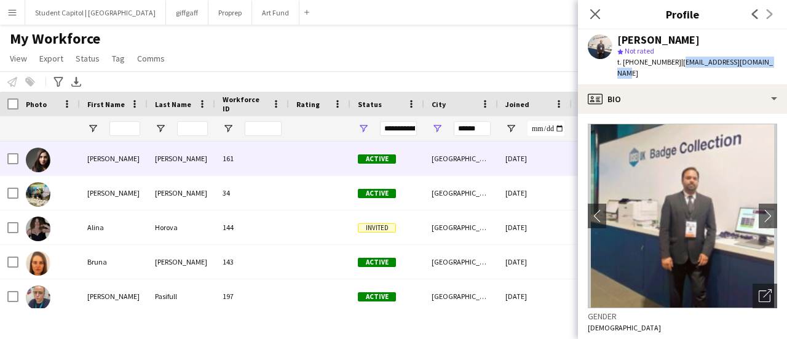
scroll to position [0, 0]
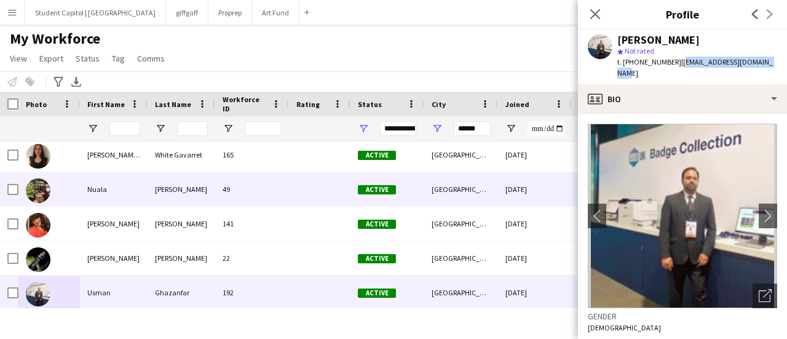
click at [34, 188] on img at bounding box center [38, 190] width 25 height 25
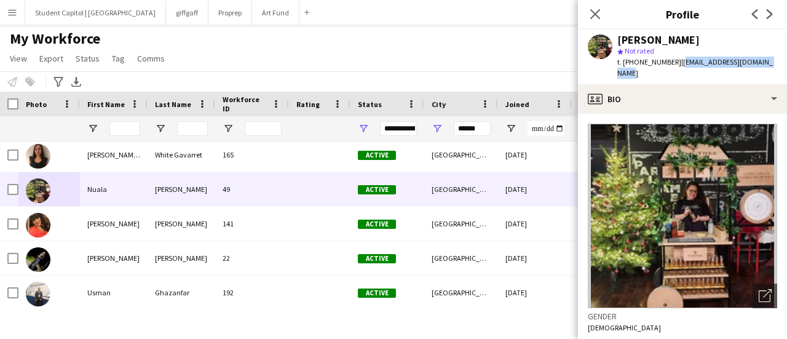
drag, startPoint x: 677, startPoint y: 65, endPoint x: 770, endPoint y: 60, distance: 93.0
click at [770, 60] on div "[PERSON_NAME] star Not rated t. [PHONE_NUMBER] | [EMAIL_ADDRESS][DOMAIN_NAME]" at bounding box center [682, 57] width 209 height 55
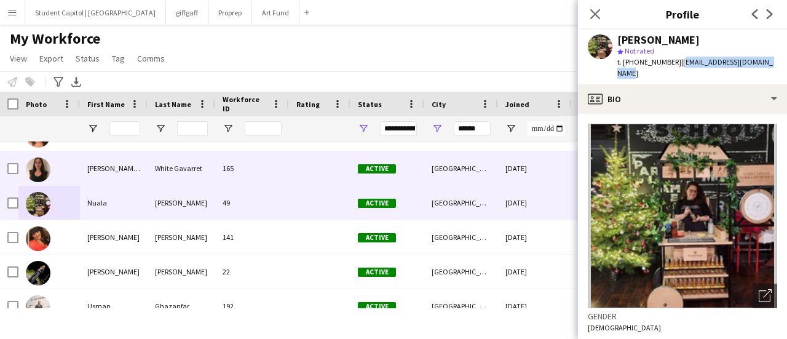
scroll to position [280, 0]
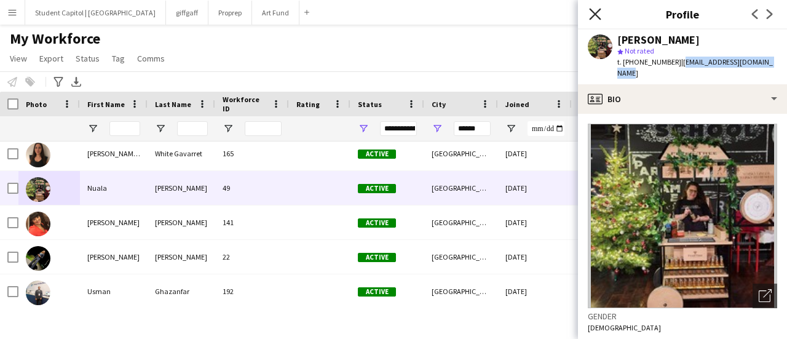
click at [591, 10] on icon at bounding box center [595, 14] width 12 height 12
